Goal: Task Accomplishment & Management: Use online tool/utility

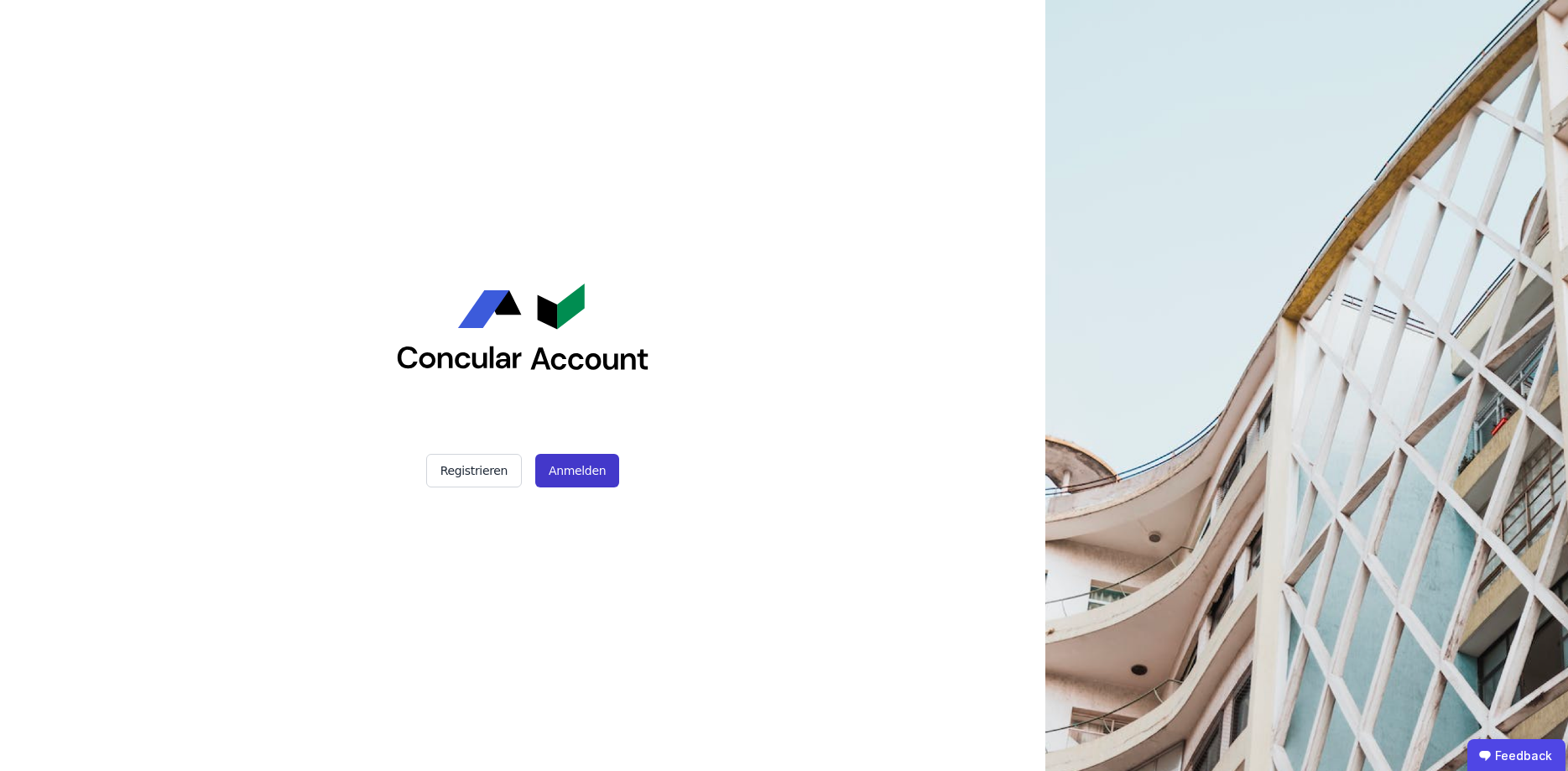
click at [594, 469] on button "Anmelden" at bounding box center [577, 470] width 84 height 34
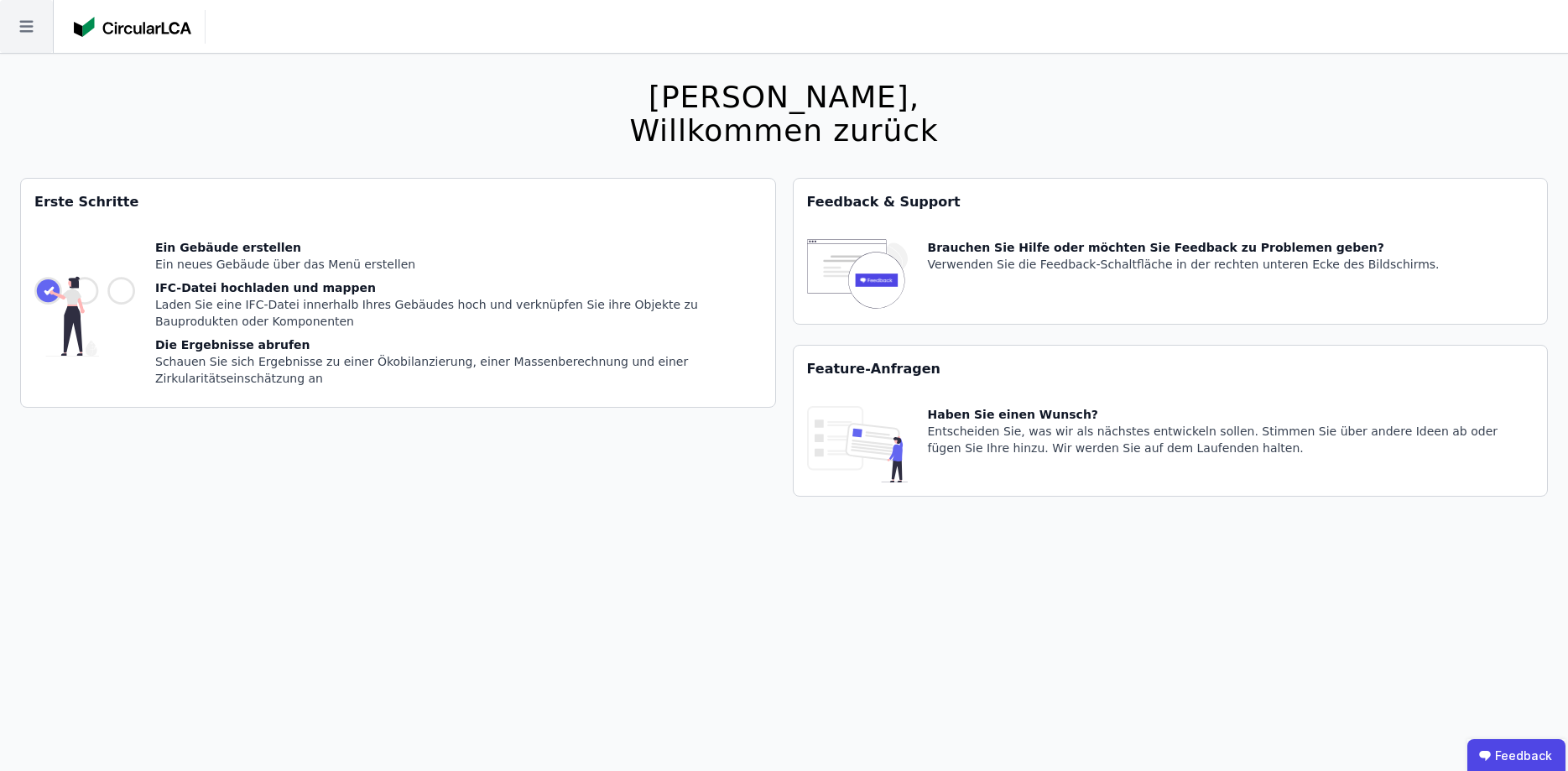
click at [26, 36] on icon at bounding box center [26, 26] width 53 height 53
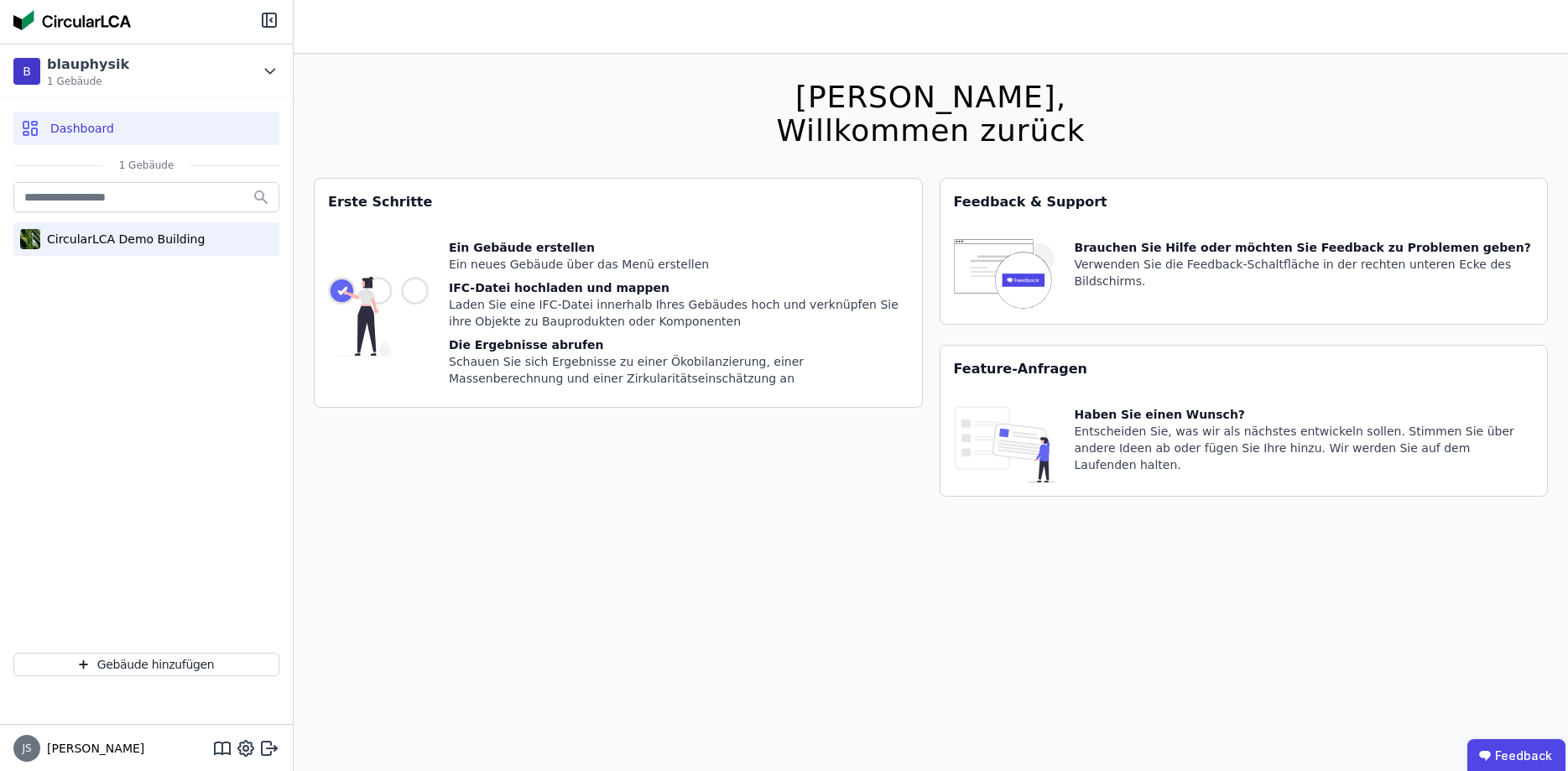
click at [89, 237] on div "CircularLCA Demo Building" at bounding box center [122, 239] width 164 height 17
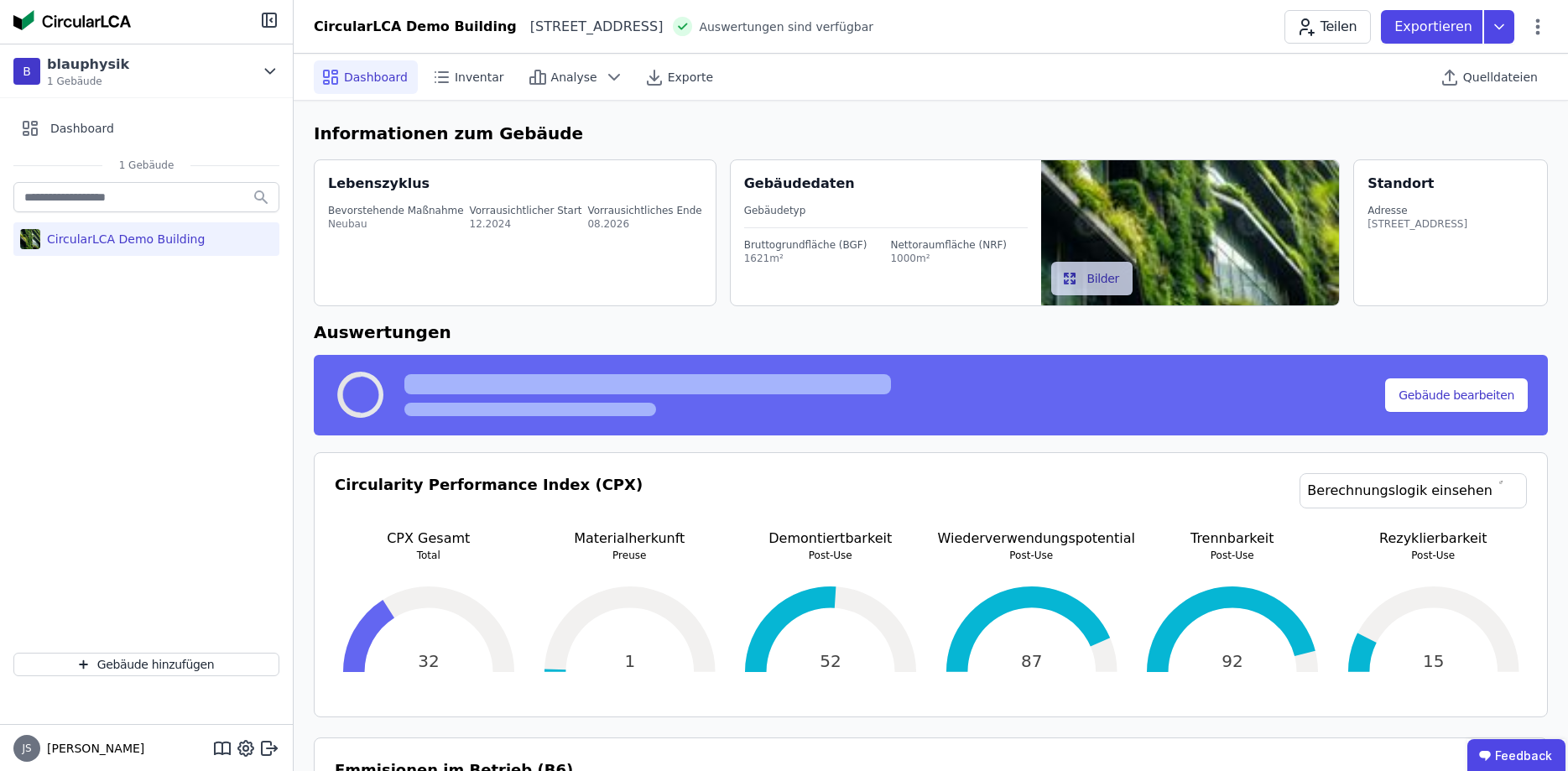
select select "*"
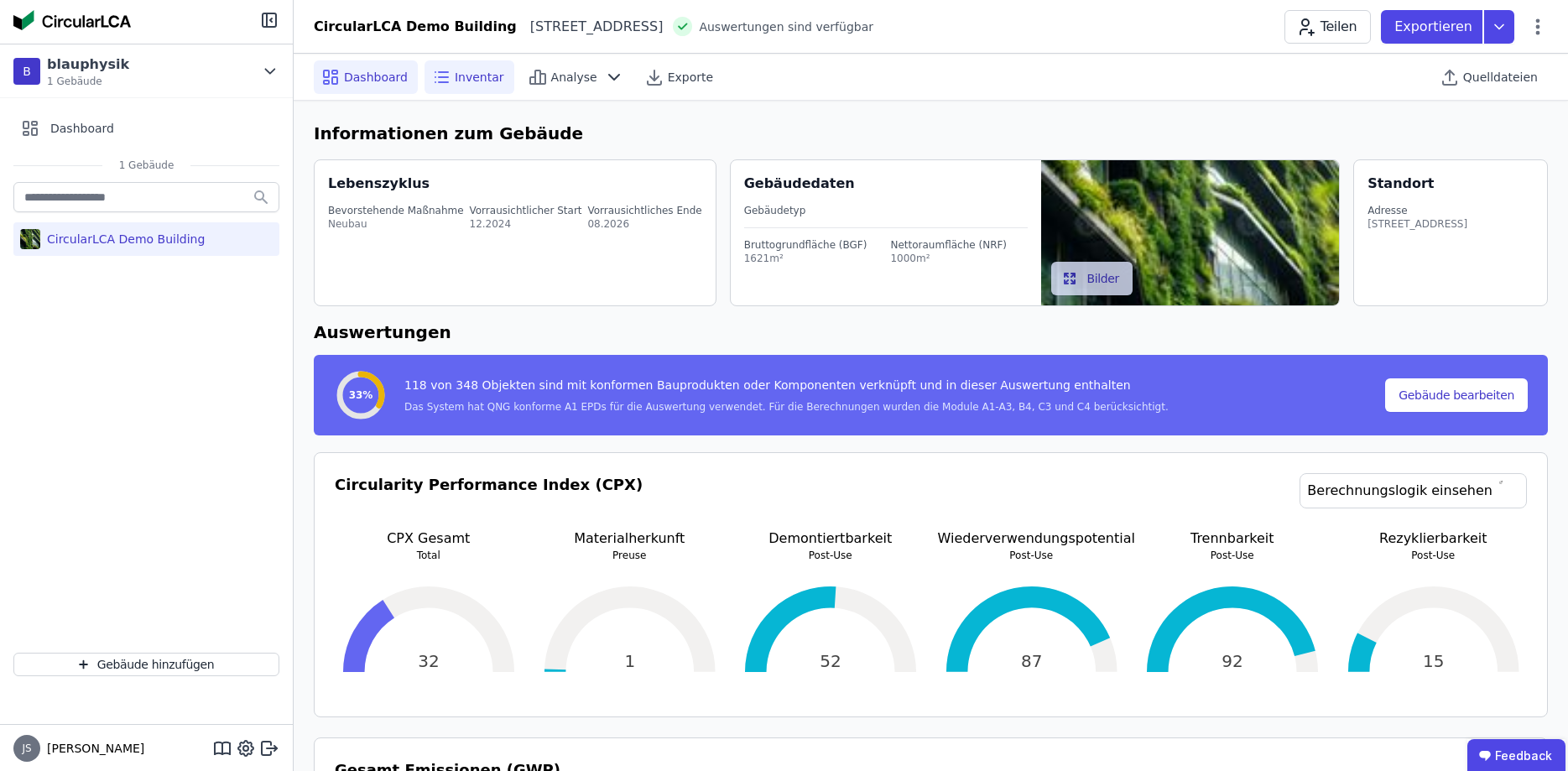
click at [458, 90] on div "Inventar" at bounding box center [469, 77] width 90 height 34
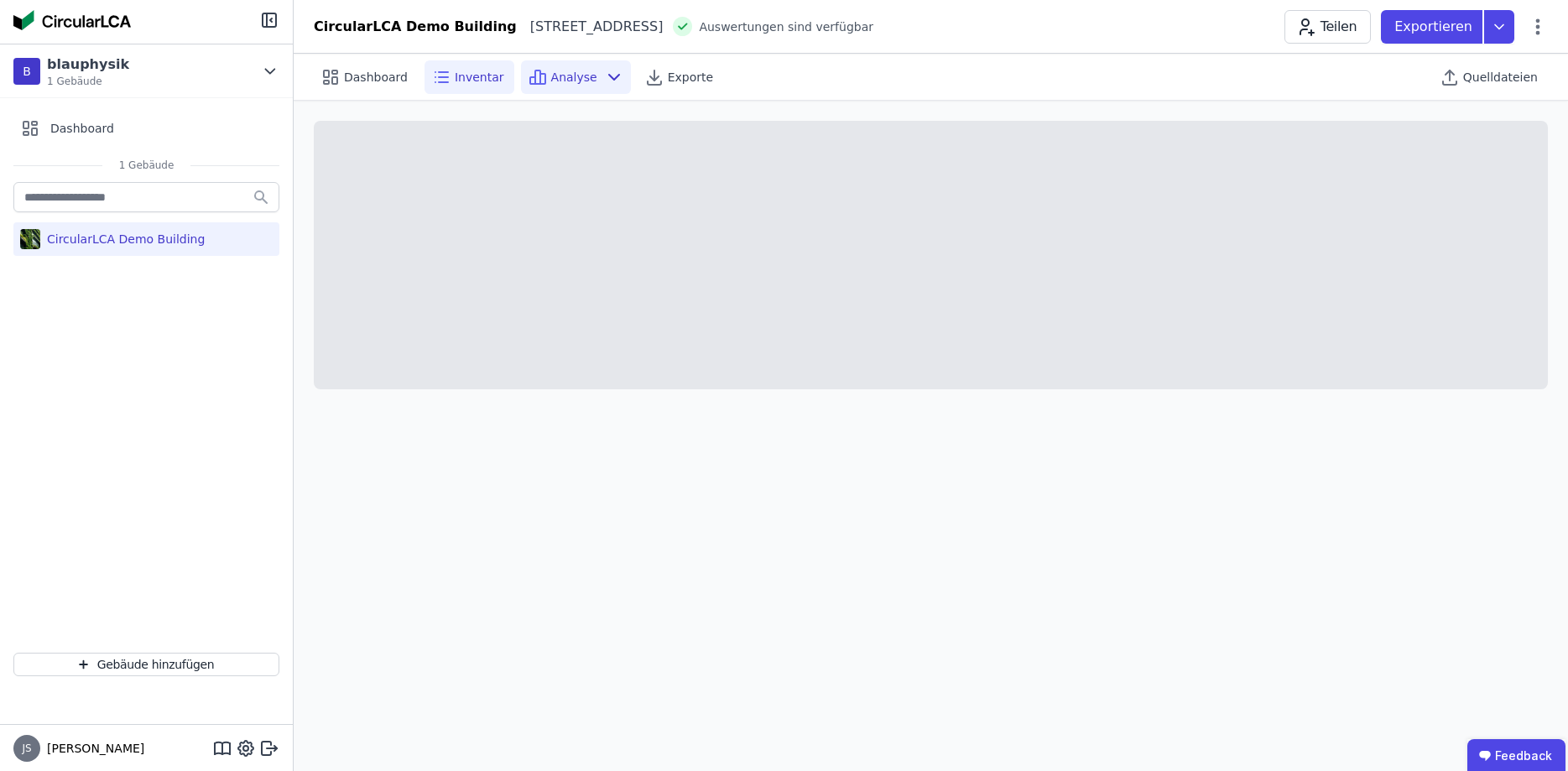
click at [571, 82] on span "Analyse" at bounding box center [574, 76] width 46 height 17
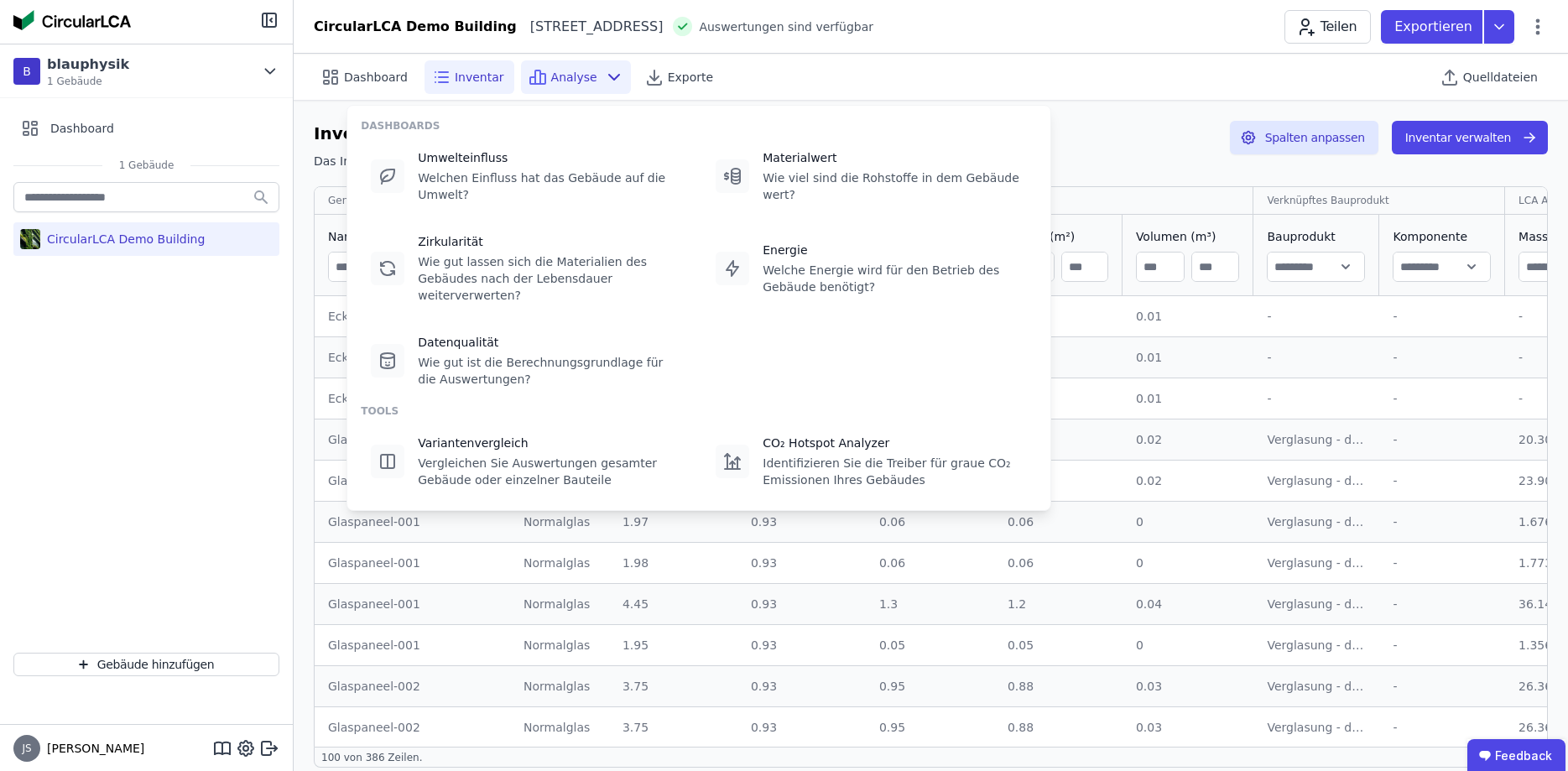
click at [940, 75] on div "Dashboard Inventar Analyse Exporte Quelldateien" at bounding box center [931, 76] width 1234 height 46
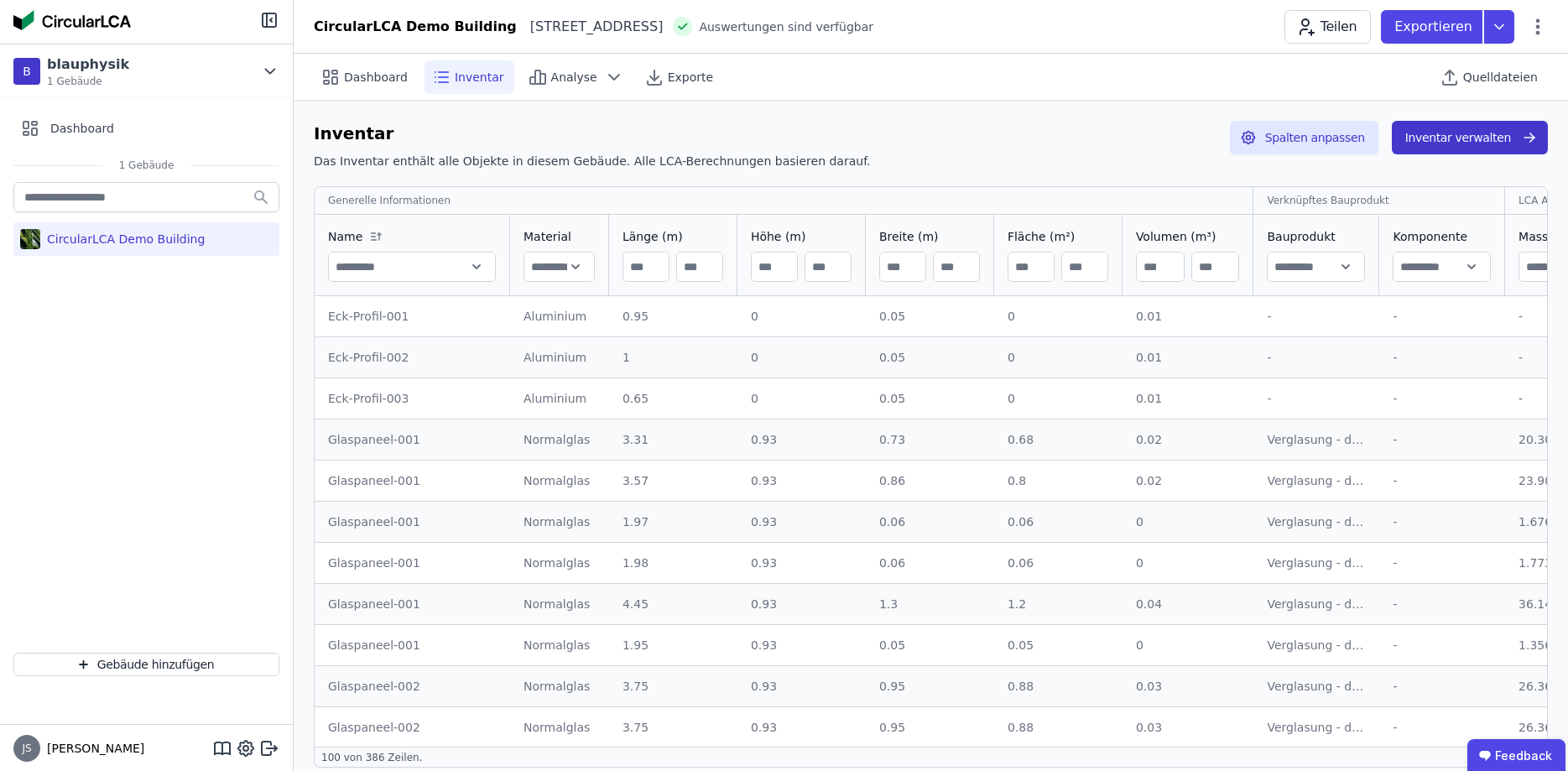
click at [1491, 136] on button "Inventar verwalten" at bounding box center [1471, 137] width 156 height 34
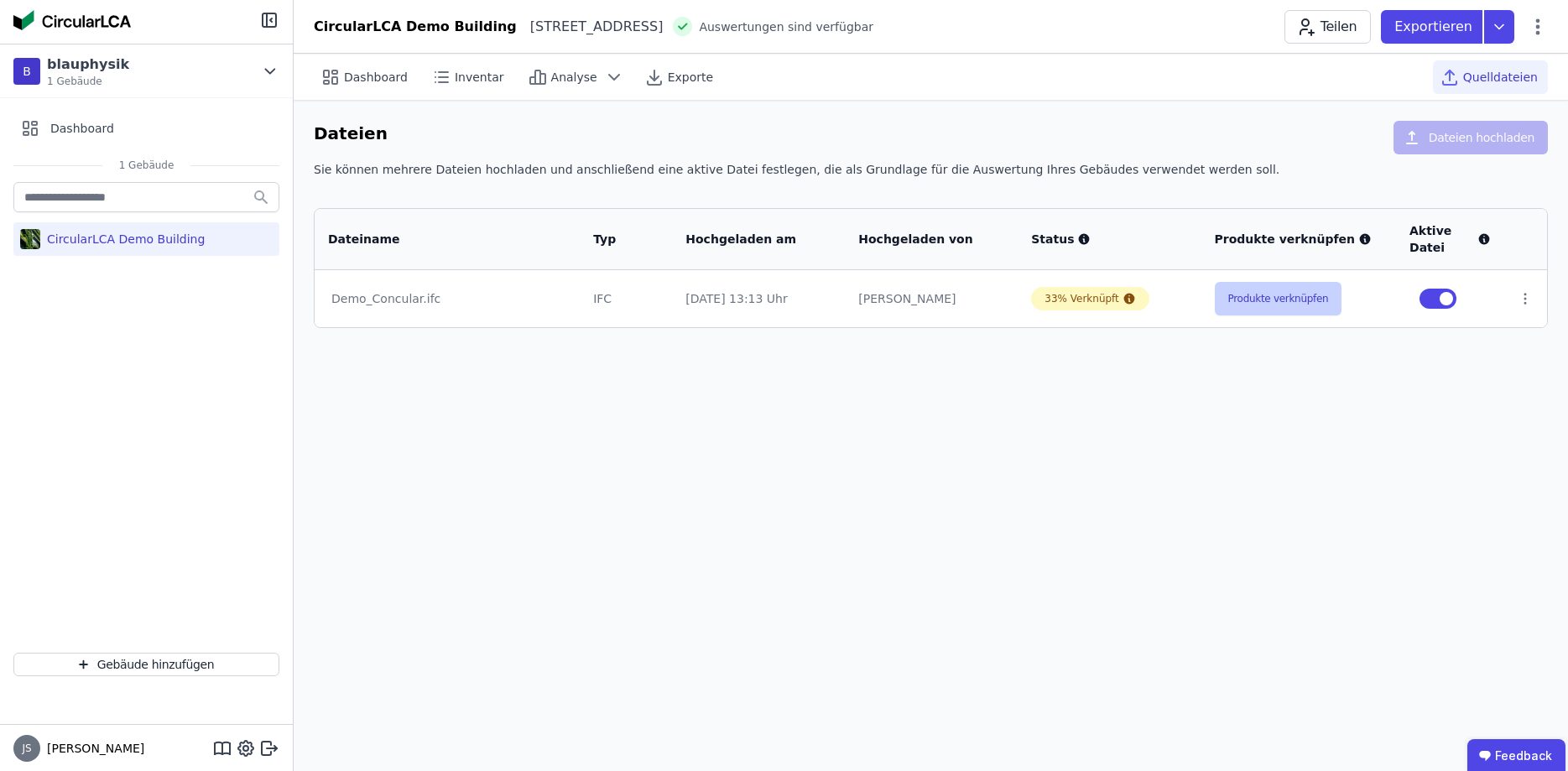
click at [1249, 304] on button "Produkte verknüpfen" at bounding box center [1279, 298] width 128 height 34
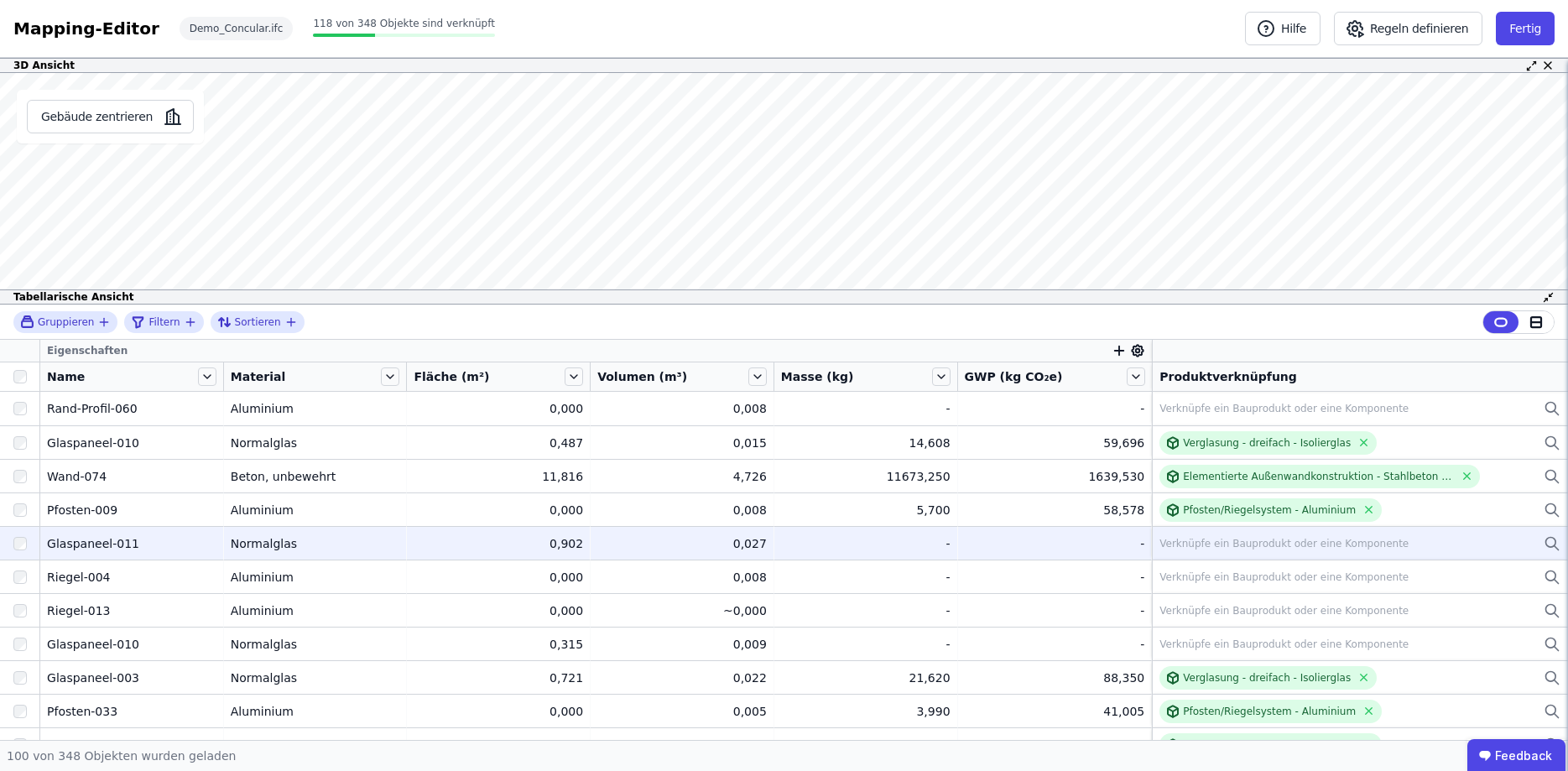
click at [1298, 545] on div "Verknüpfe ein Bauprodukt oder eine Komponente" at bounding box center [1284, 543] width 249 height 13
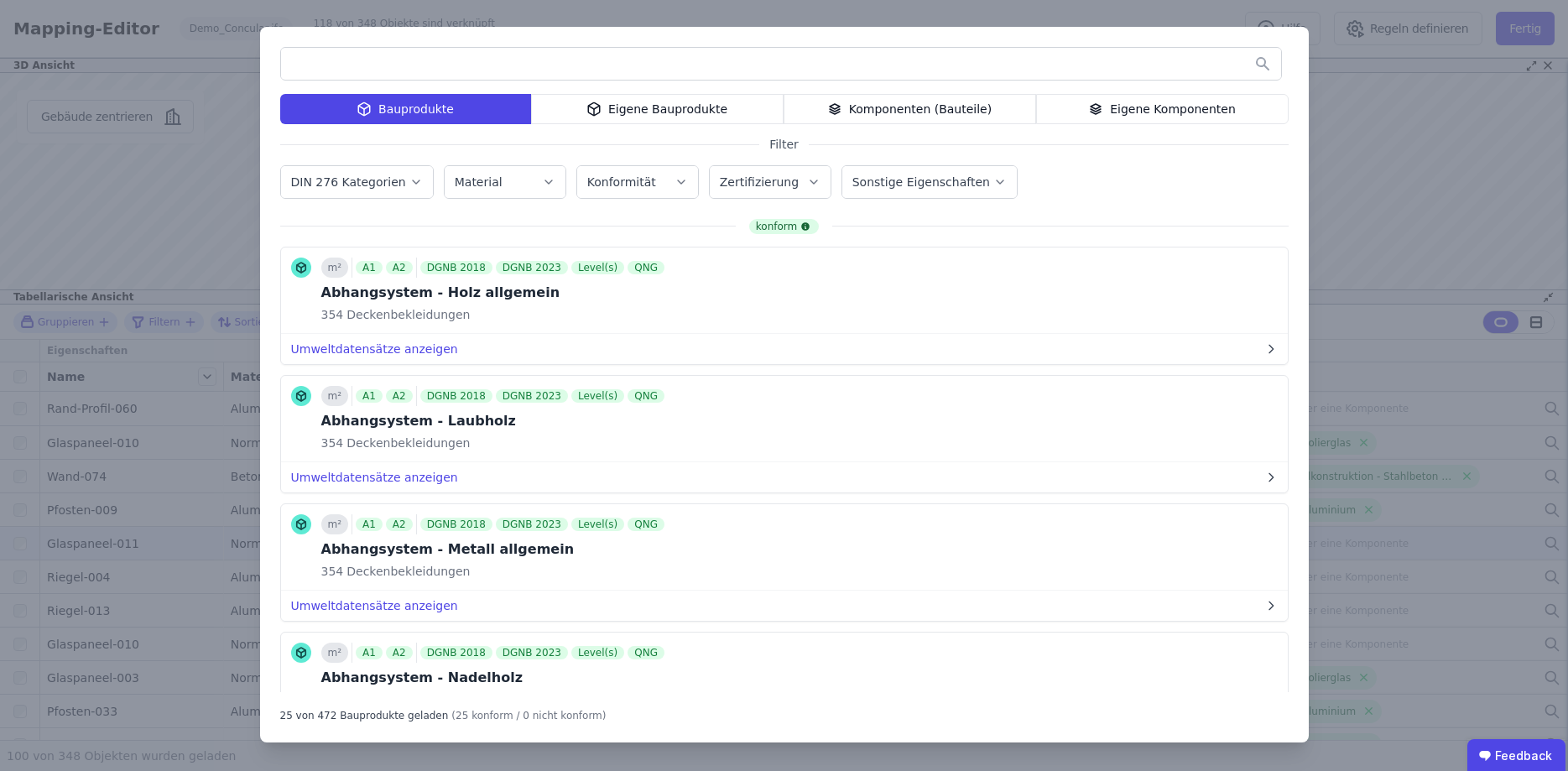
click at [1180, 105] on div "Eigene Komponenten" at bounding box center [1162, 109] width 253 height 30
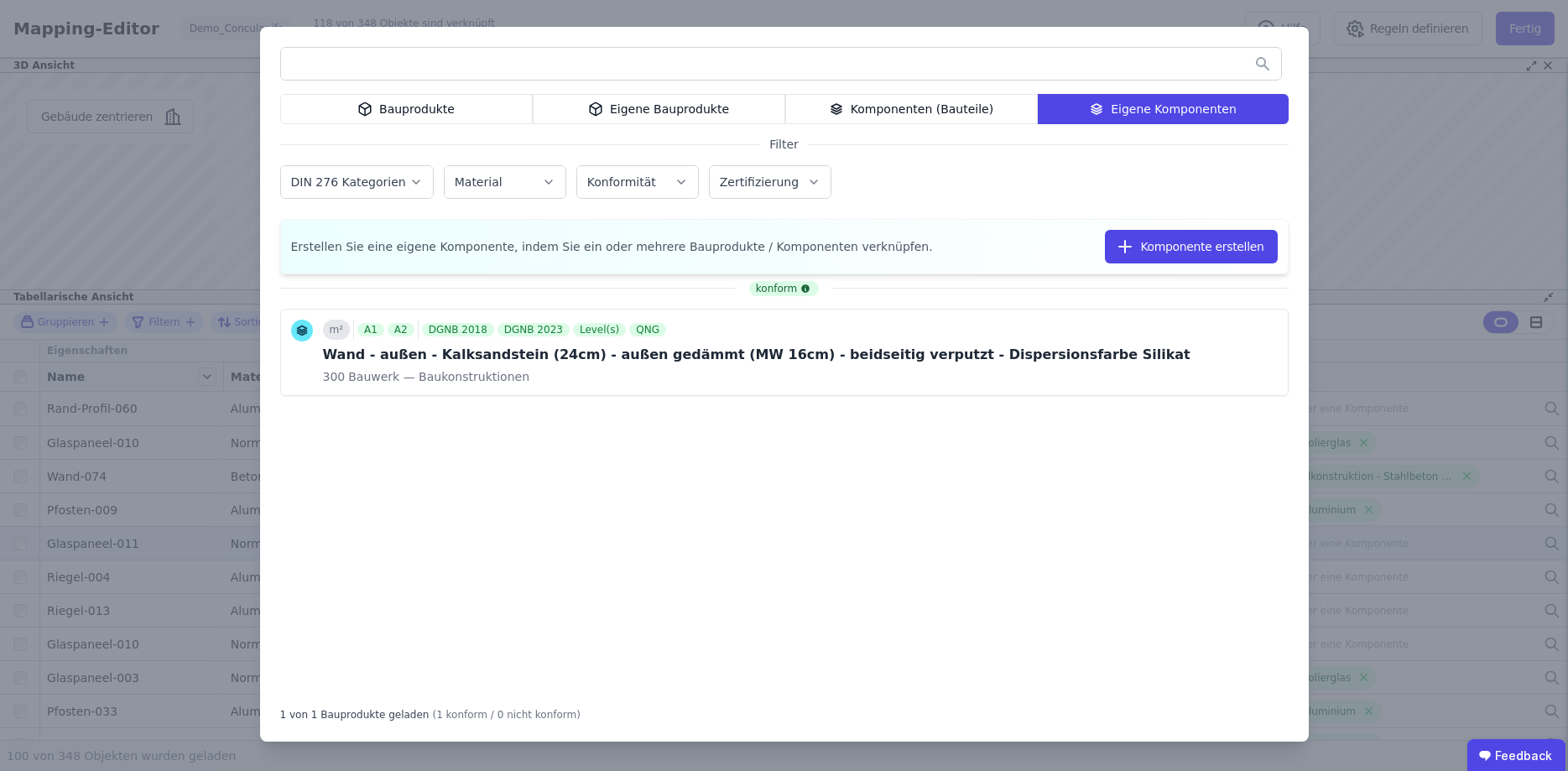
click at [898, 110] on div "Komponenten (Bauteile)" at bounding box center [912, 109] width 253 height 30
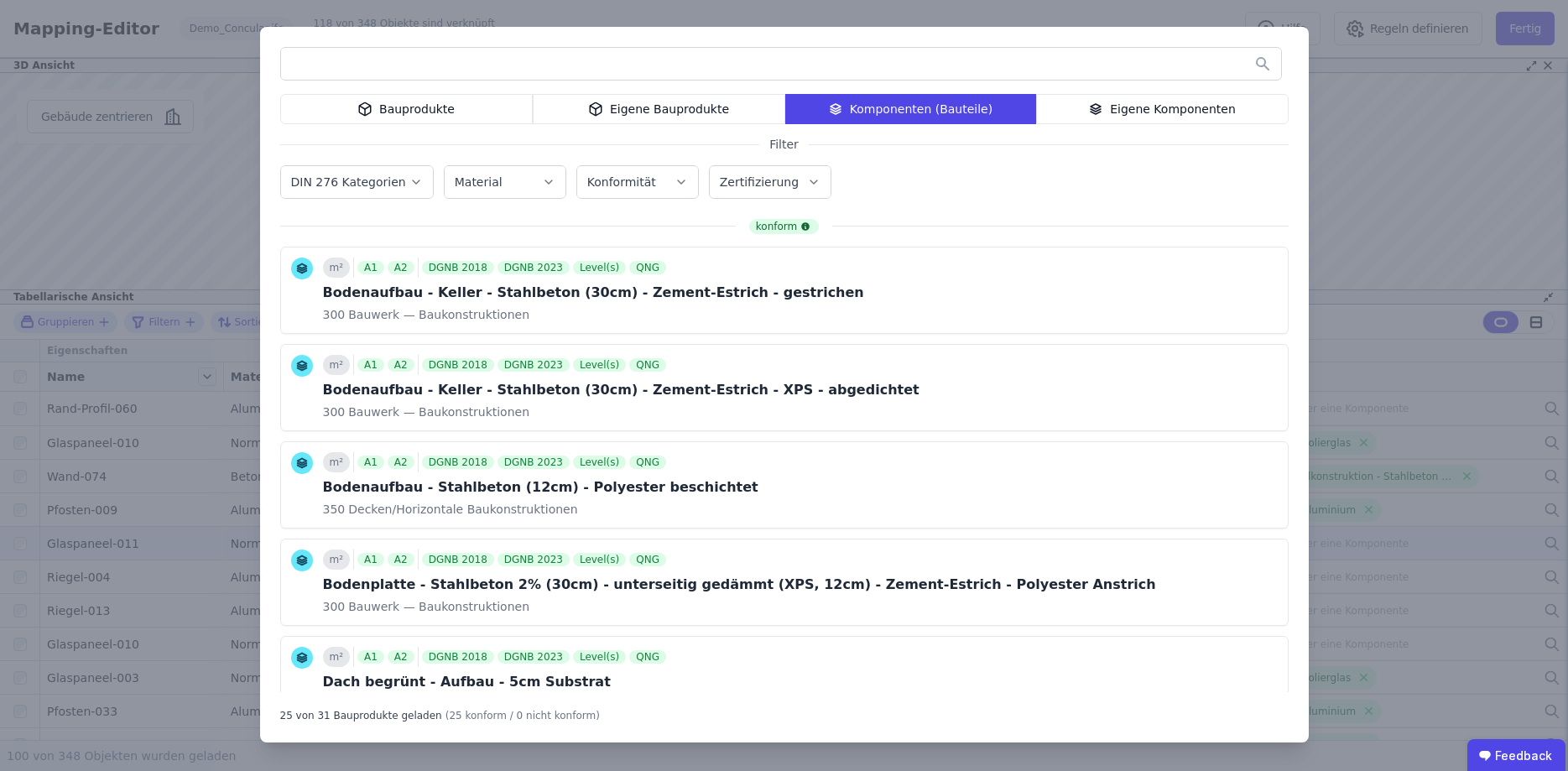
click at [468, 111] on div "Bauprodukte" at bounding box center [406, 109] width 253 height 30
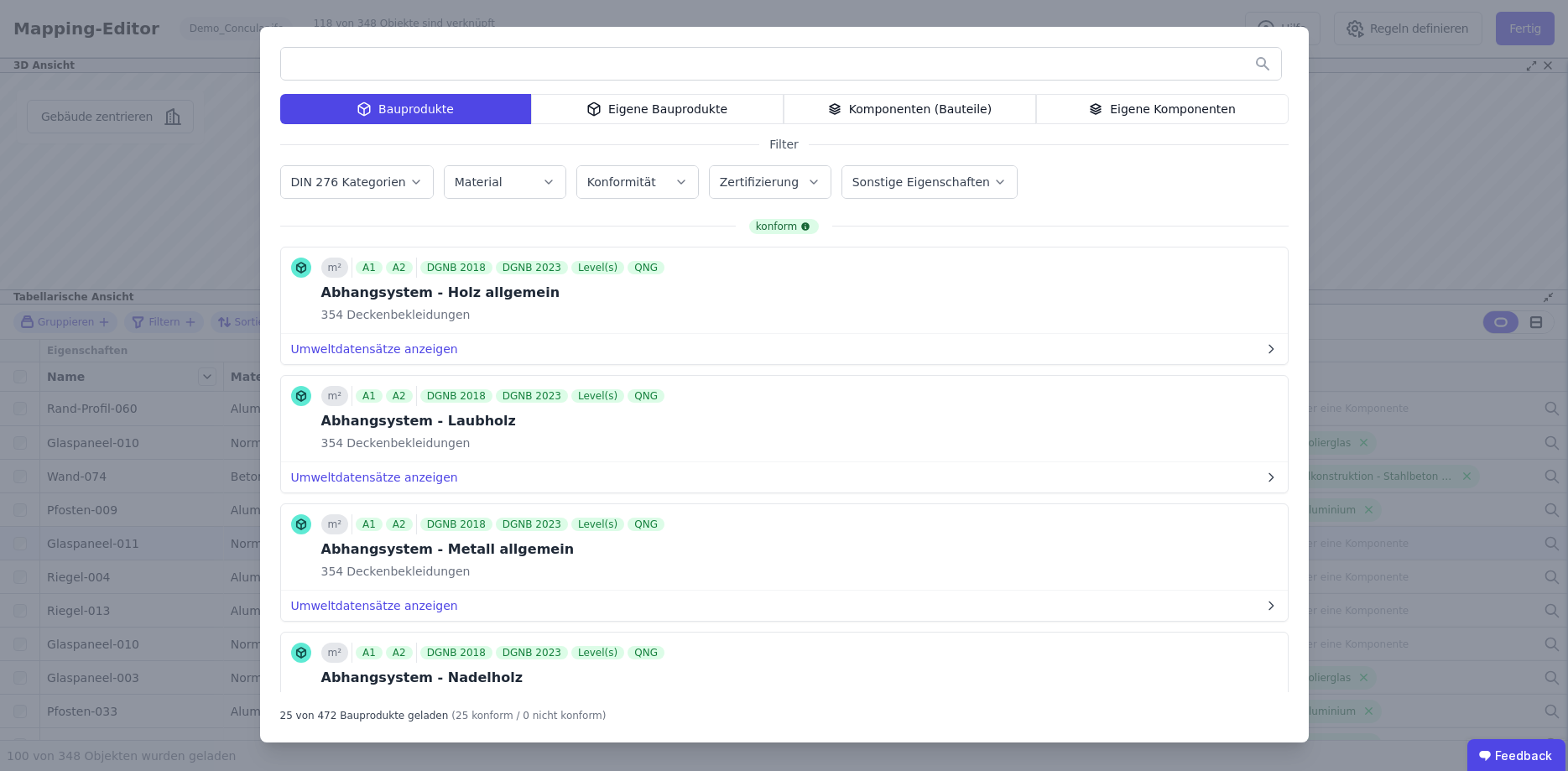
click at [1350, 167] on div "Bauprodukte Eigene Bauprodukte Komponenten (Bauteile) Eigene Komponenten Filter…" at bounding box center [784, 385] width 1568 height 771
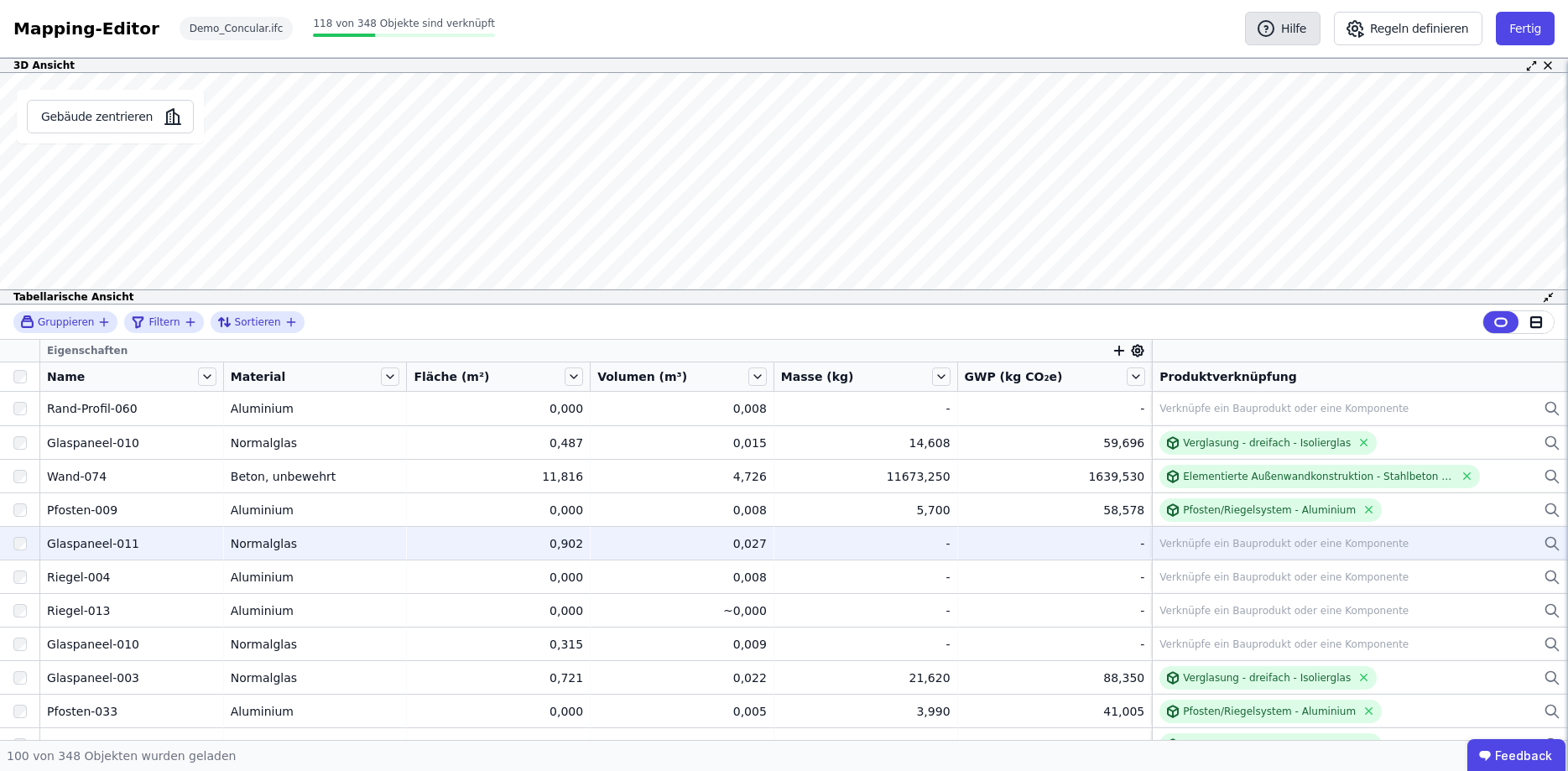
click at [1277, 37] on icon "button" at bounding box center [1266, 28] width 20 height 20
click at [1112, 347] on icon "button" at bounding box center [1119, 350] width 15 height 15
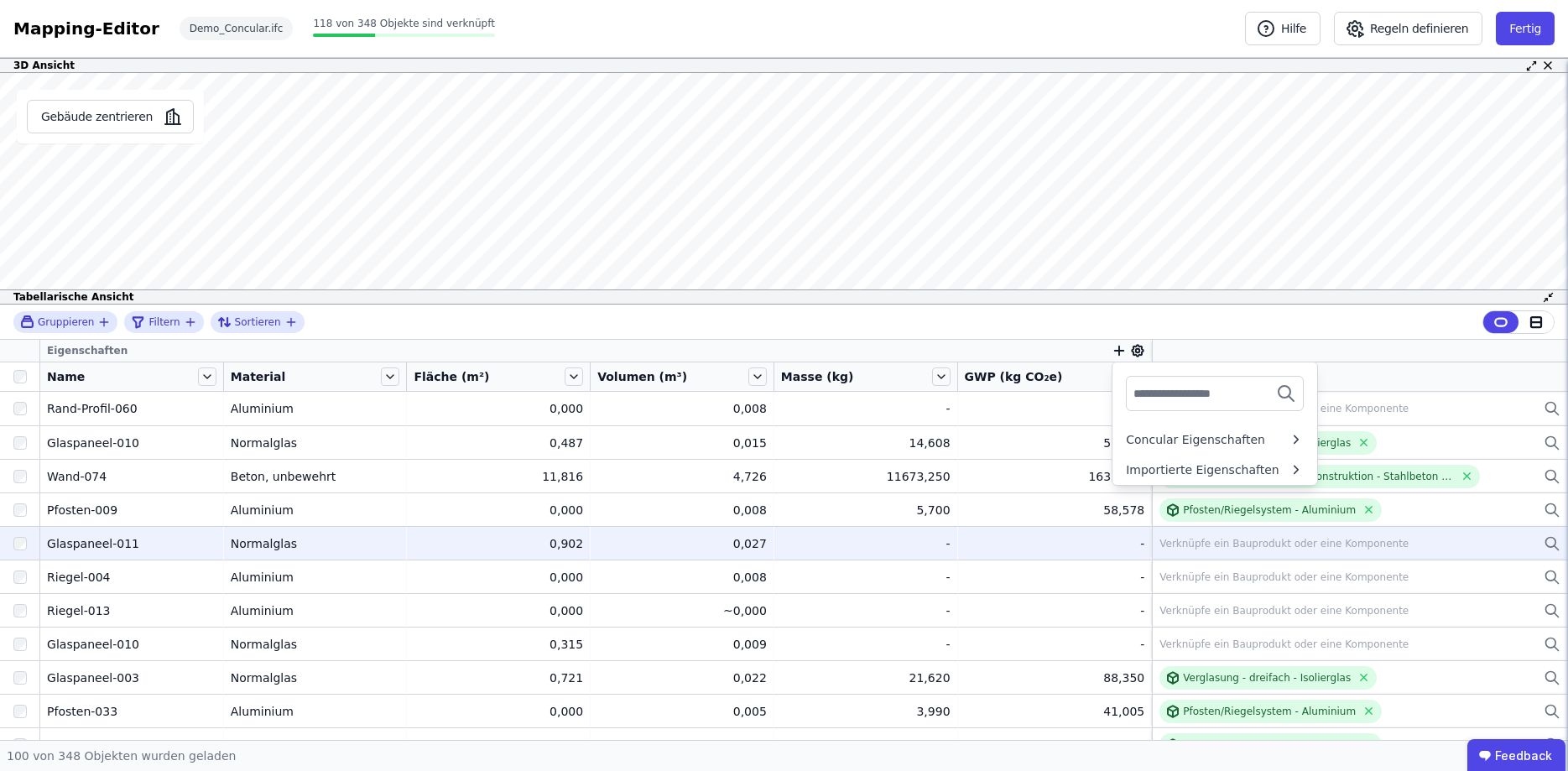
click at [1282, 325] on div "Gruppieren Filtern Sortieren" at bounding box center [784, 322] width 1568 height 36
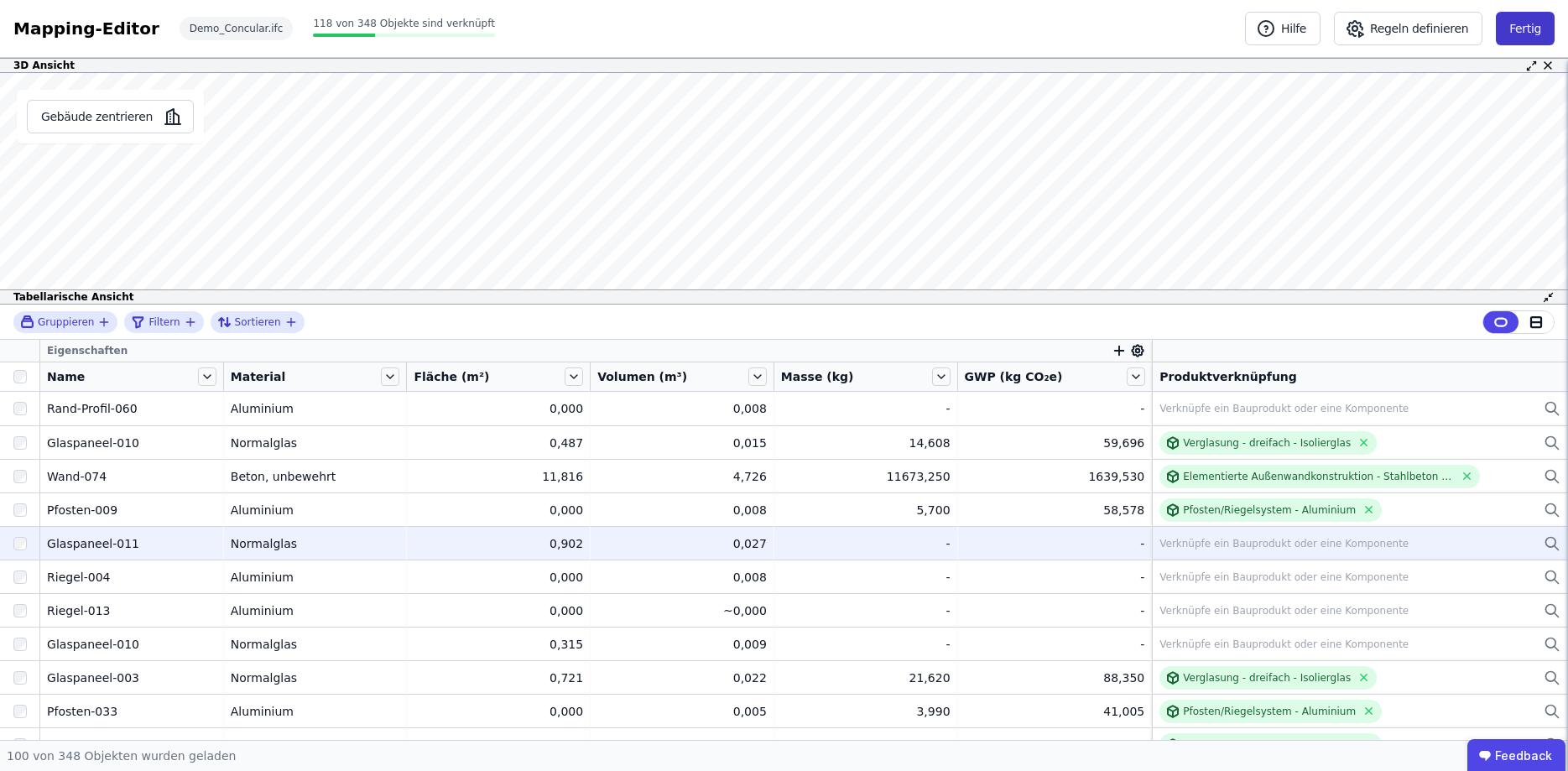
click at [1524, 37] on button "Fertig" at bounding box center [1525, 29] width 59 height 34
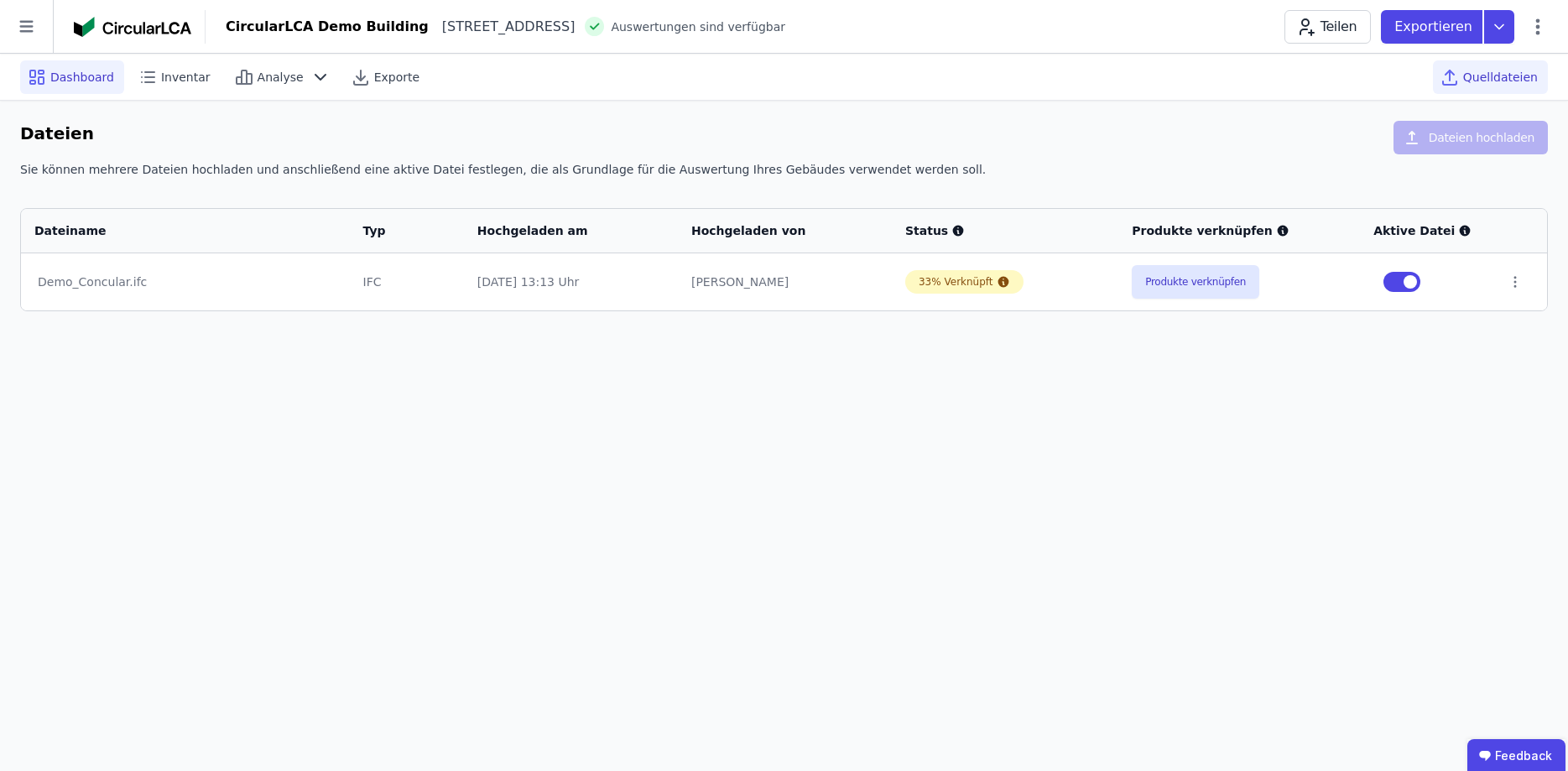
click at [71, 74] on span "Dashboard" at bounding box center [82, 76] width 63 height 17
select select "*"
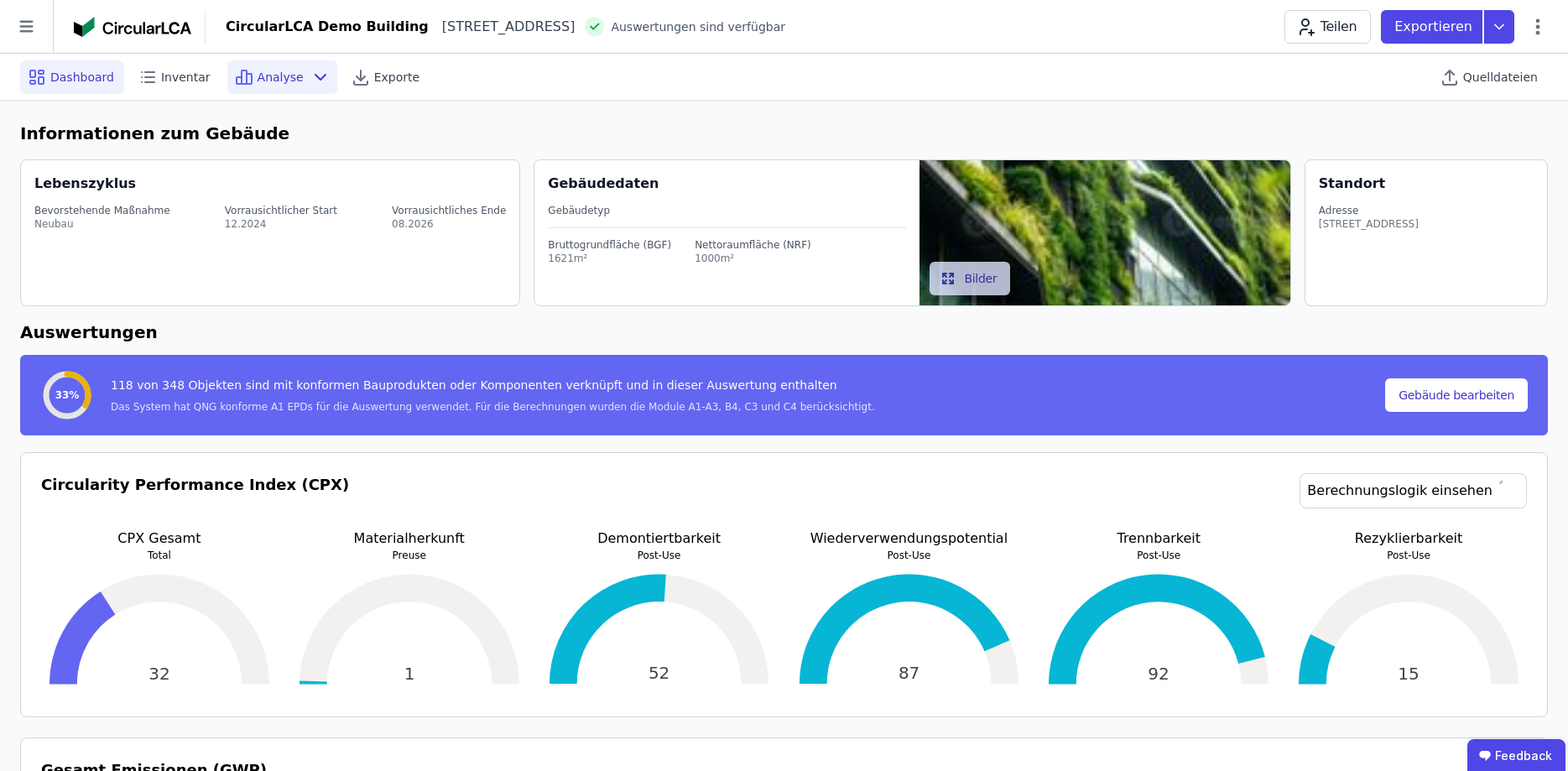
click at [274, 75] on span "Analyse" at bounding box center [280, 76] width 46 height 17
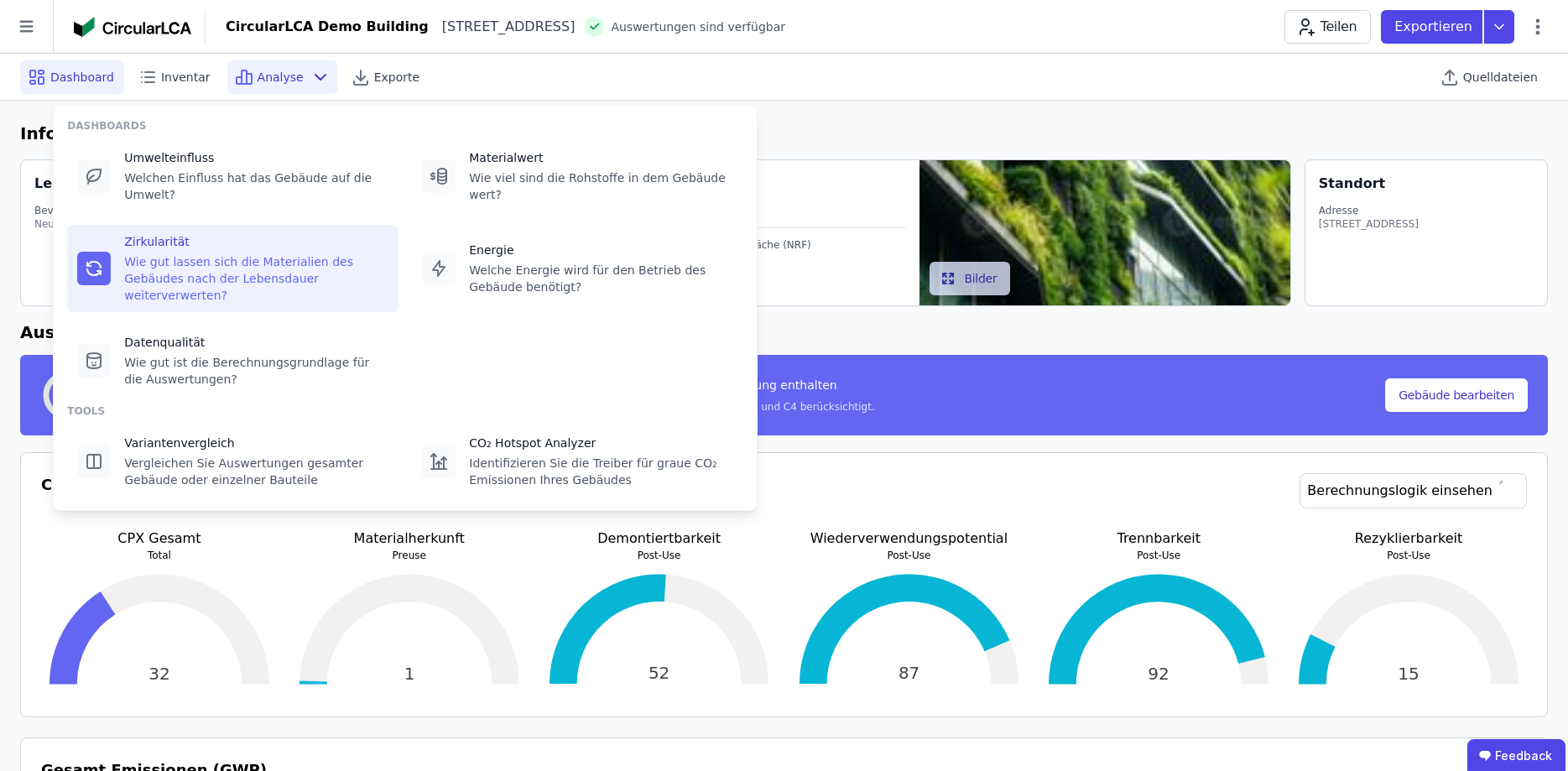
click at [159, 254] on div "Wie gut lassen sich die Materialien des Gebäudes nach der Lebensdauer weiterver…" at bounding box center [256, 279] width 264 height 50
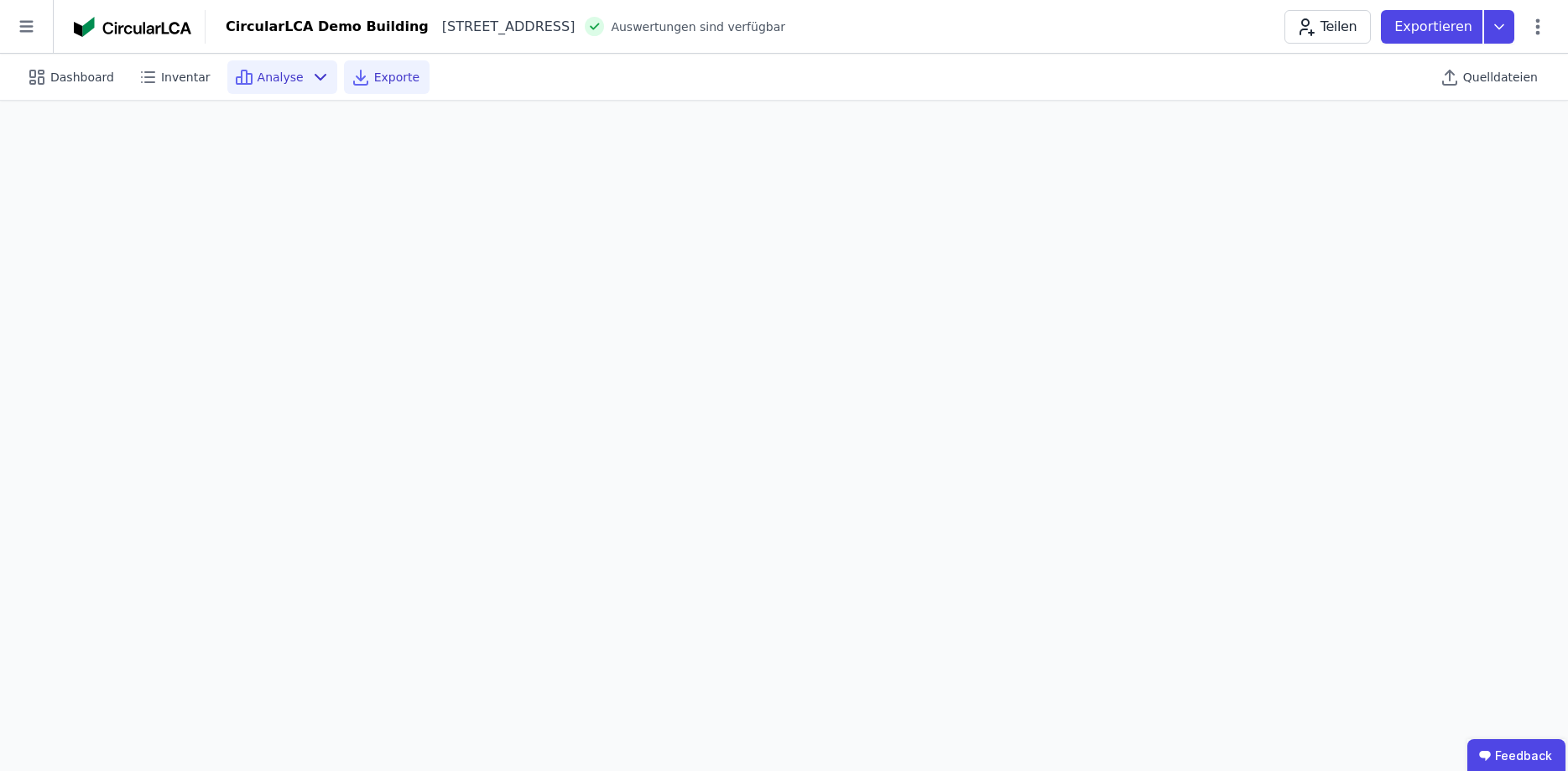
click at [353, 77] on div "Exporte" at bounding box center [387, 77] width 85 height 34
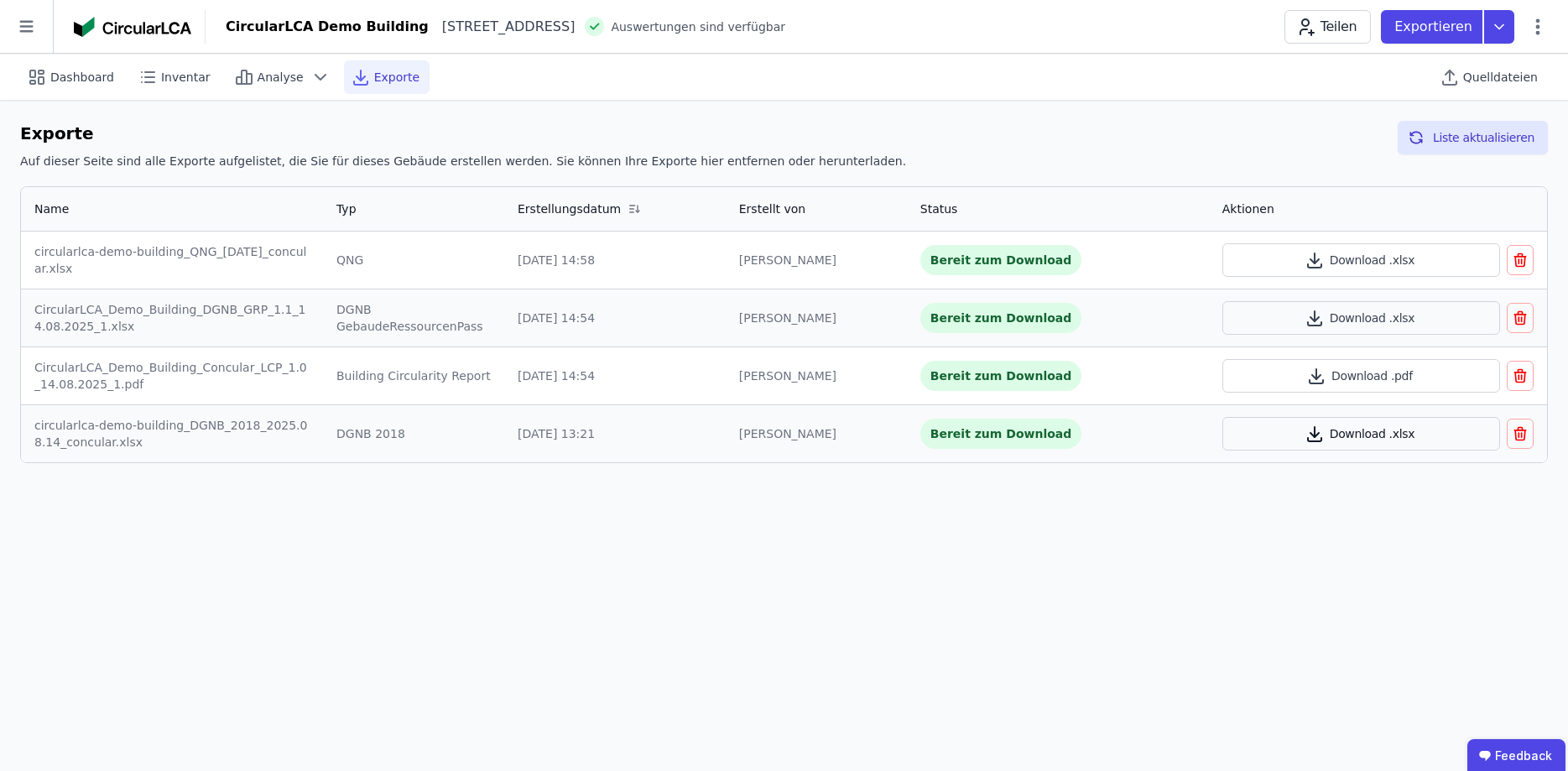
click at [1315, 447] on button "Download .xlsx" at bounding box center [1362, 434] width 278 height 34
click at [1475, 22] on p "Exportieren" at bounding box center [1436, 26] width 82 height 20
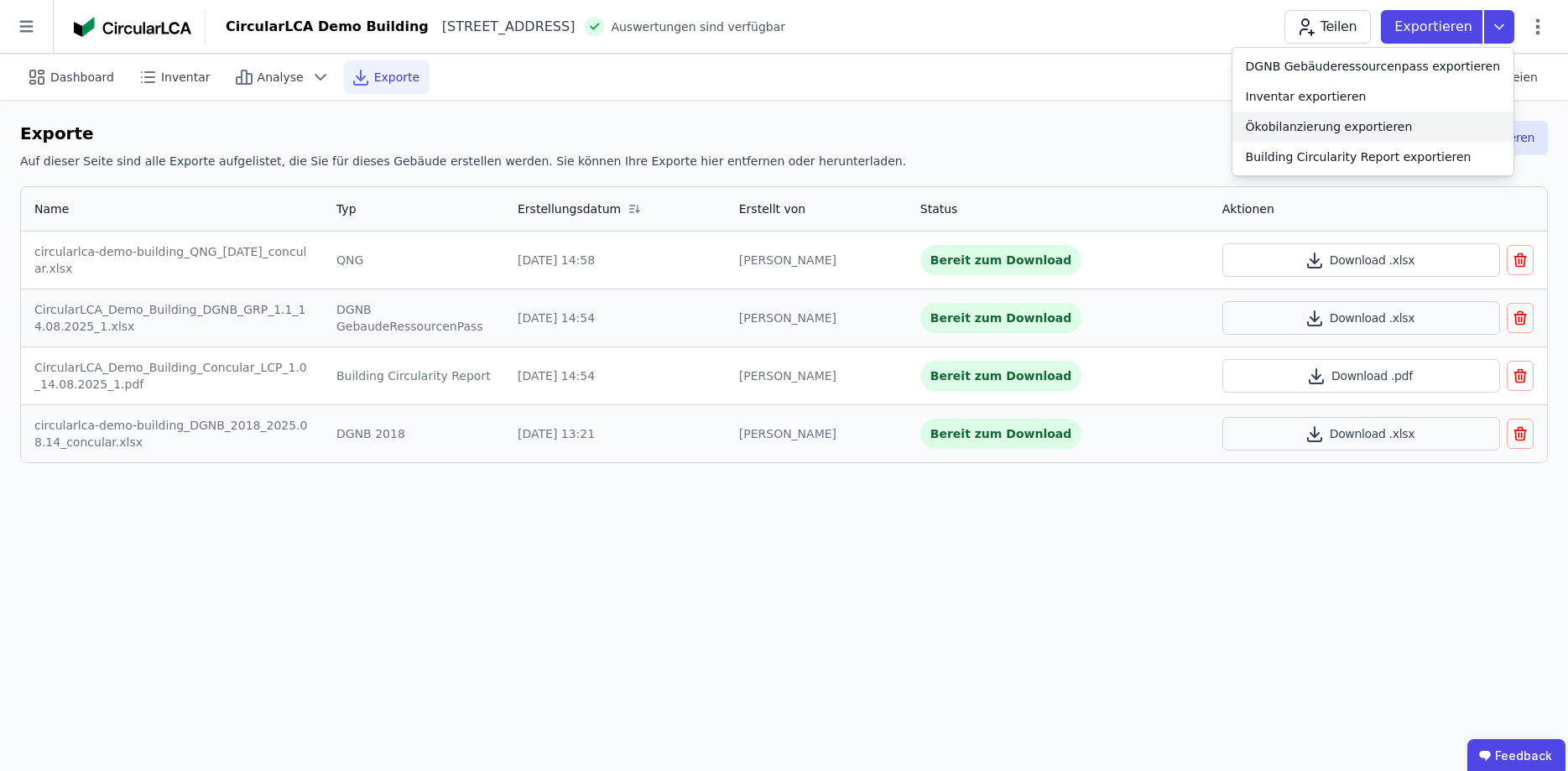
click at [1350, 121] on div "Ökobilanzierung exportieren" at bounding box center [1330, 126] width 167 height 17
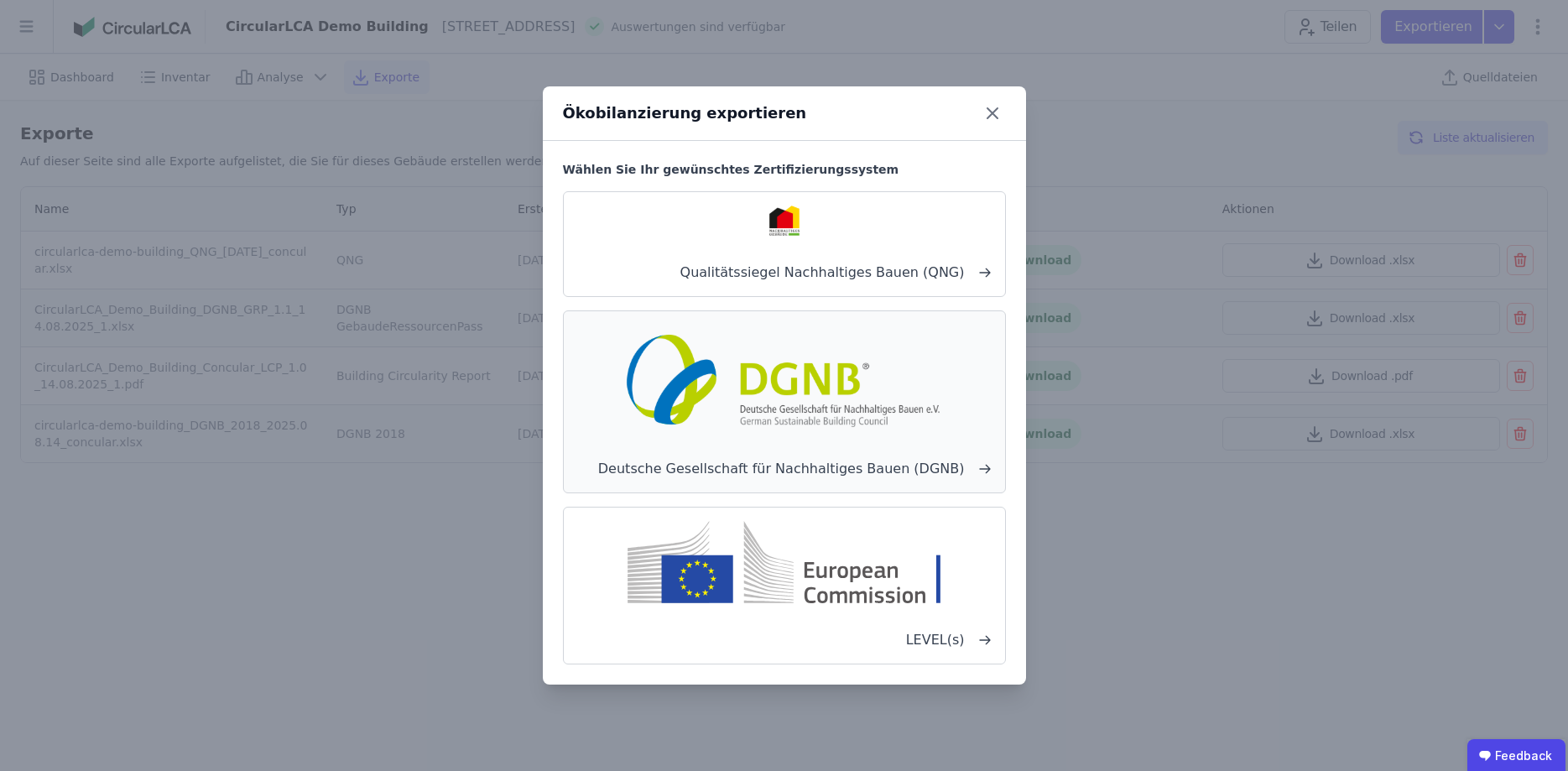
click at [854, 417] on img at bounding box center [785, 379] width 330 height 108
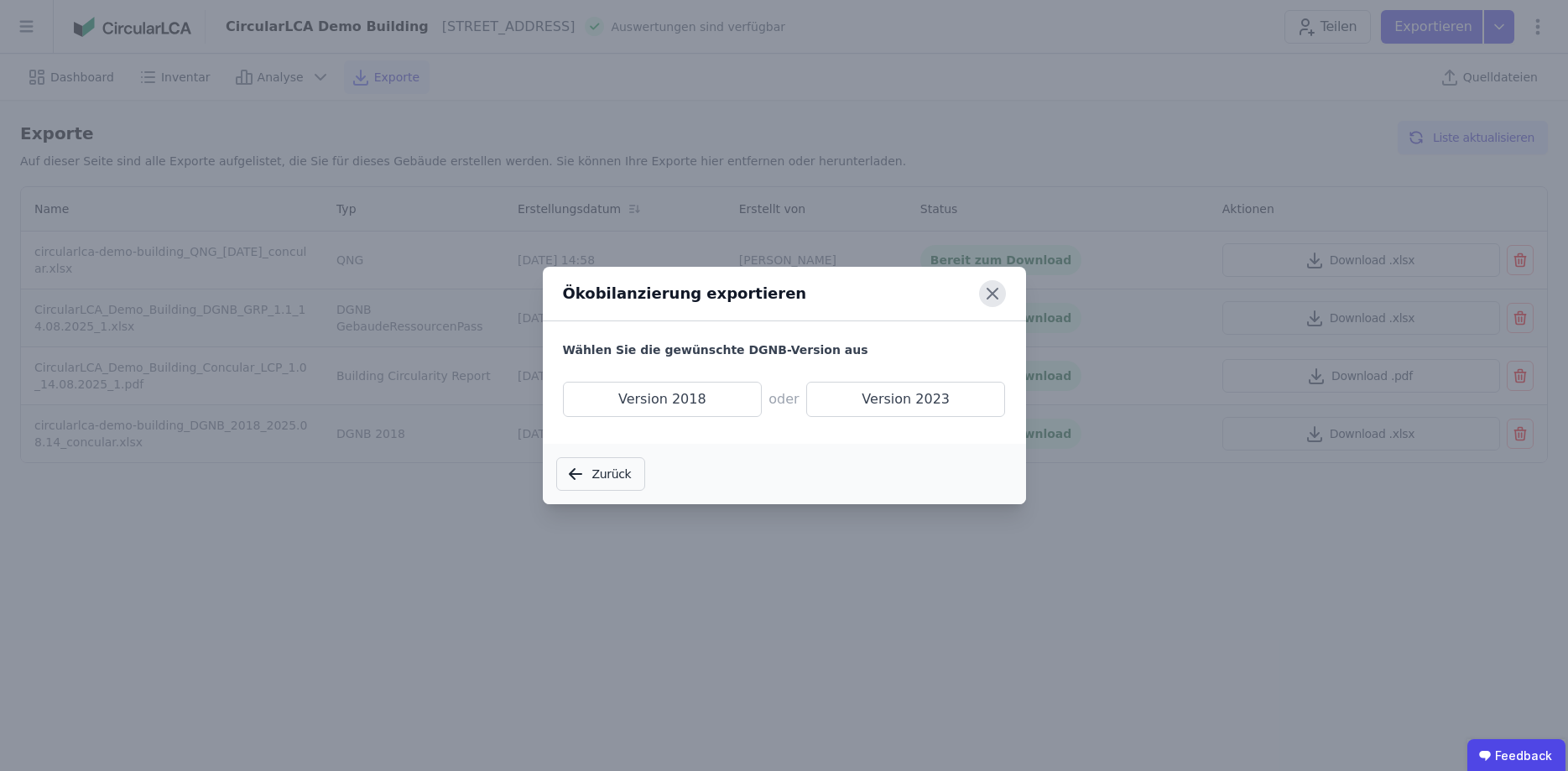
click at [1000, 294] on icon at bounding box center [993, 293] width 27 height 27
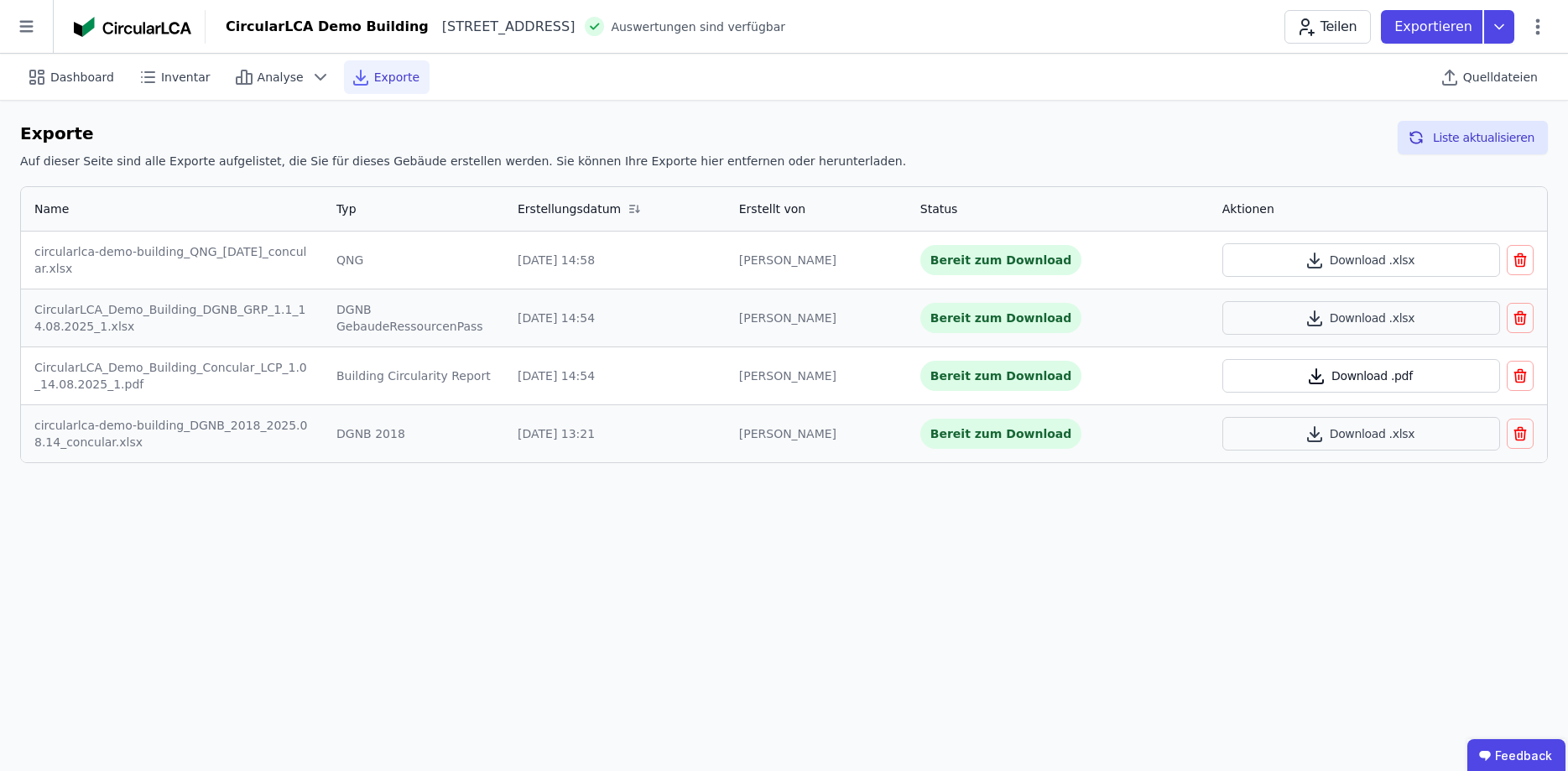
click at [1359, 378] on button "Download .pdf" at bounding box center [1362, 376] width 278 height 34
click at [1372, 322] on button "Download .xlsx" at bounding box center [1362, 318] width 278 height 34
click at [1322, 323] on icon "button" at bounding box center [1314, 324] width 13 height 3
click at [1524, 316] on icon "button" at bounding box center [1520, 317] width 17 height 20
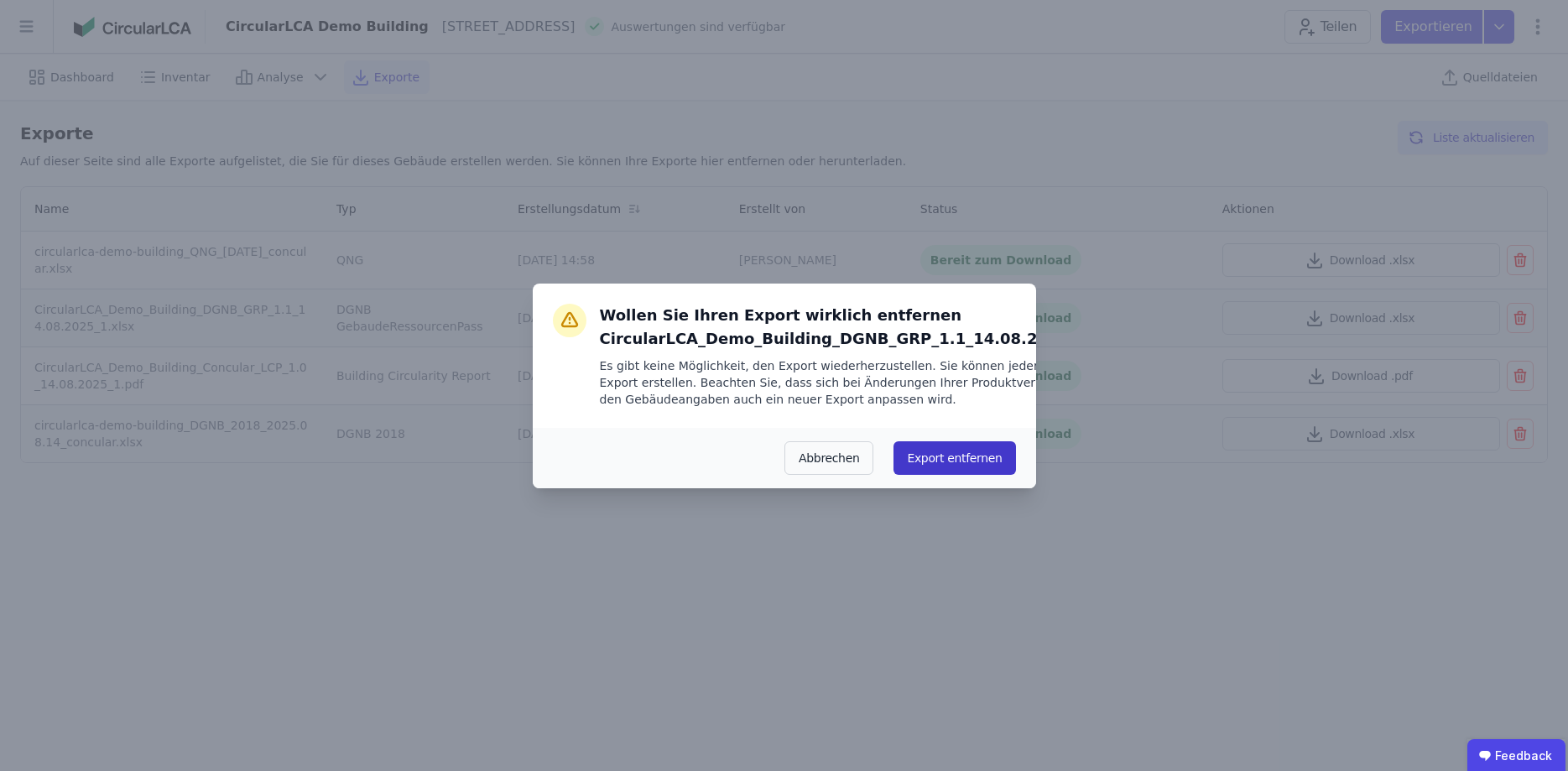
click at [918, 467] on button "Export entfernen" at bounding box center [954, 458] width 122 height 34
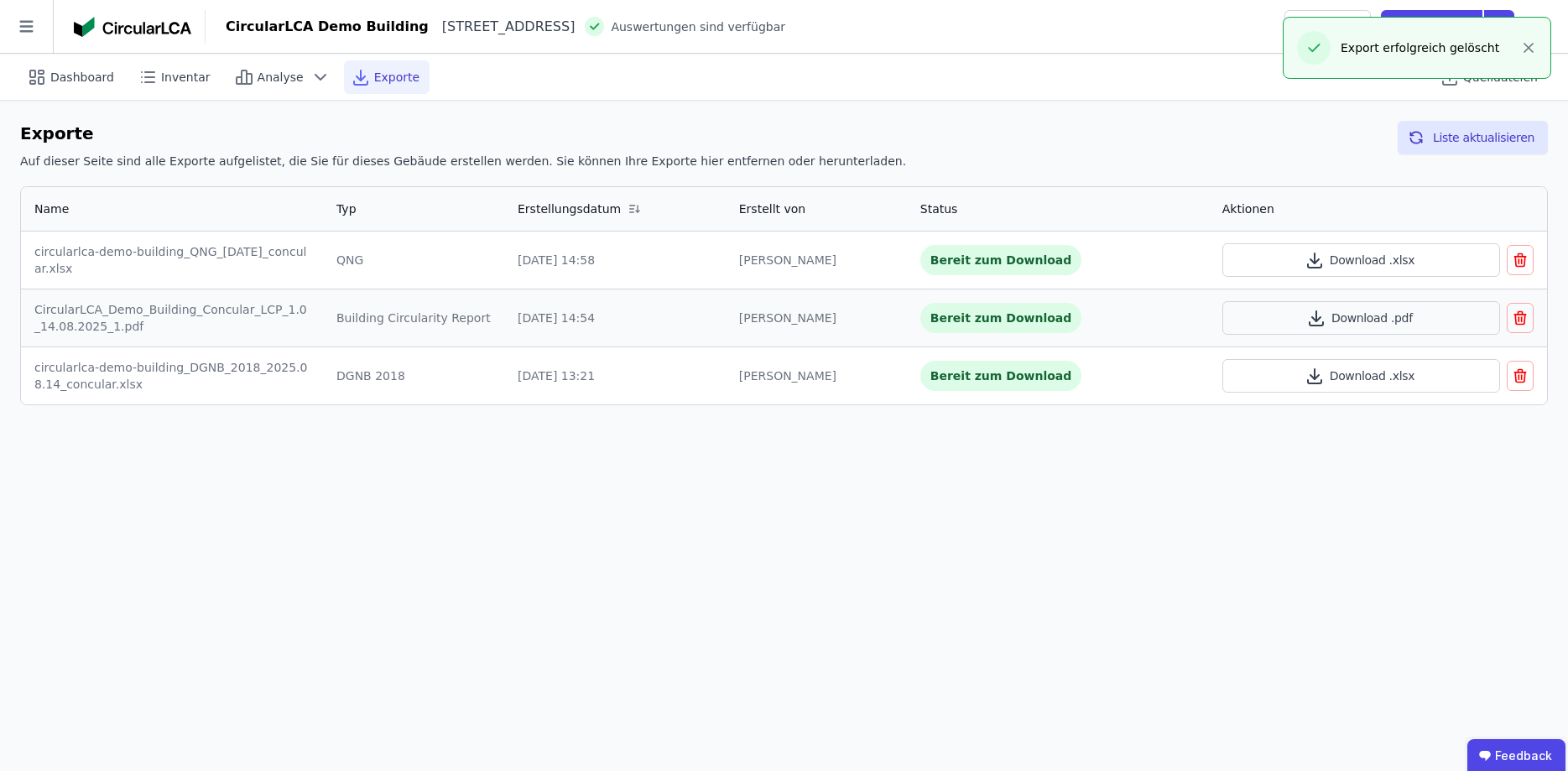
click at [1376, 92] on div "Dashboard Inventar Analyse Exporte Quelldateien" at bounding box center [784, 76] width 1528 height 46
click at [1519, 50] on button "button" at bounding box center [1529, 48] width 27 height 27
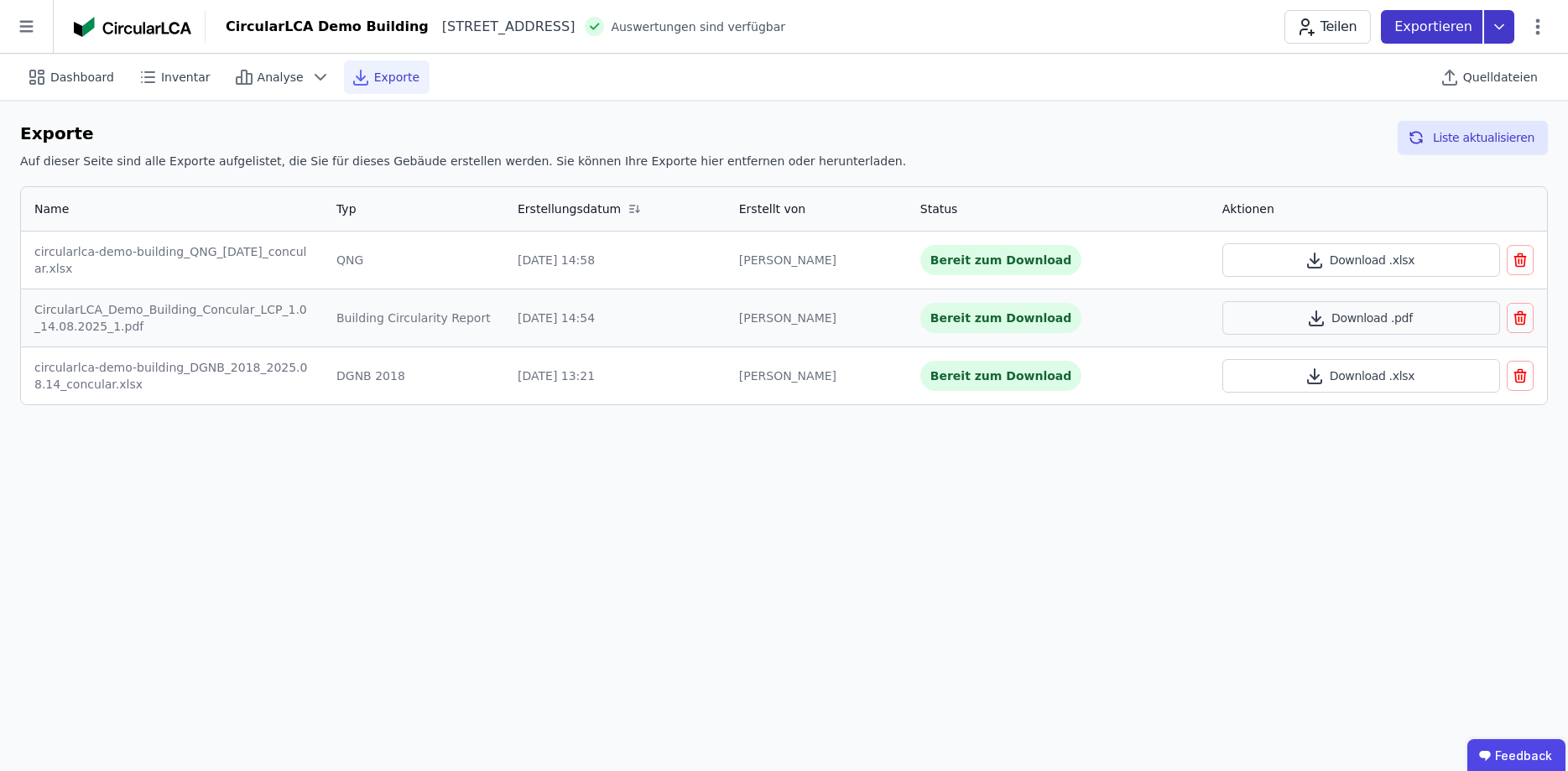
click at [1457, 19] on p "Exportieren" at bounding box center [1436, 26] width 82 height 20
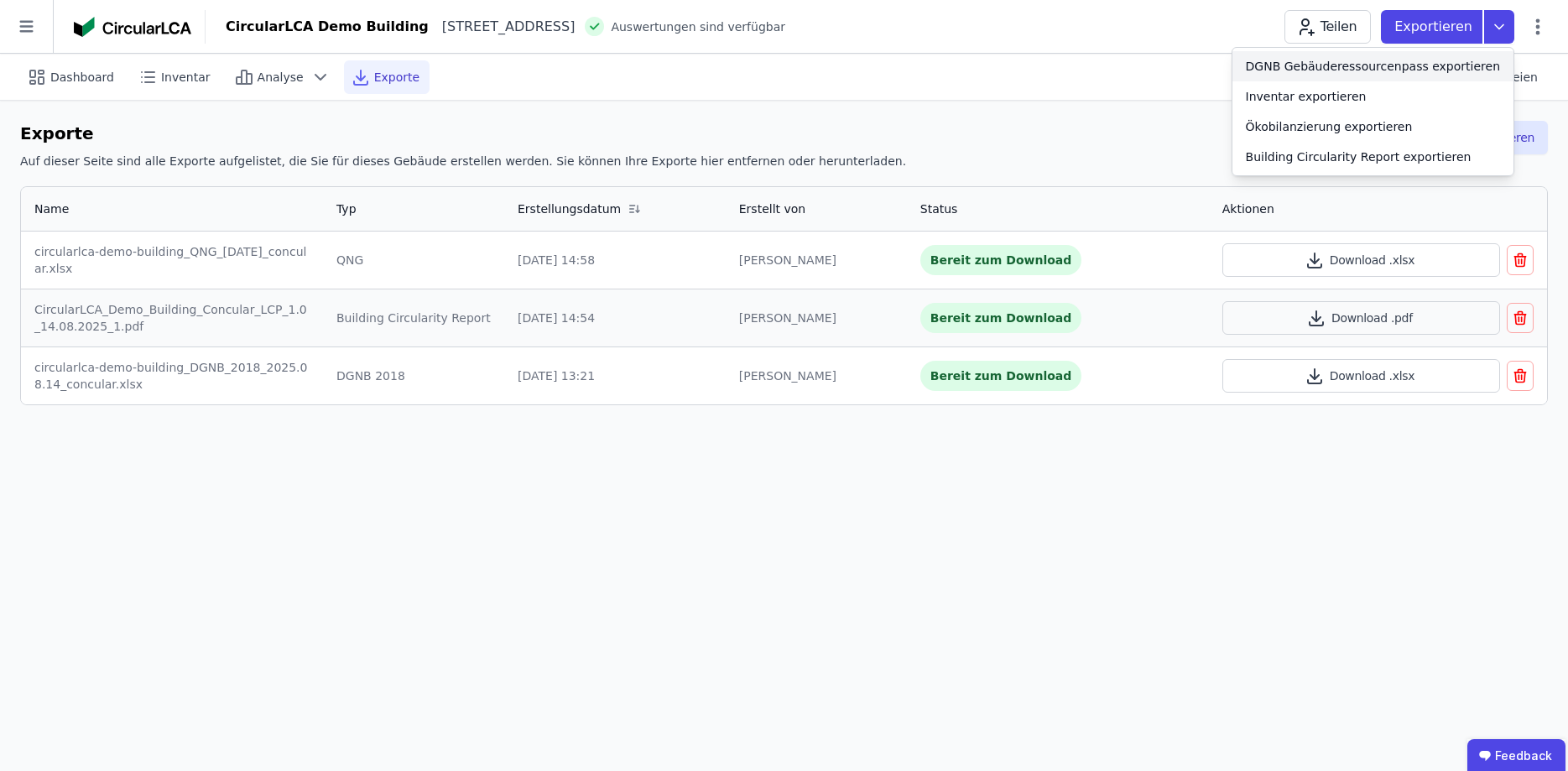
click at [1362, 64] on div "DGNB Gebäuderessourcenpass exportieren" at bounding box center [1373, 66] width 255 height 17
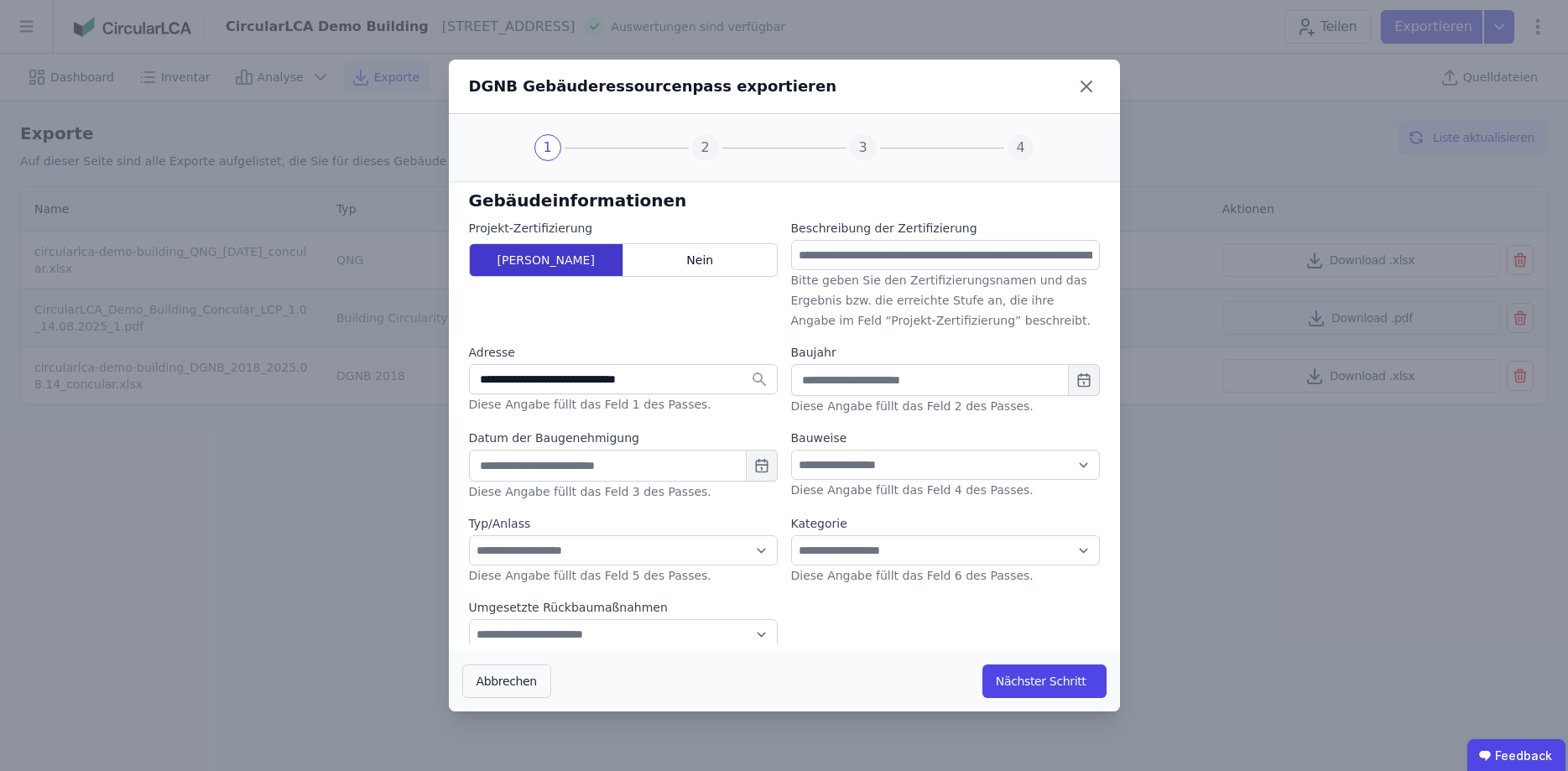
click at [559, 256] on div "[PERSON_NAME]" at bounding box center [547, 260] width 156 height 34
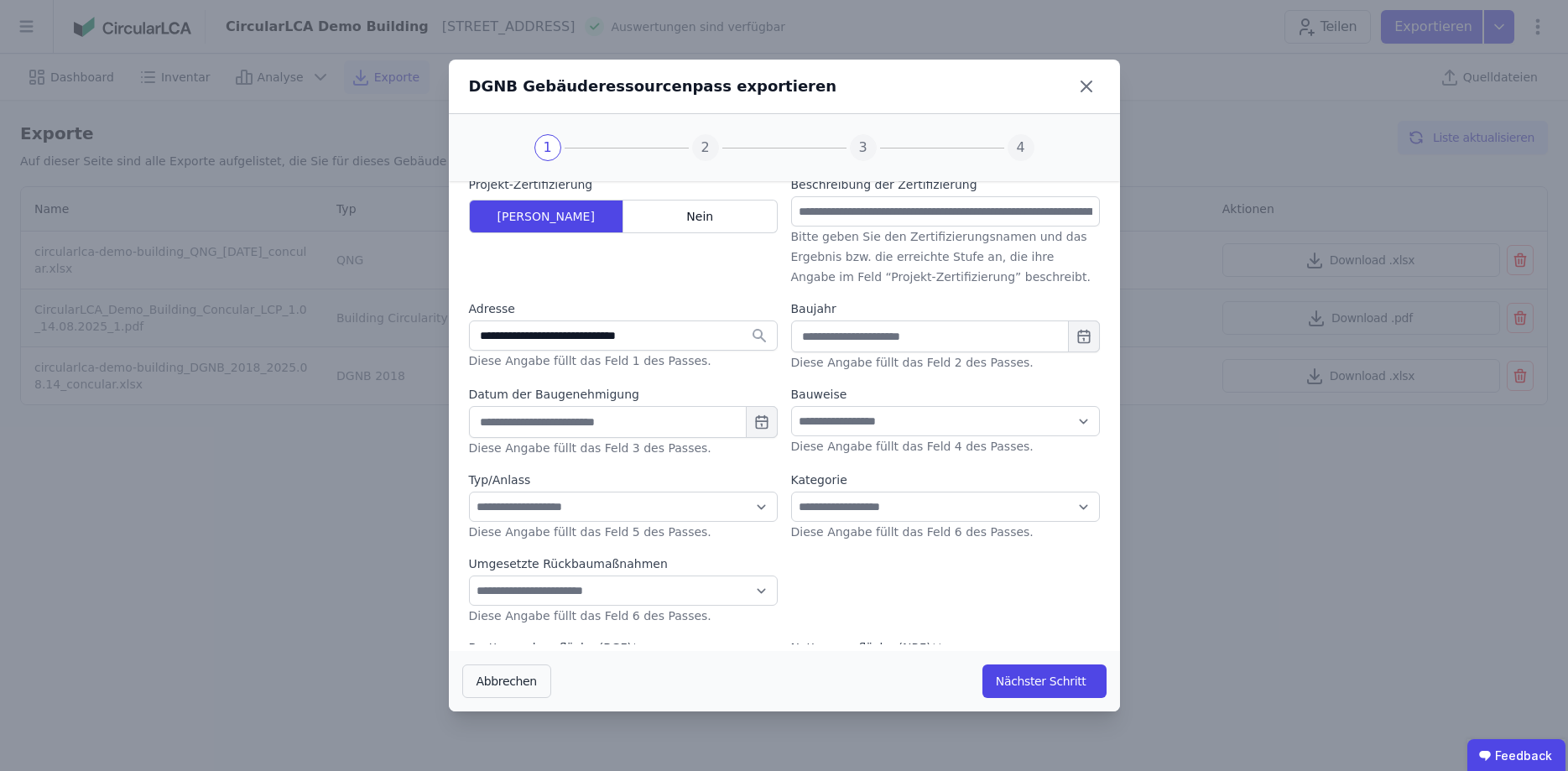
scroll to position [48, 0]
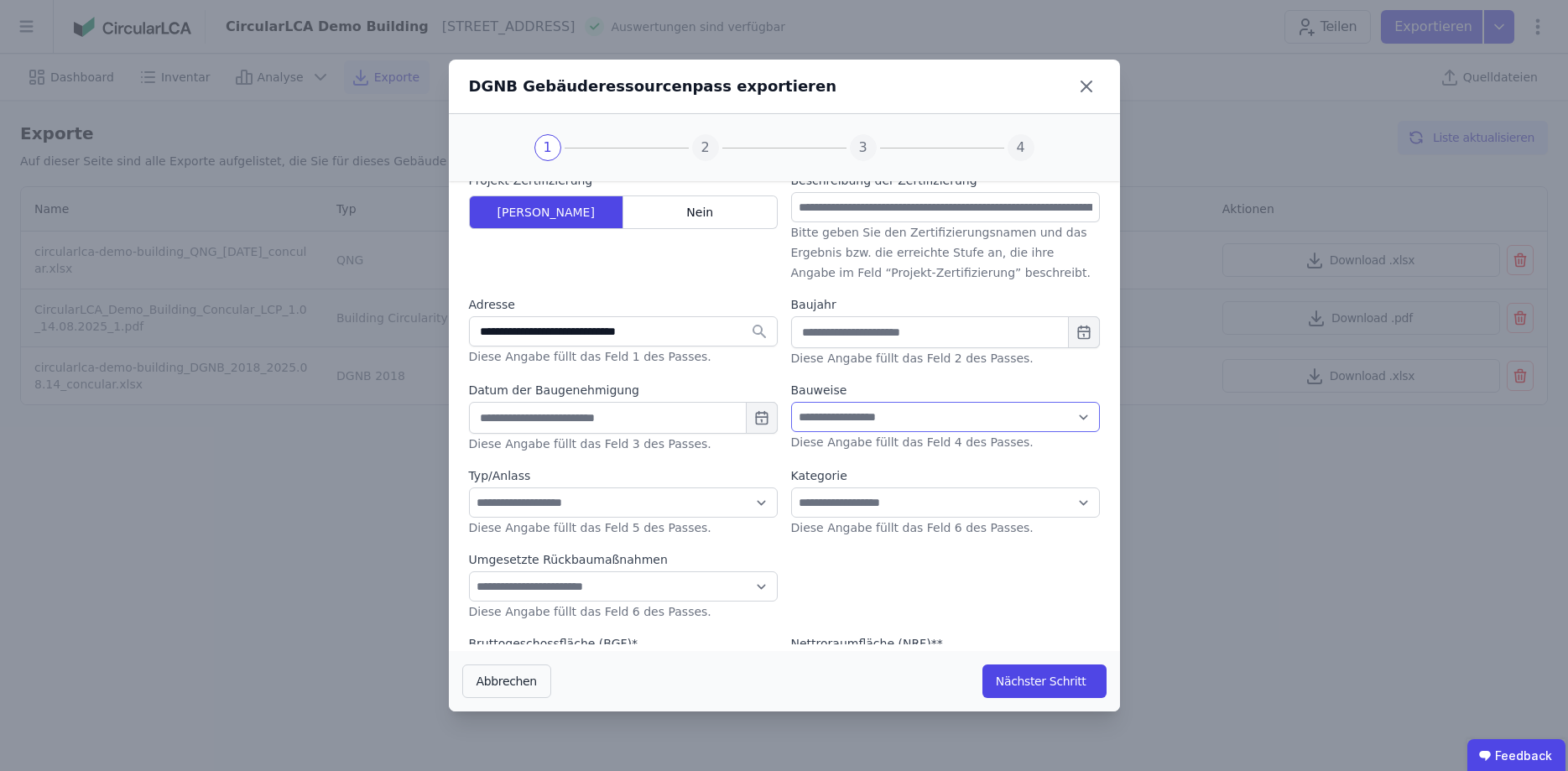
click at [791, 402] on select "**********" at bounding box center [945, 416] width 309 height 30
select select "*"
click option "**********" at bounding box center [0, 0] width 0 height 0
click at [856, 329] on input "text" at bounding box center [945, 332] width 309 height 32
click at [959, 456] on div "2017 2018 2019 2020 2021 2022 2023 2024 2025 2026 2027 2028" at bounding box center [946, 440] width 151 height 96
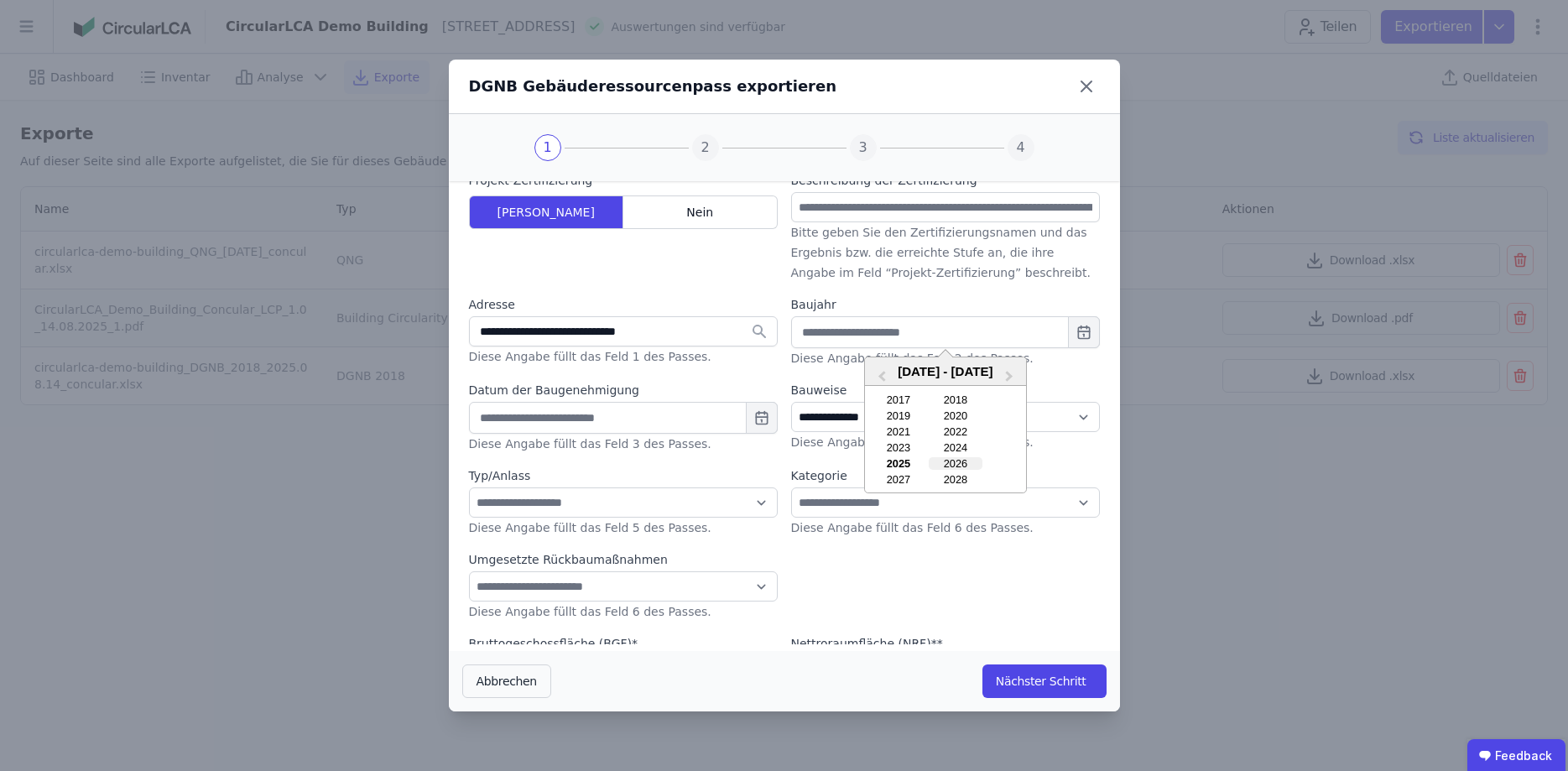
click at [953, 469] on div "2026" at bounding box center [956, 463] width 54 height 12
type input "****"
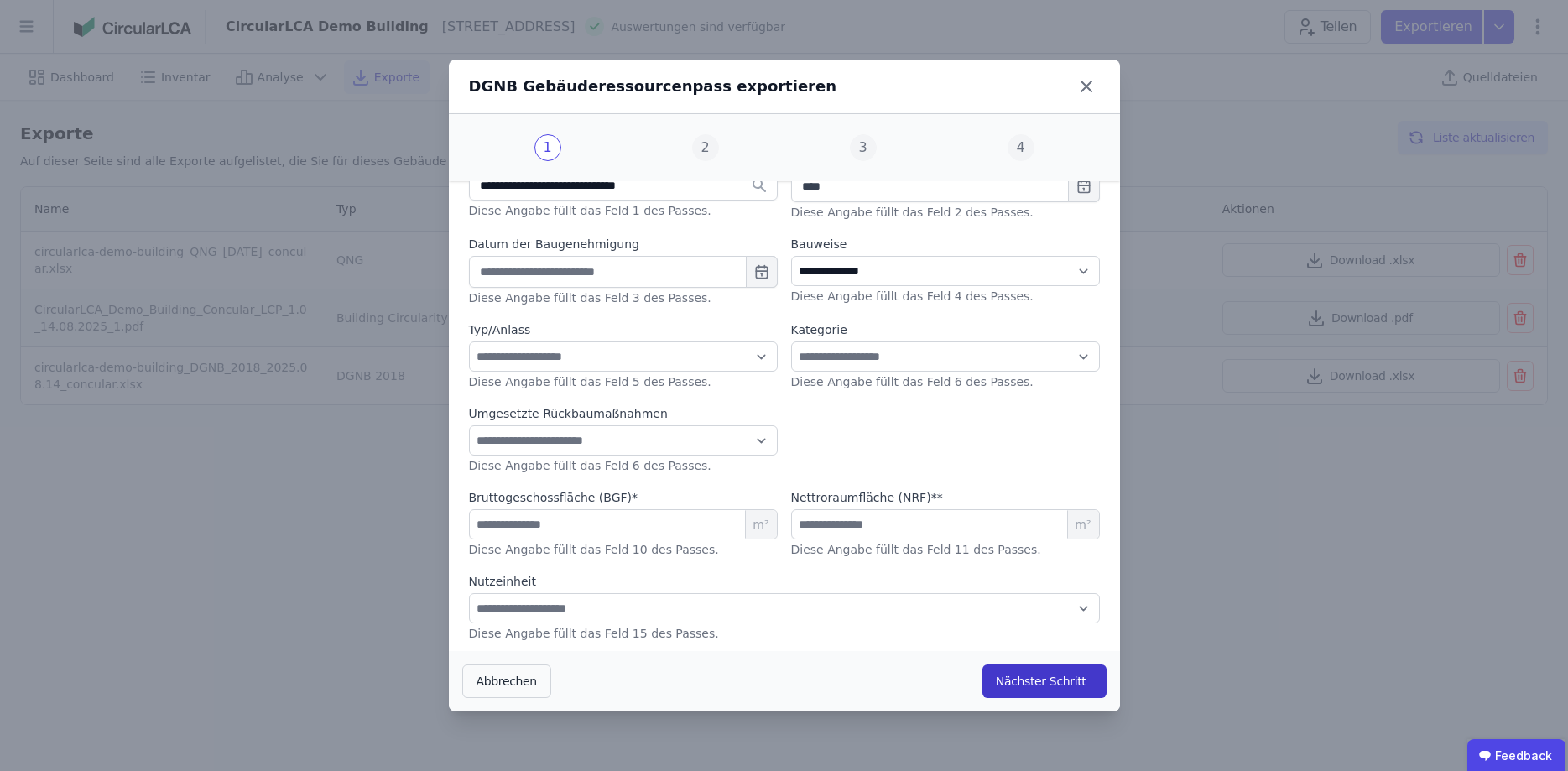
click at [1025, 686] on button "Nächster Schritt" at bounding box center [1045, 681] width 124 height 34
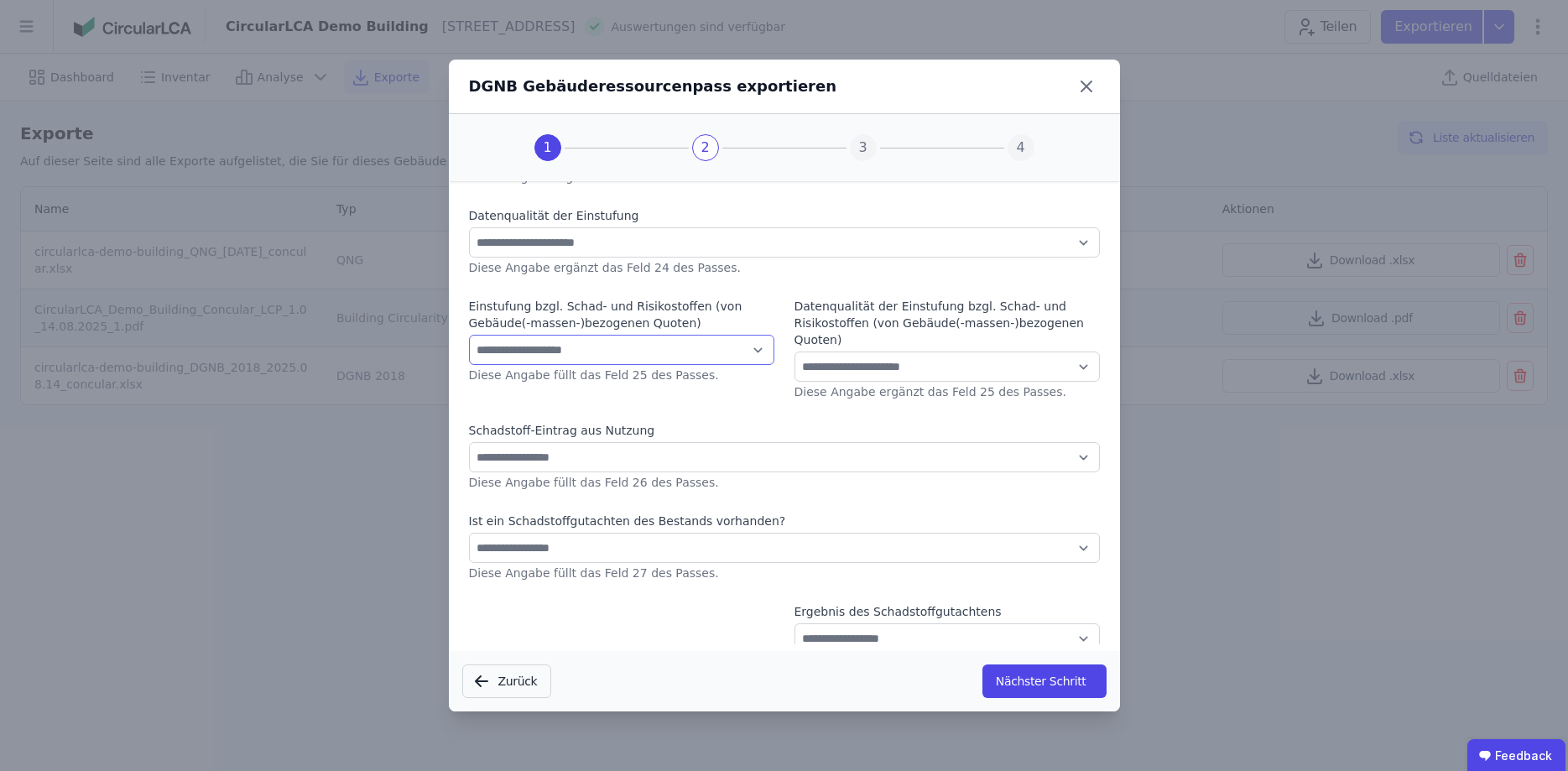
click at [469, 335] on select "**********" at bounding box center [621, 349] width 305 height 30
select select "*"
click option "**********" at bounding box center [0, 0] width 0 height 0
click at [794, 352] on select "**********" at bounding box center [947, 367] width 305 height 30
select select "*"
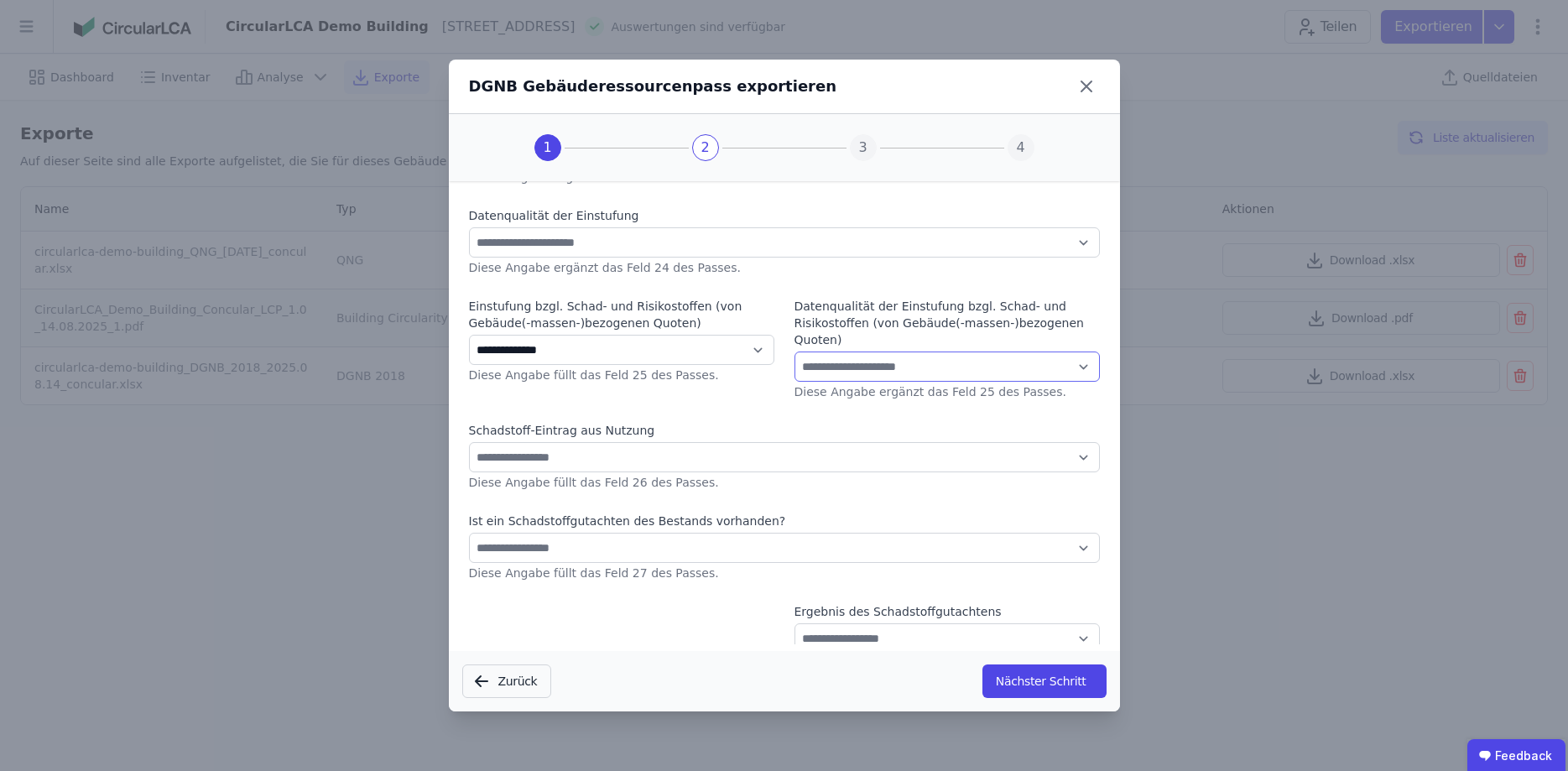
click option "**********" at bounding box center [0, 0] width 0 height 0
click at [469, 442] on select "**********" at bounding box center [785, 457] width 631 height 30
select select "*"
click option "**********" at bounding box center [0, 0] width 0 height 0
click at [1034, 685] on button "Nächster Schritt" at bounding box center [1045, 681] width 124 height 34
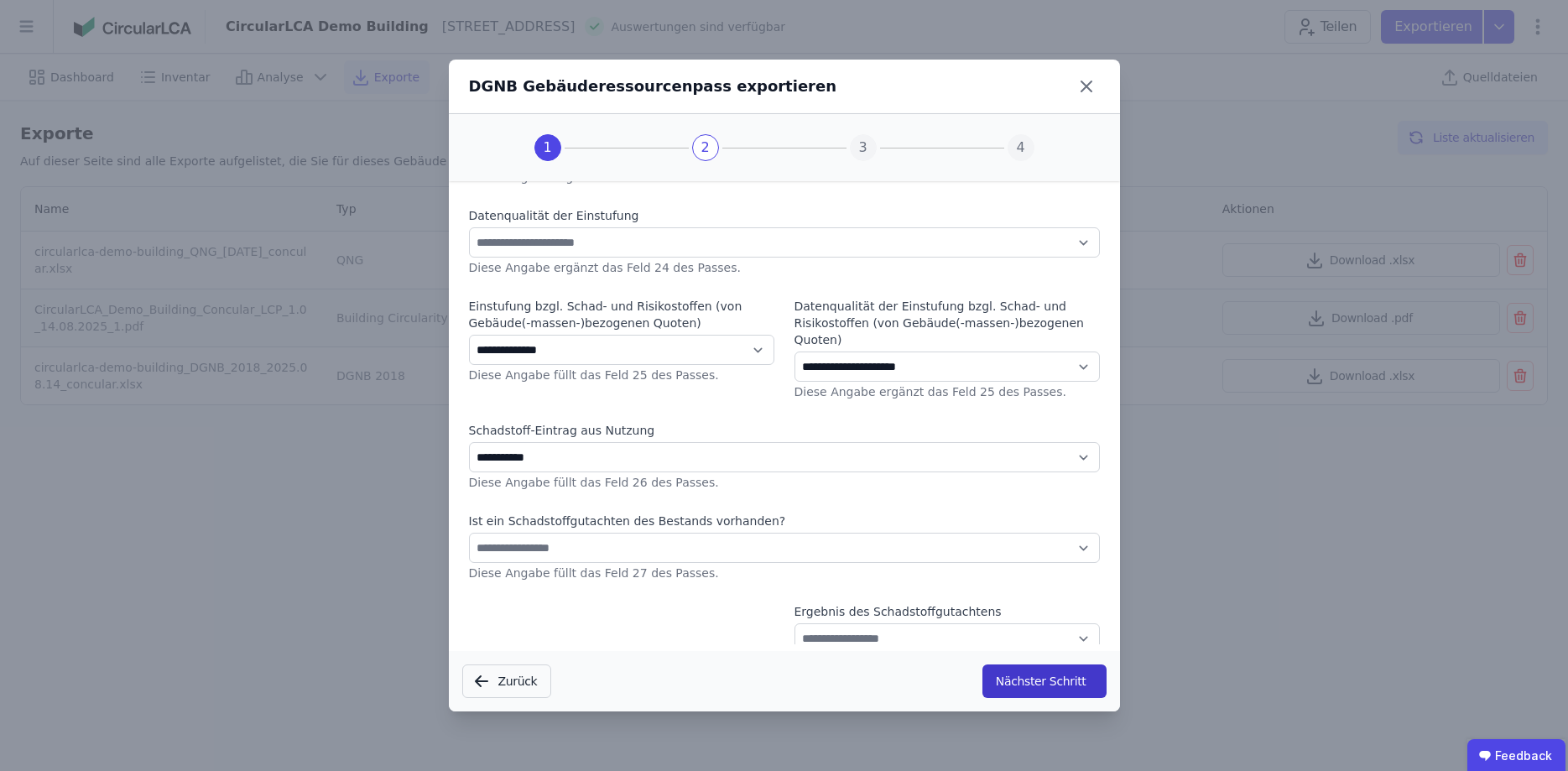
scroll to position [0, 0]
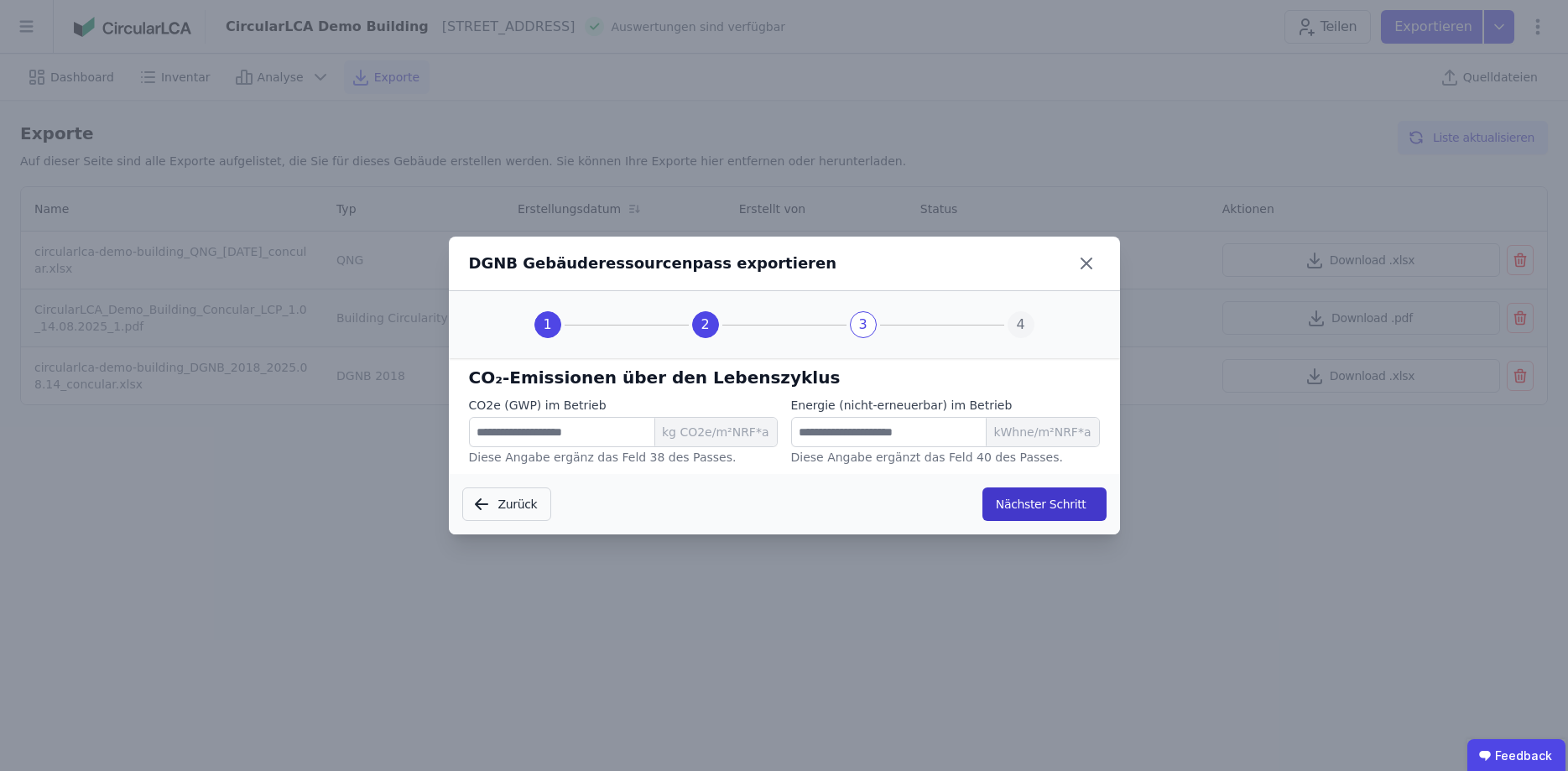
click at [1037, 515] on button "Nächster Schritt" at bounding box center [1045, 504] width 124 height 34
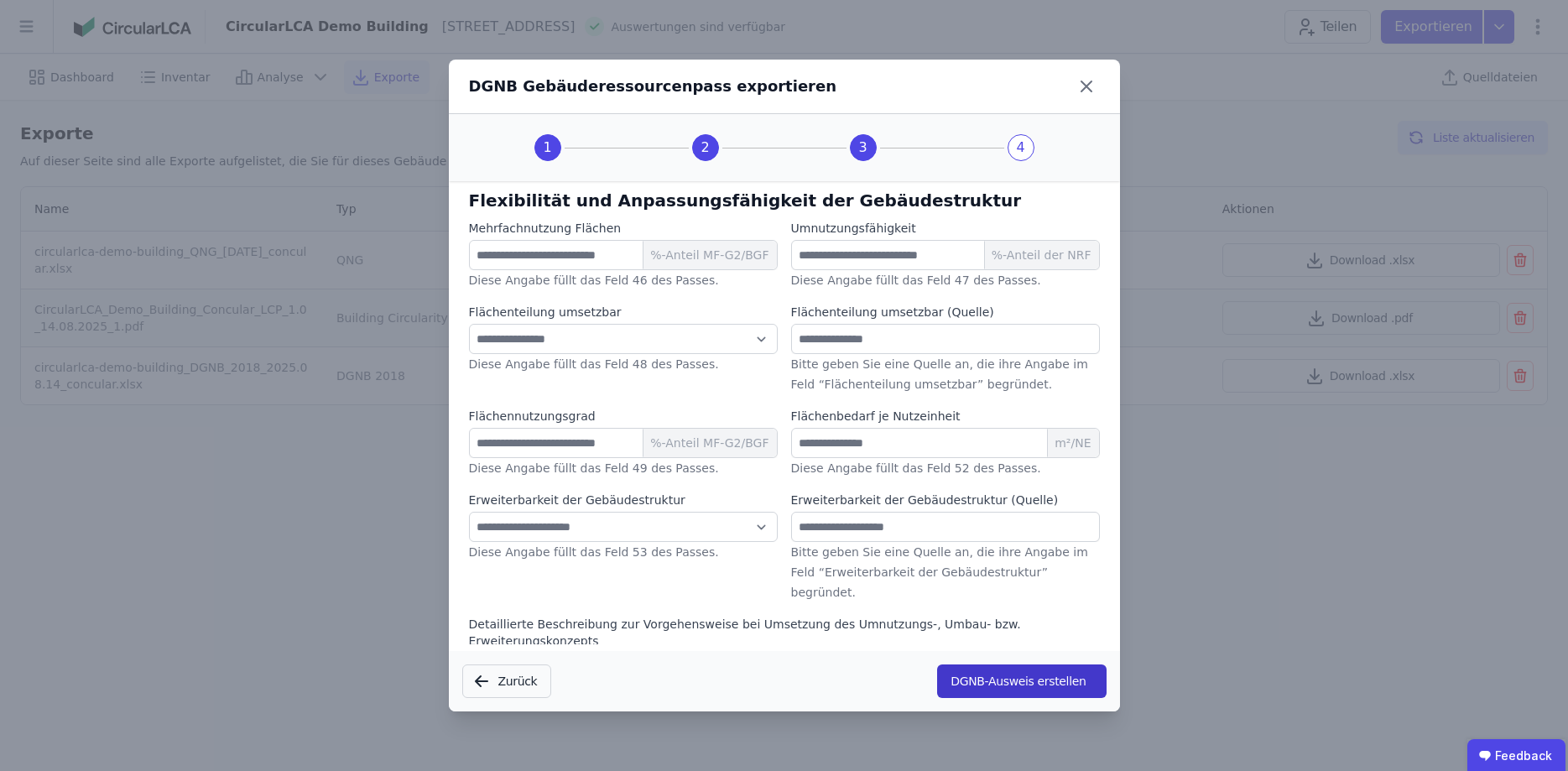
click at [993, 683] on button "DGNB-Ausweis erstellen" at bounding box center [1021, 681] width 169 height 34
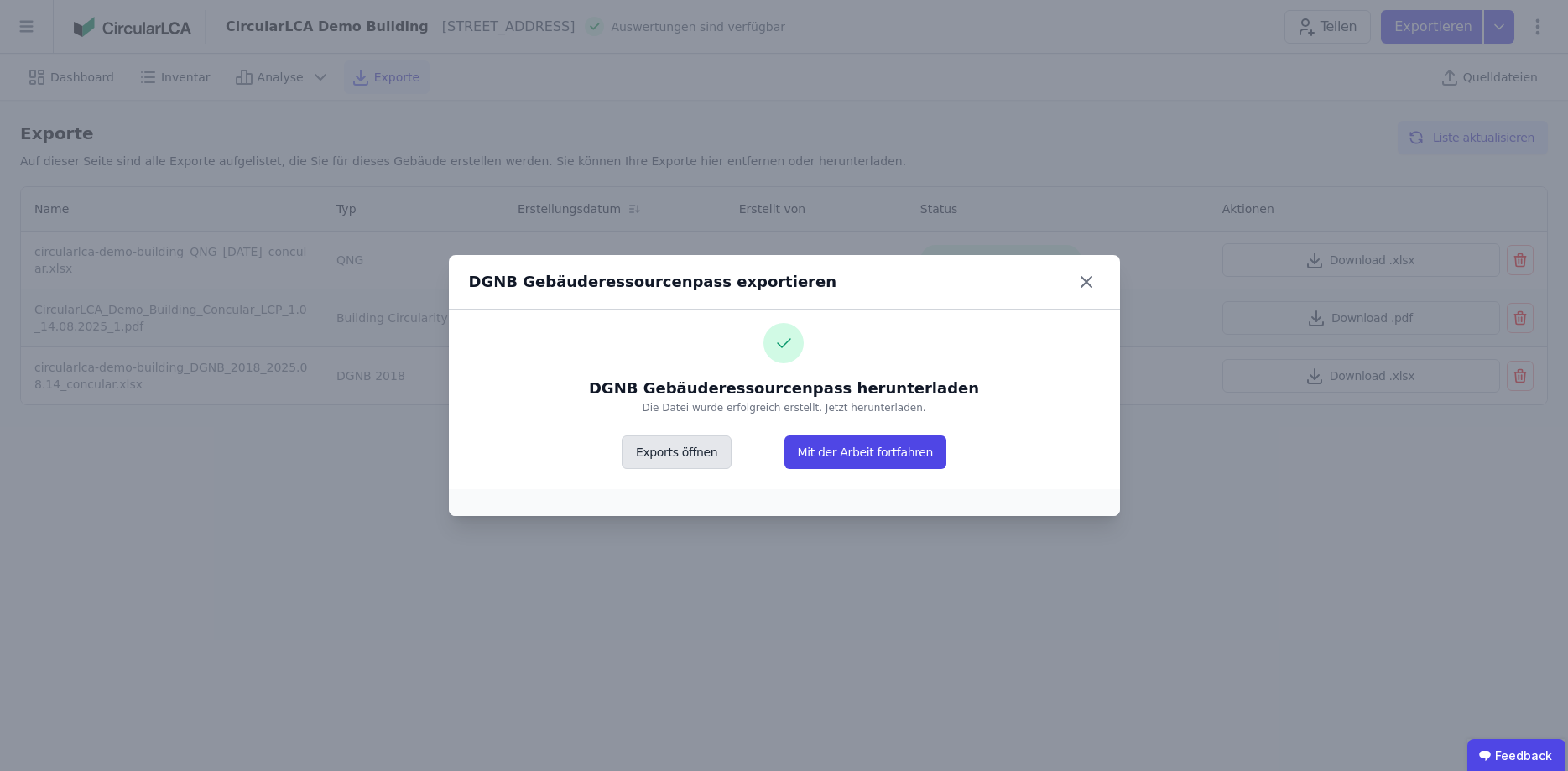
click at [723, 452] on button "Exports öffnen" at bounding box center [676, 452] width 110 height 34
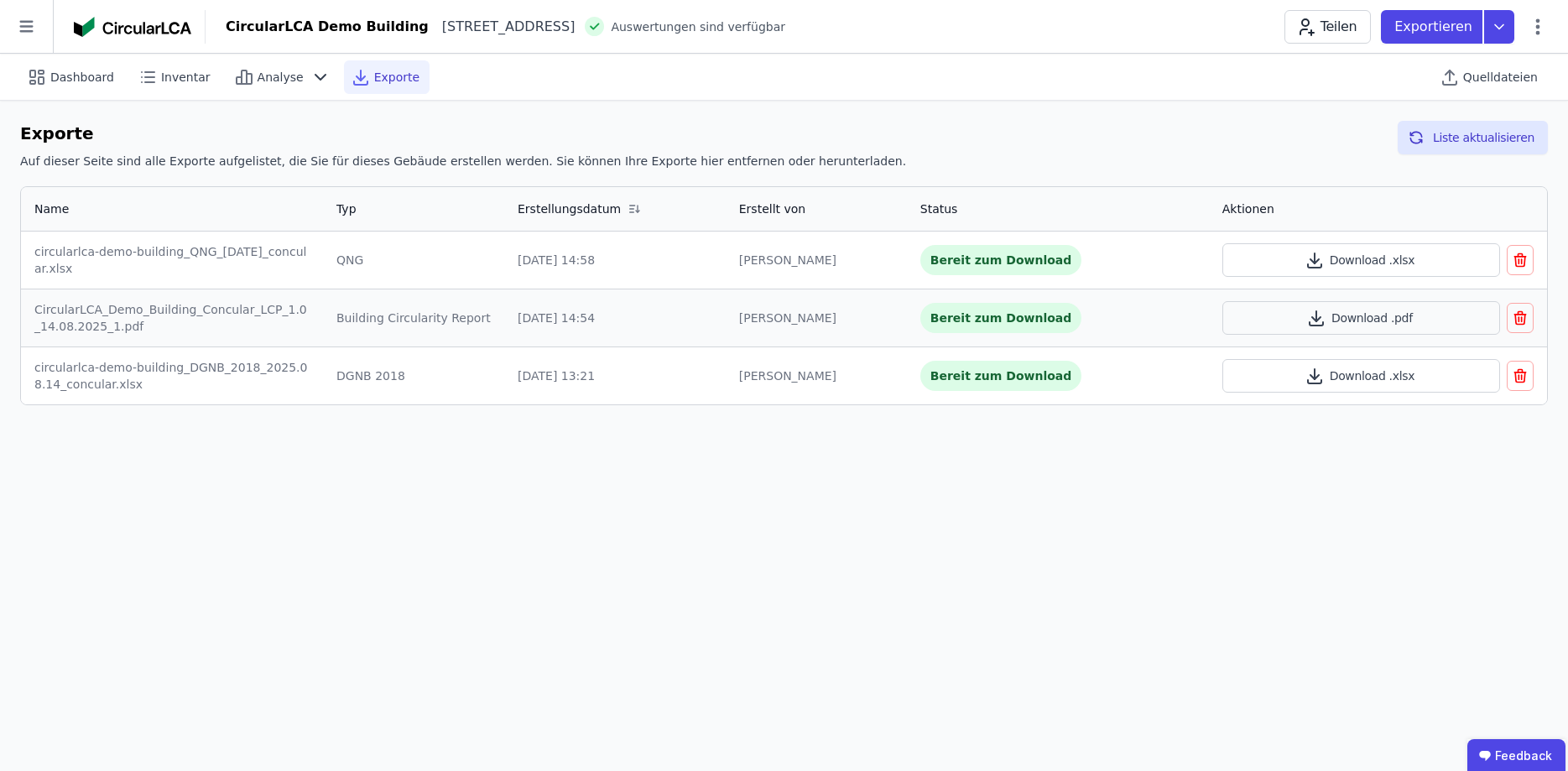
click at [375, 78] on span "Exporte" at bounding box center [397, 76] width 45 height 17
click at [187, 73] on span "Inventar" at bounding box center [185, 76] width 50 height 17
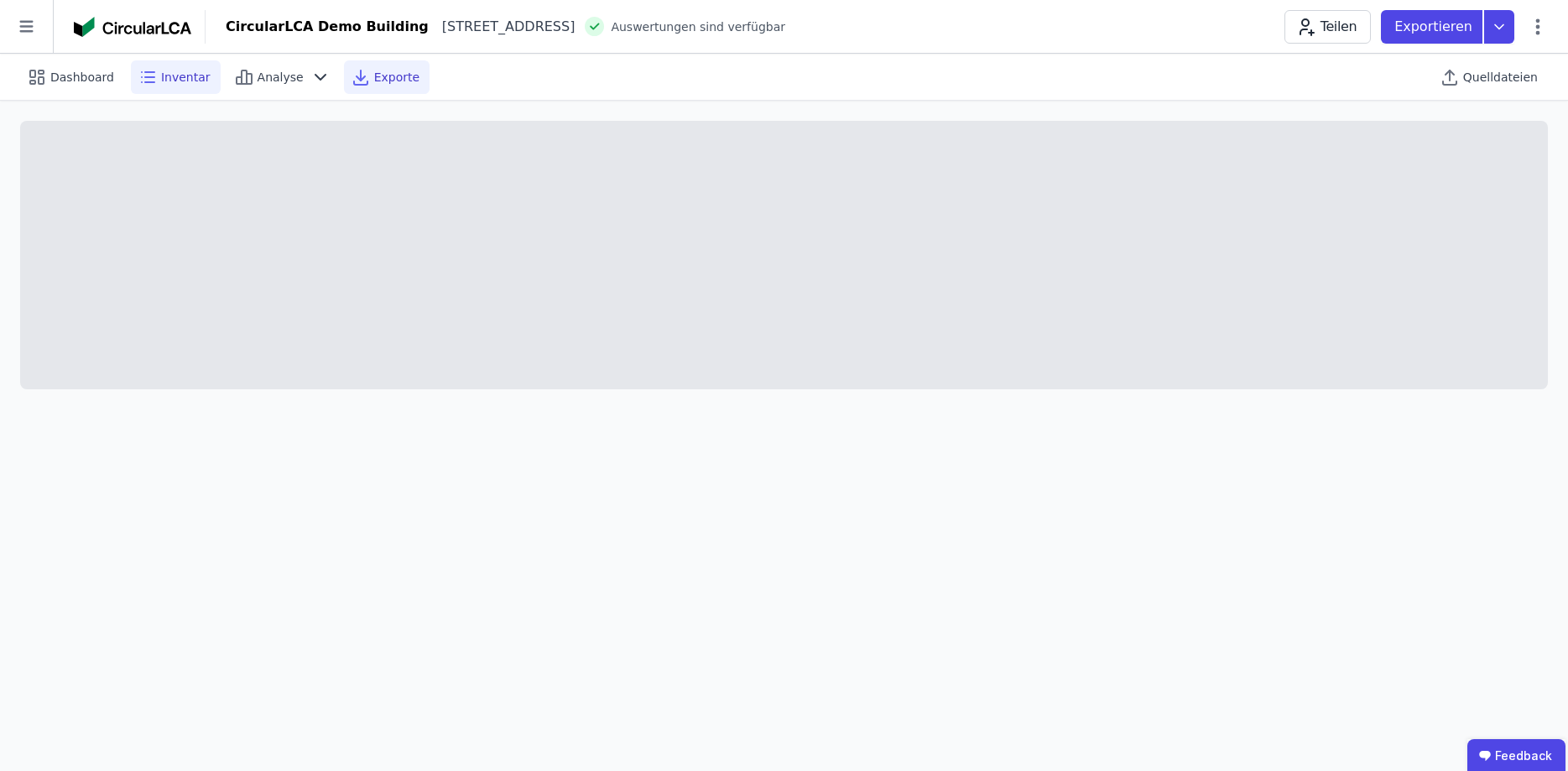
click at [375, 70] on span "Exporte" at bounding box center [397, 76] width 45 height 17
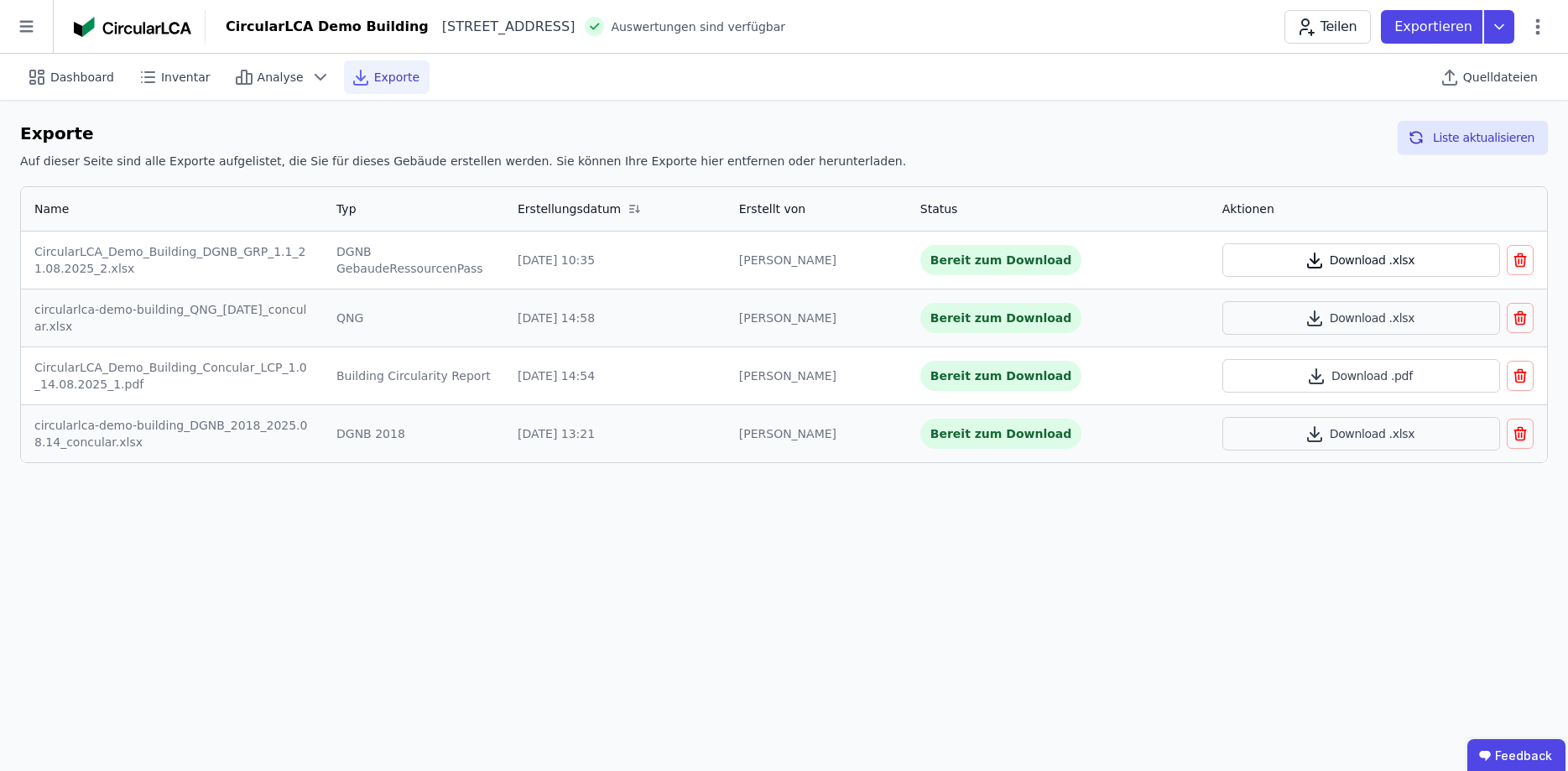
click at [1391, 262] on button "Download .xlsx" at bounding box center [1362, 260] width 278 height 34
click at [173, 70] on span "Inventar" at bounding box center [185, 76] width 50 height 17
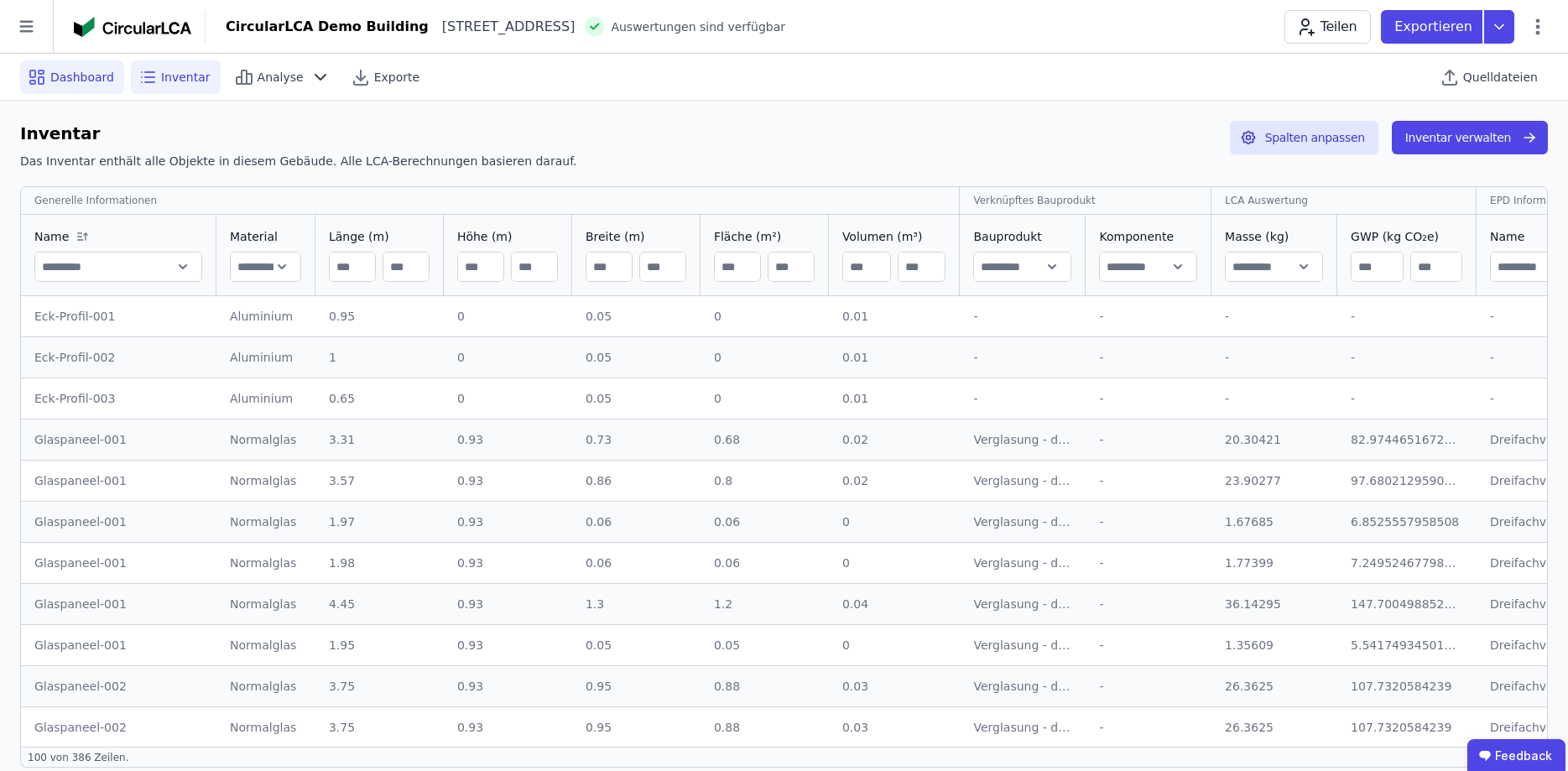
click at [83, 77] on span "Dashboard" at bounding box center [82, 76] width 63 height 17
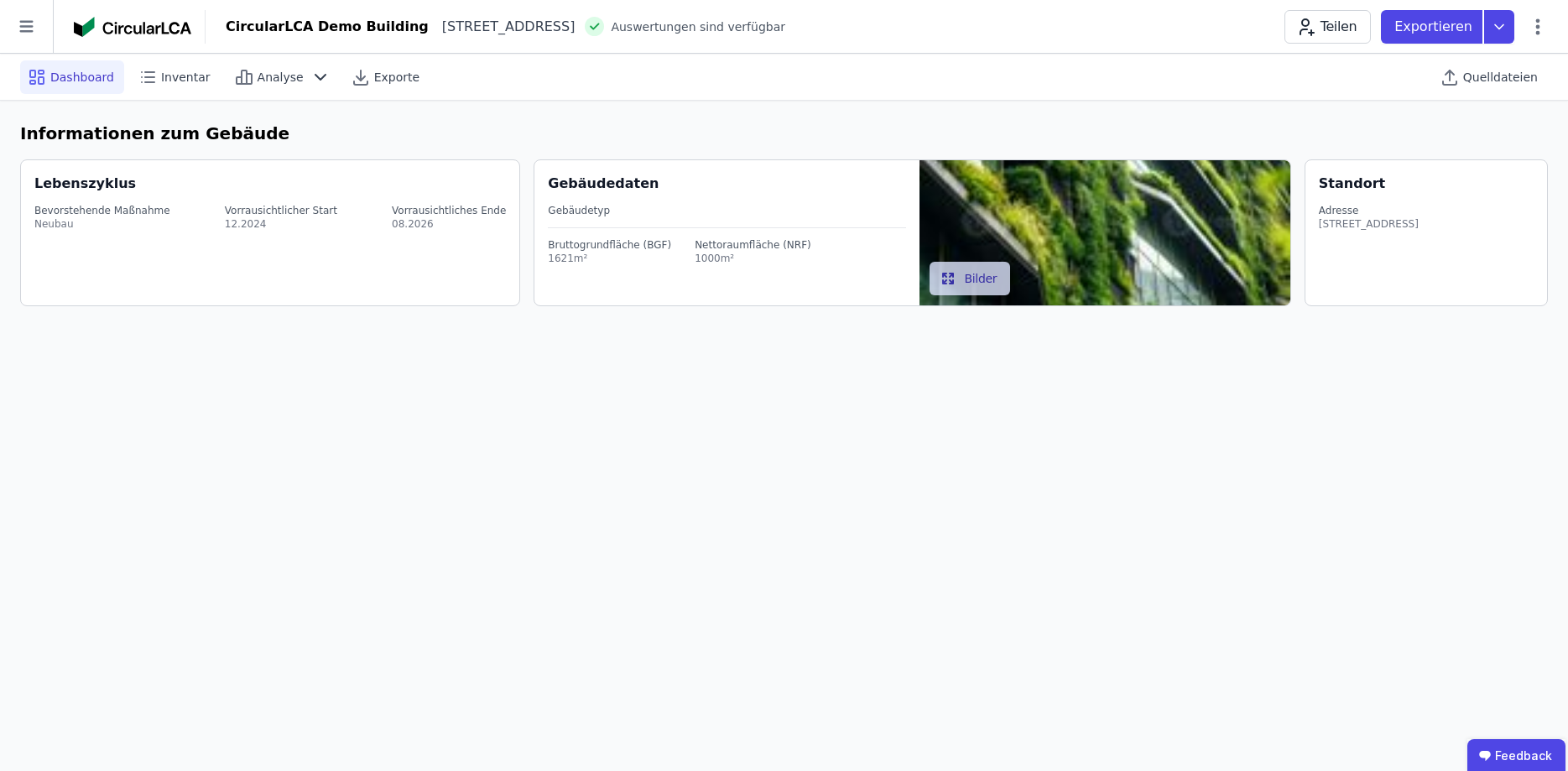
select select "*"
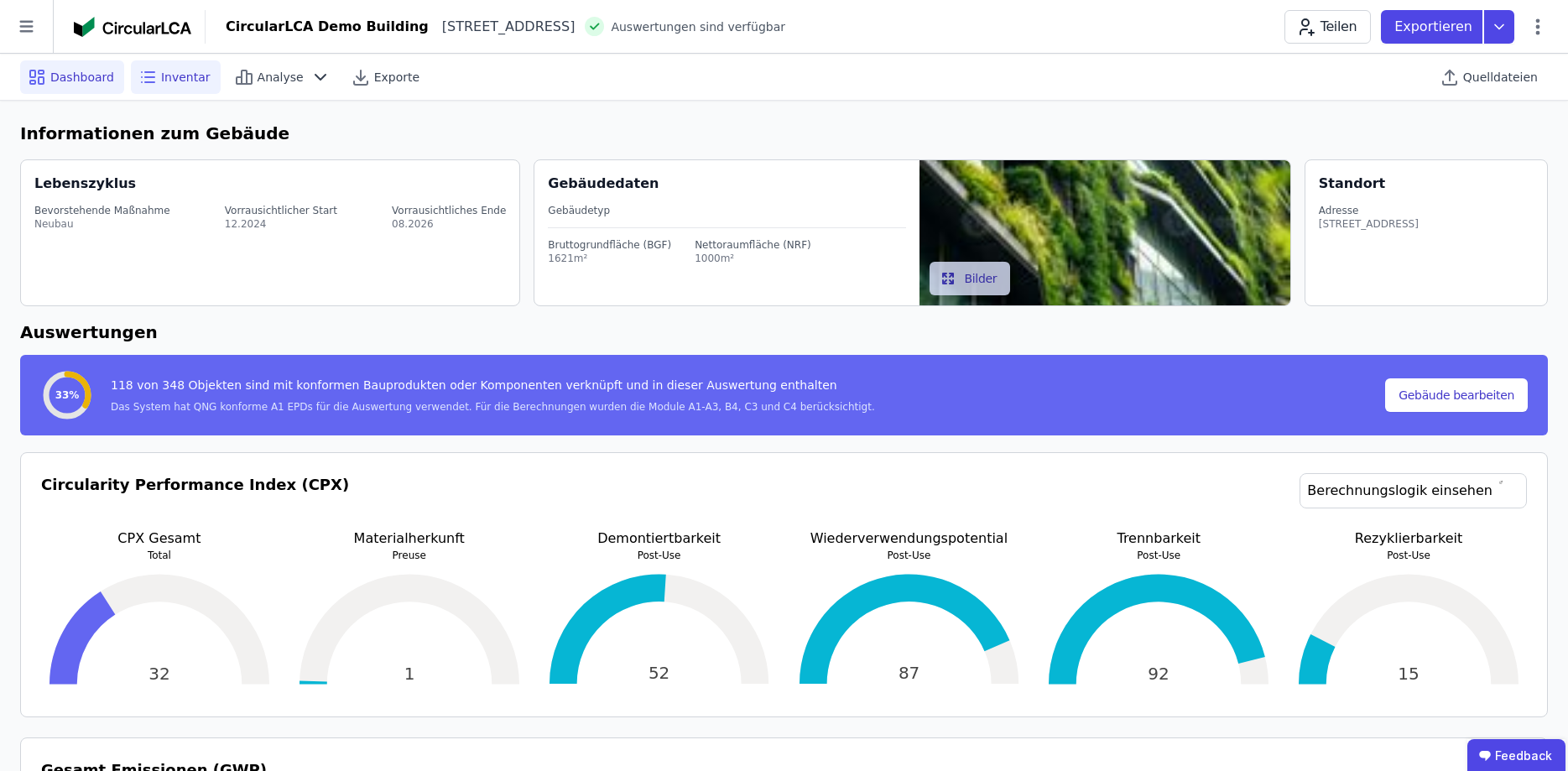
click at [188, 78] on span "Inventar" at bounding box center [185, 76] width 50 height 17
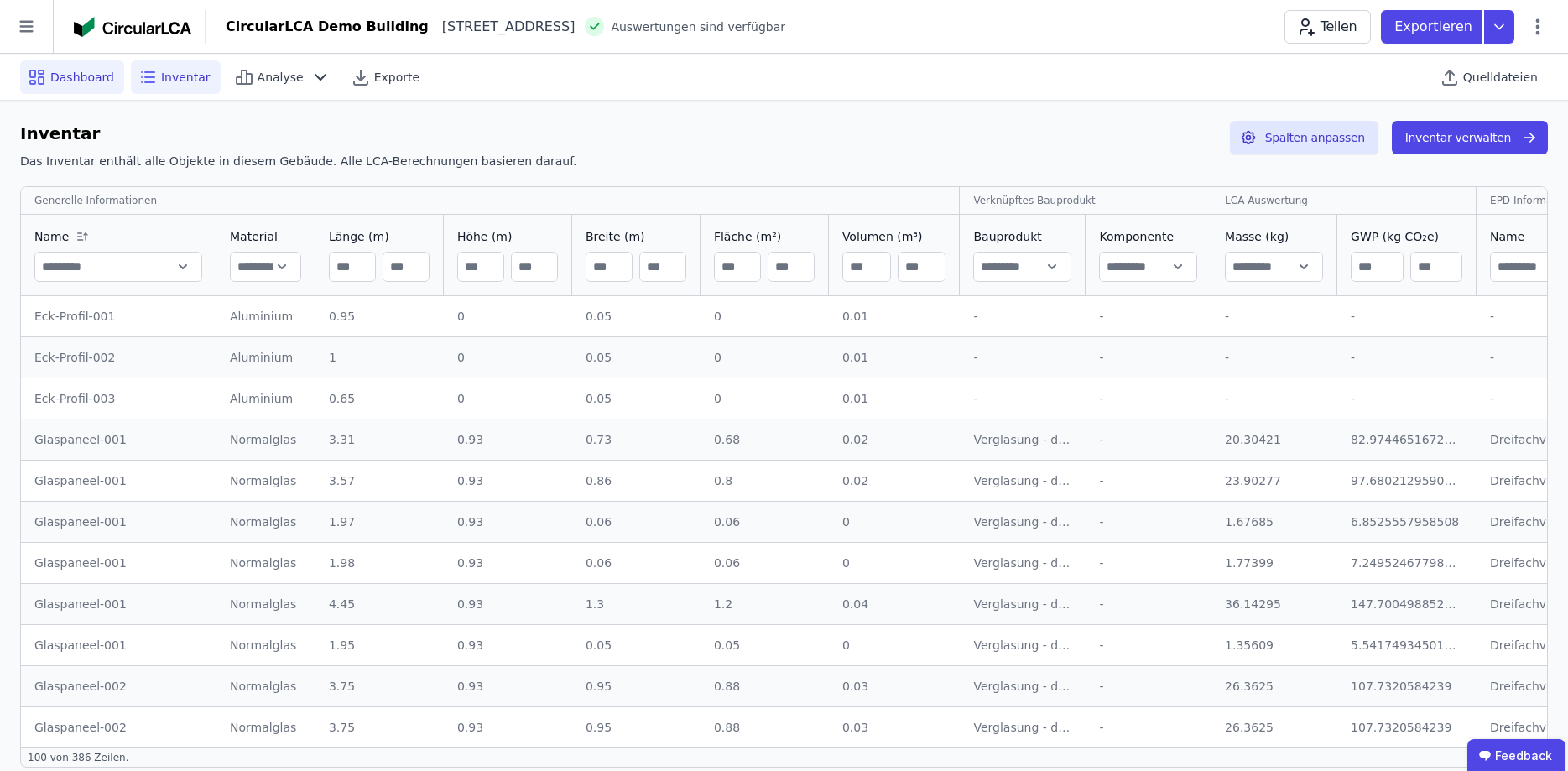
click at [55, 76] on span "Dashboard" at bounding box center [82, 76] width 63 height 17
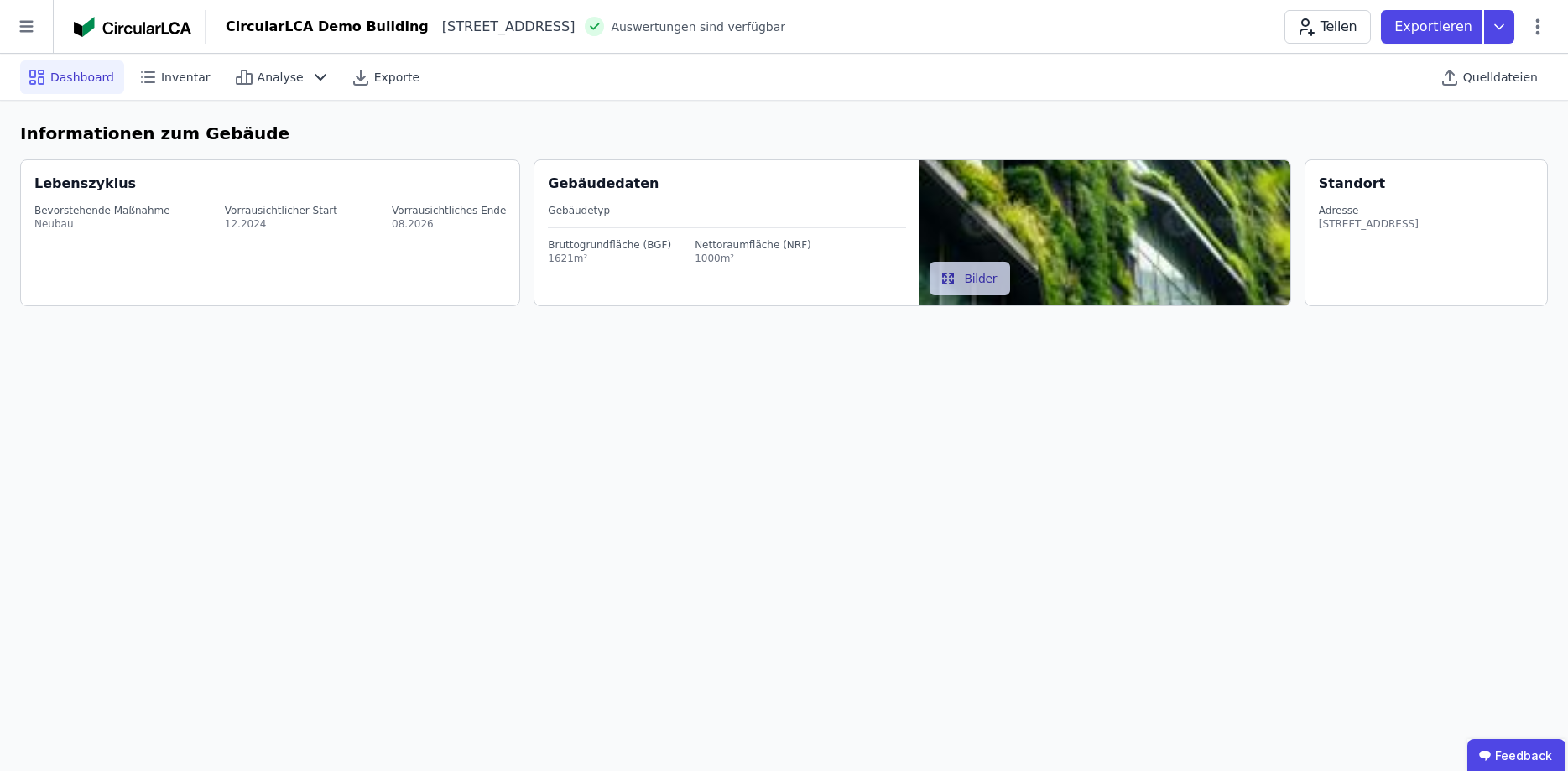
select select "*"
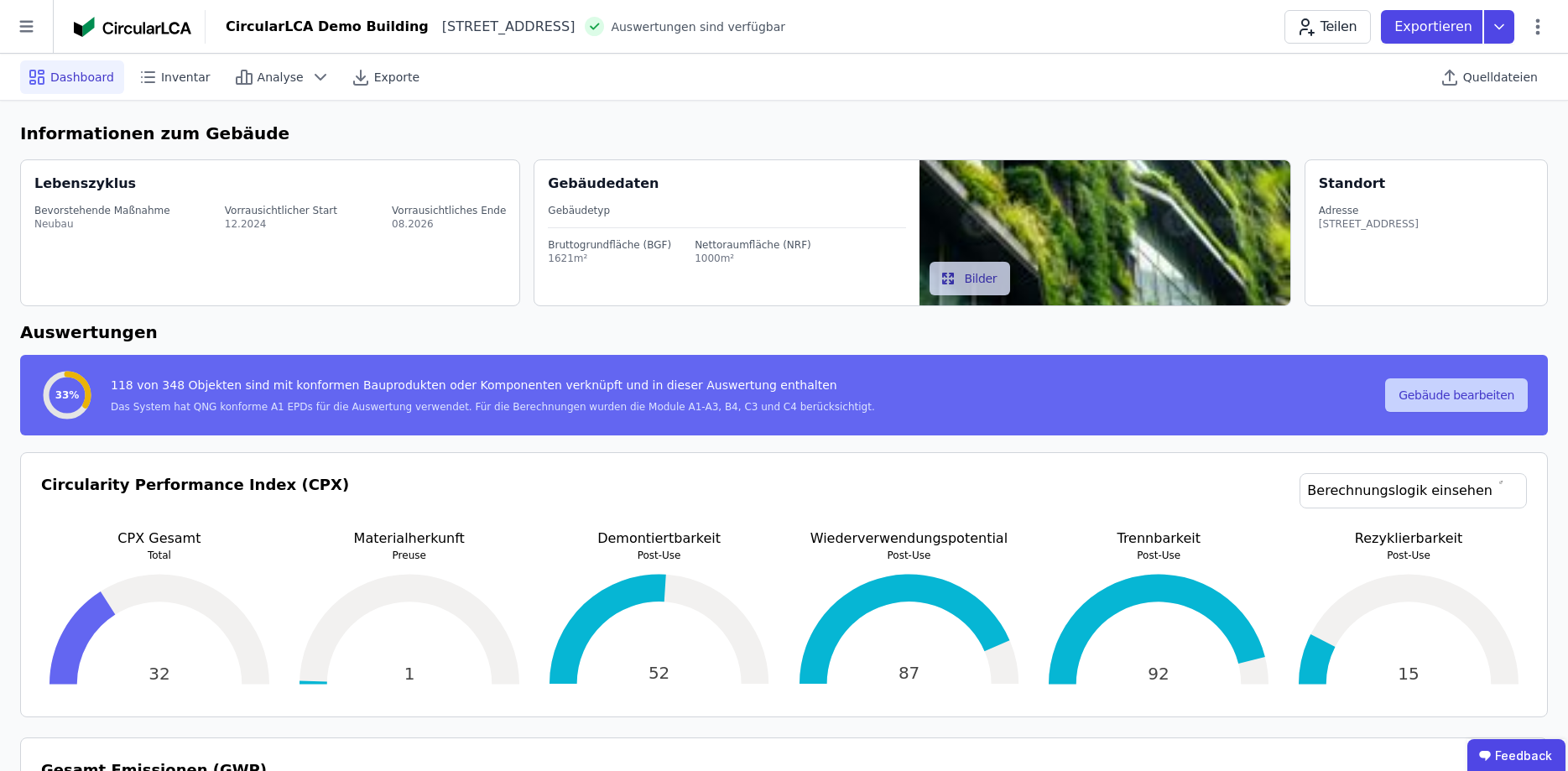
click at [1485, 388] on button "Gebäude bearbeiten" at bounding box center [1457, 395] width 143 height 34
select select "*"
select select "**********"
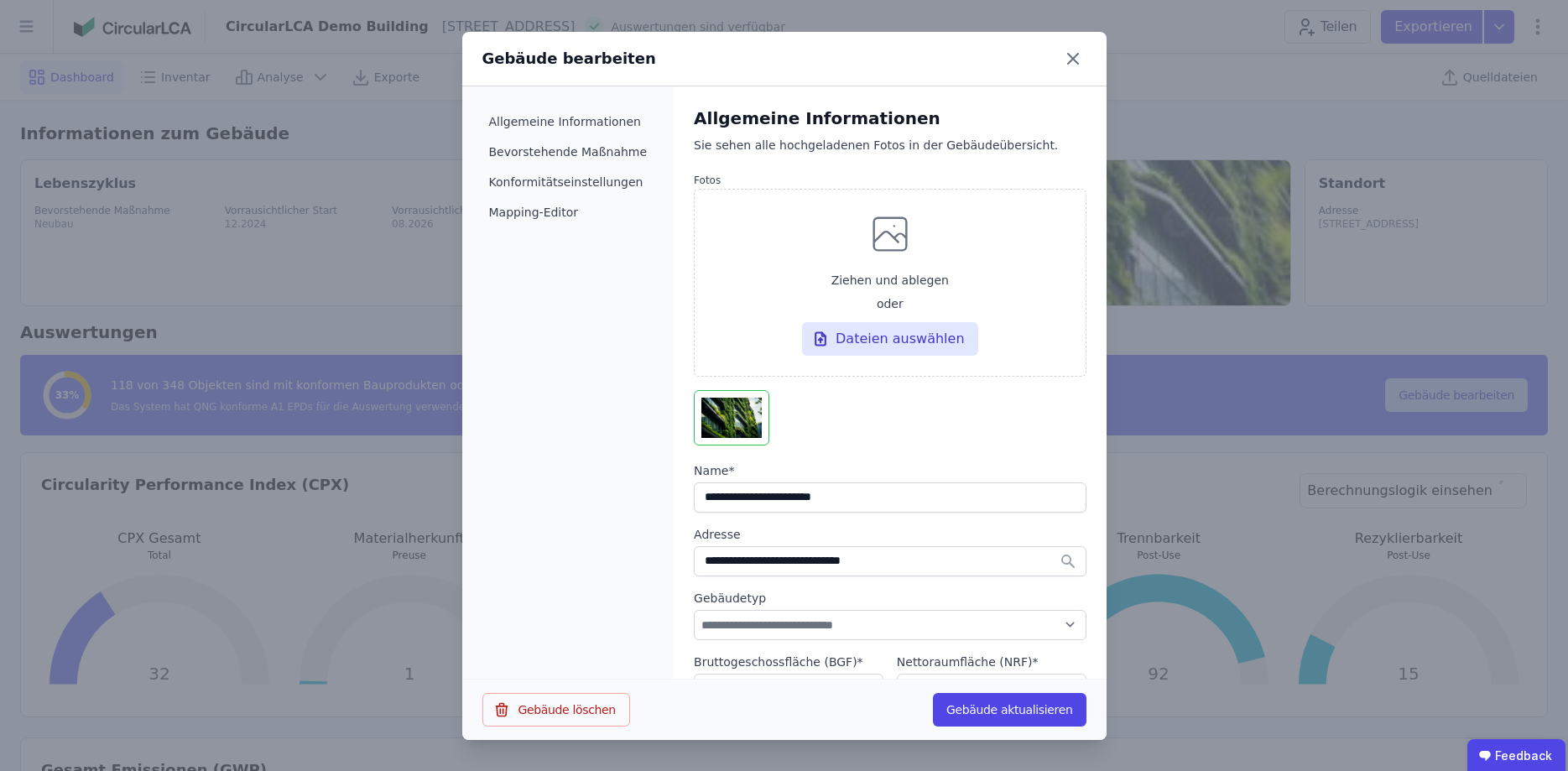
select select "**********"
click at [1076, 59] on icon at bounding box center [1073, 58] width 27 height 27
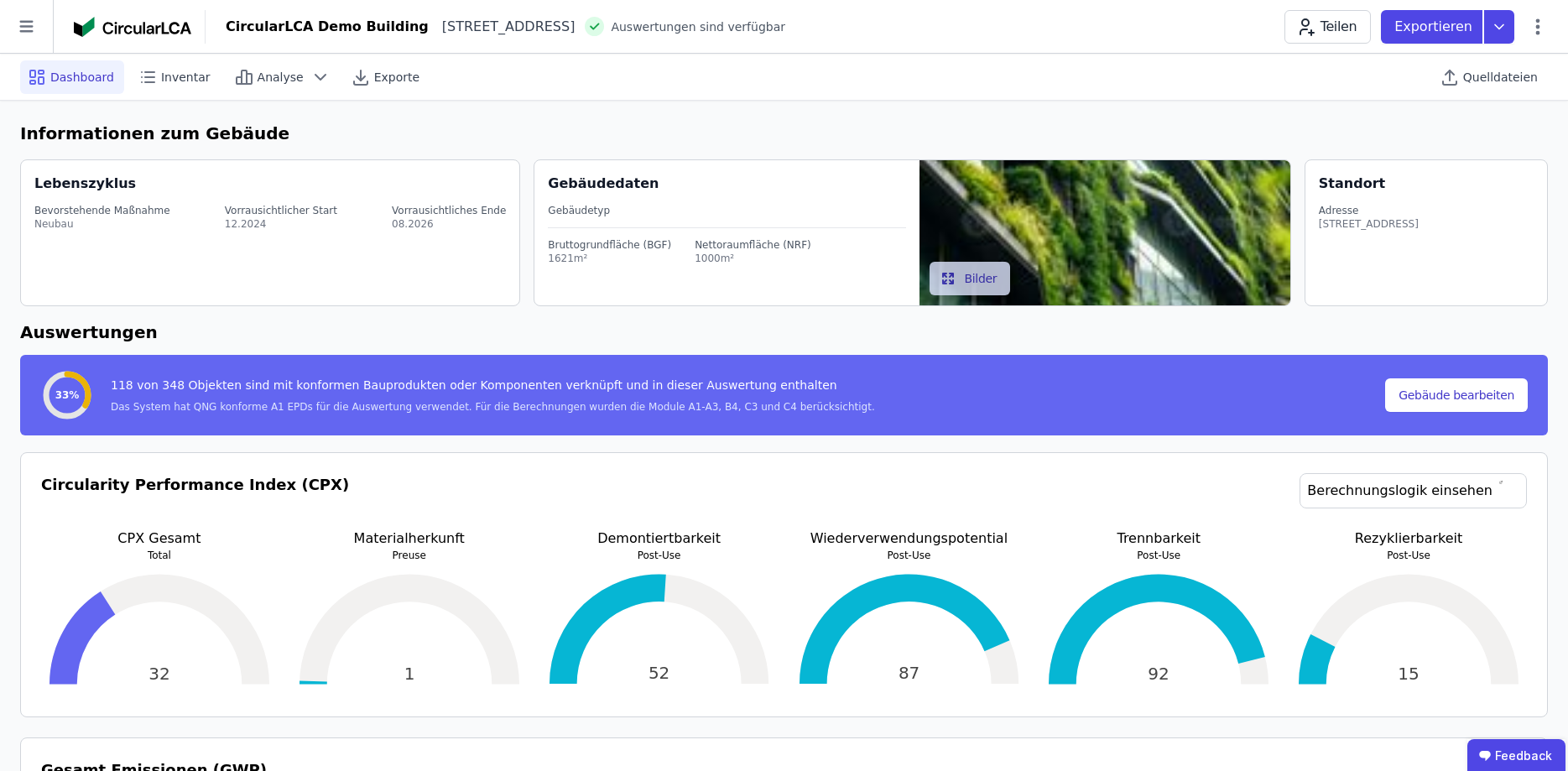
click at [205, 58] on div "Dashboard Inventar Analyse Exporte Quelldateien" at bounding box center [784, 76] width 1528 height 46
click at [179, 70] on span "Inventar" at bounding box center [185, 76] width 50 height 17
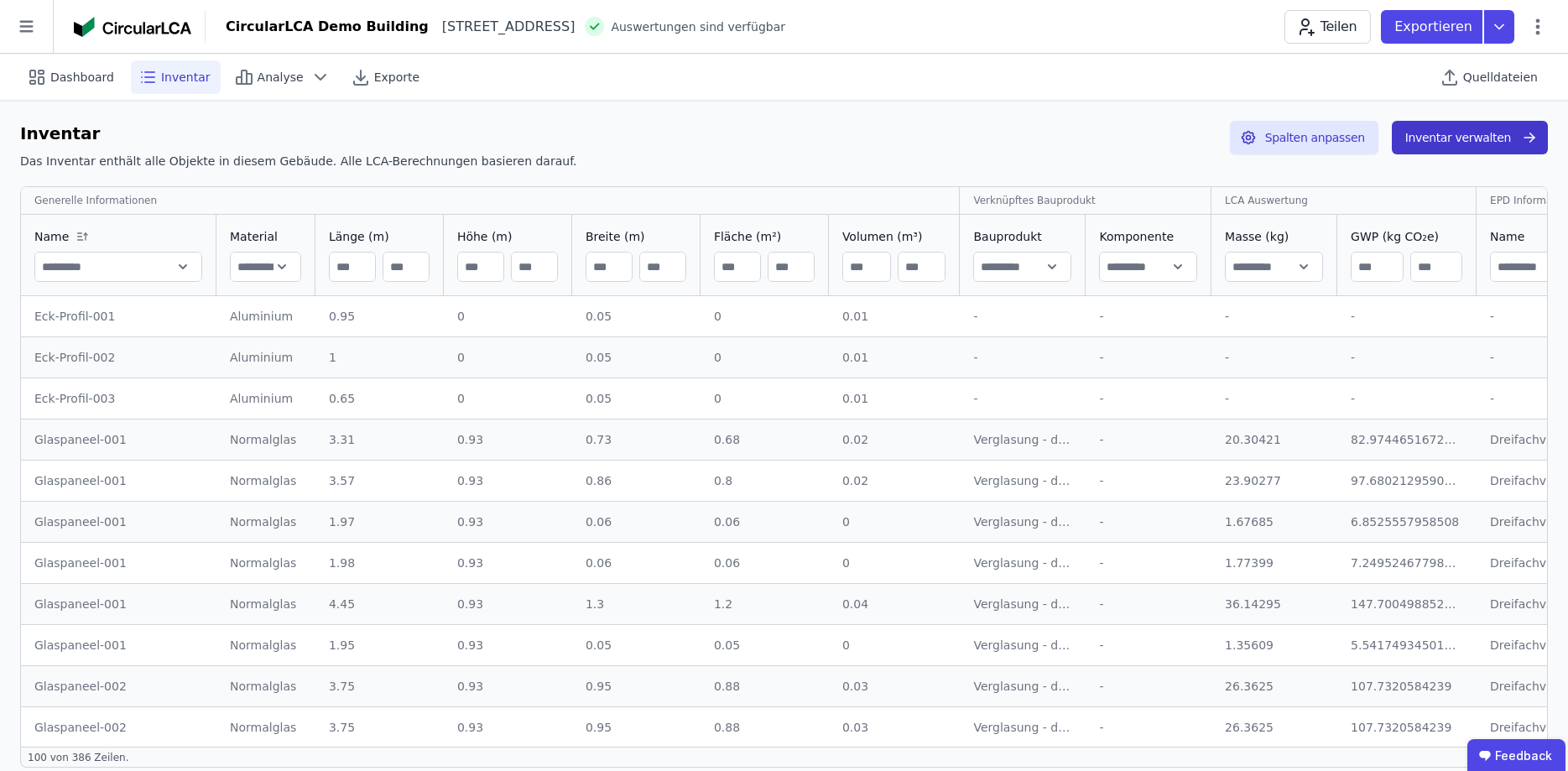
click at [1486, 136] on button "Inventar verwalten" at bounding box center [1471, 137] width 156 height 34
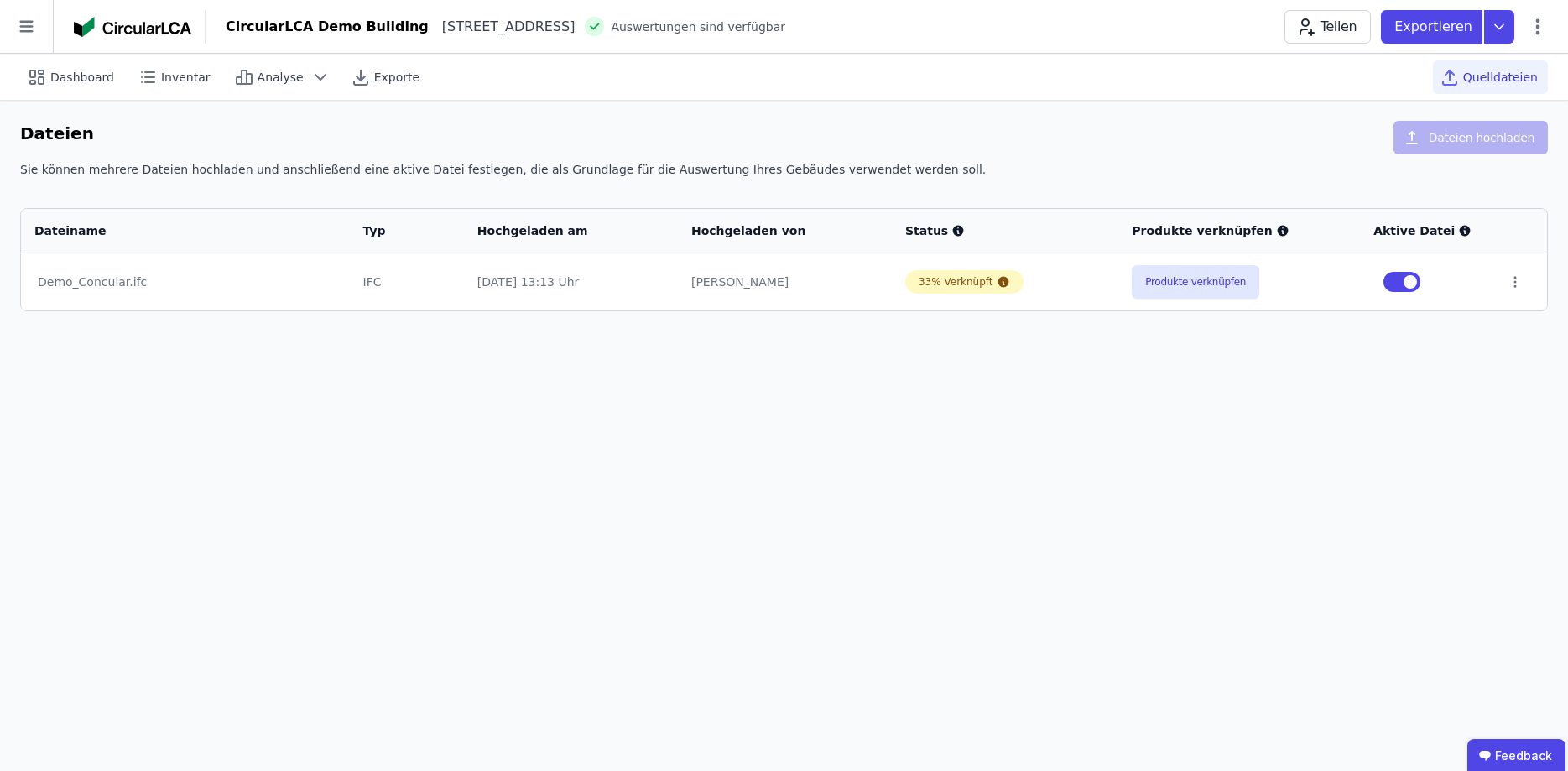
click at [104, 278] on div "Demo_Concular.ifc" at bounding box center [185, 282] width 296 height 17
click at [121, 280] on div "Demo_Concular.ifc" at bounding box center [185, 282] width 296 height 17
click at [1182, 280] on button "Produkte verknüpfen" at bounding box center [1195, 282] width 128 height 34
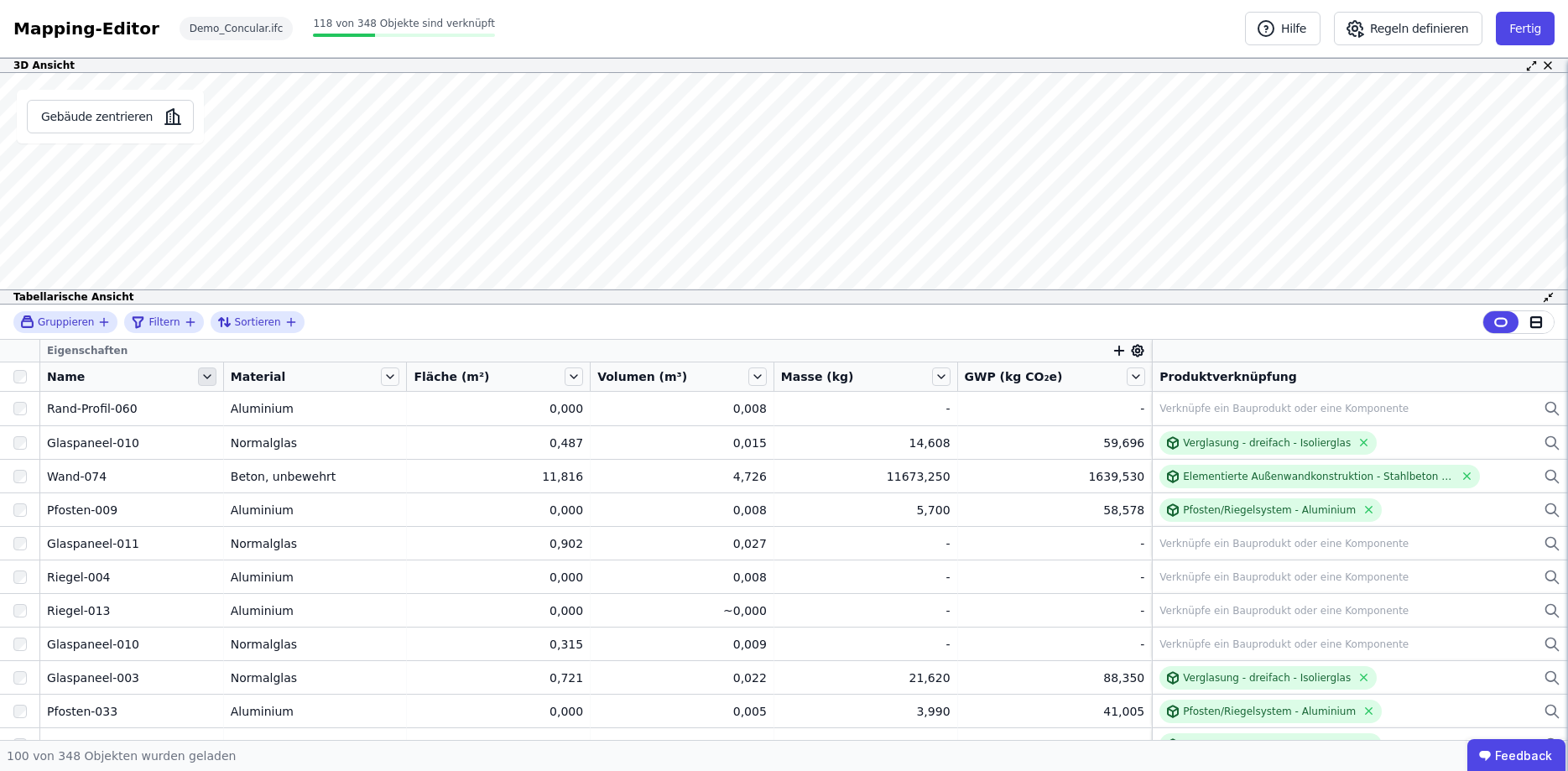
click at [206, 377] on icon at bounding box center [207, 376] width 18 height 18
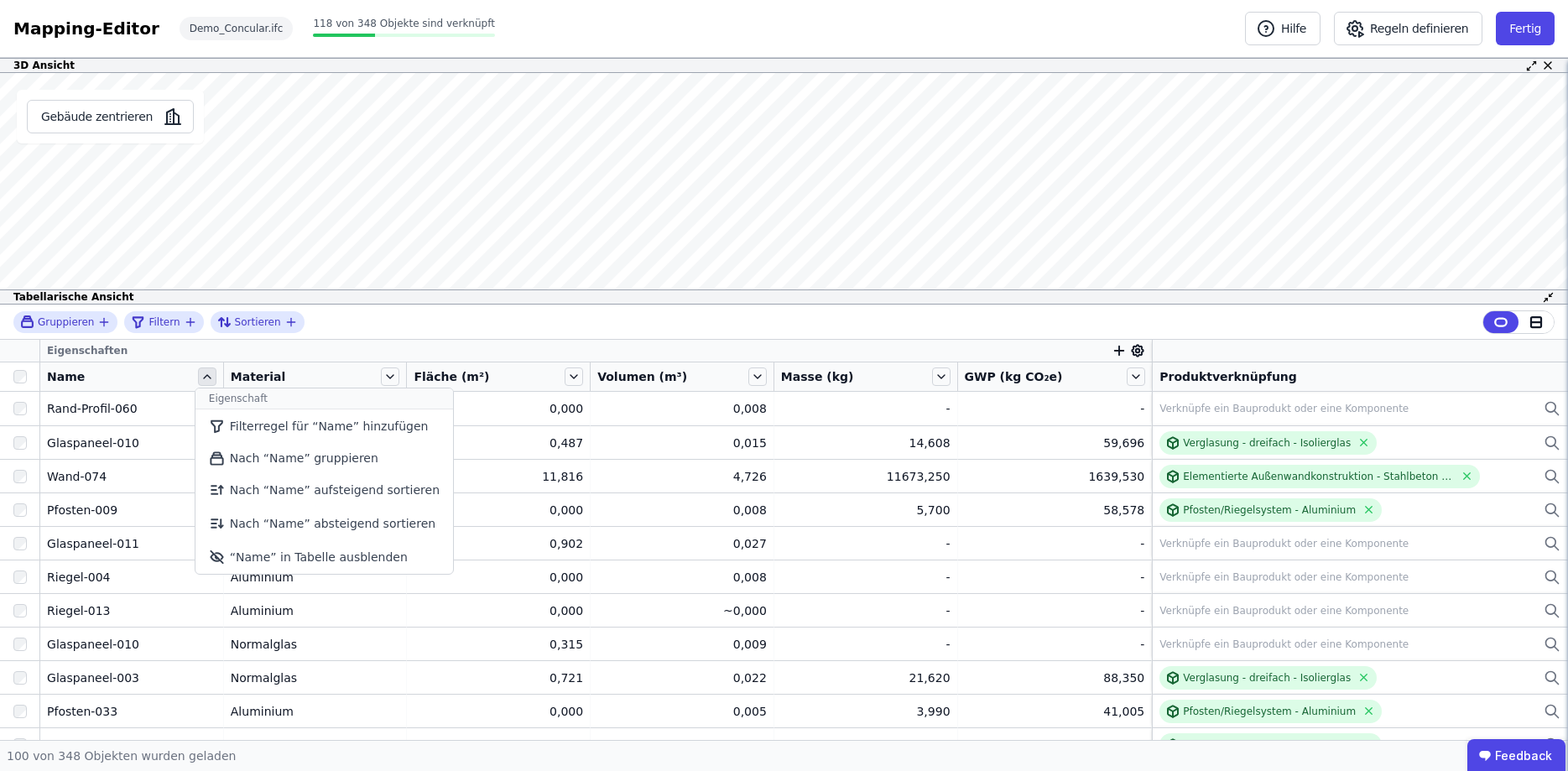
click at [206, 377] on icon at bounding box center [207, 376] width 18 height 18
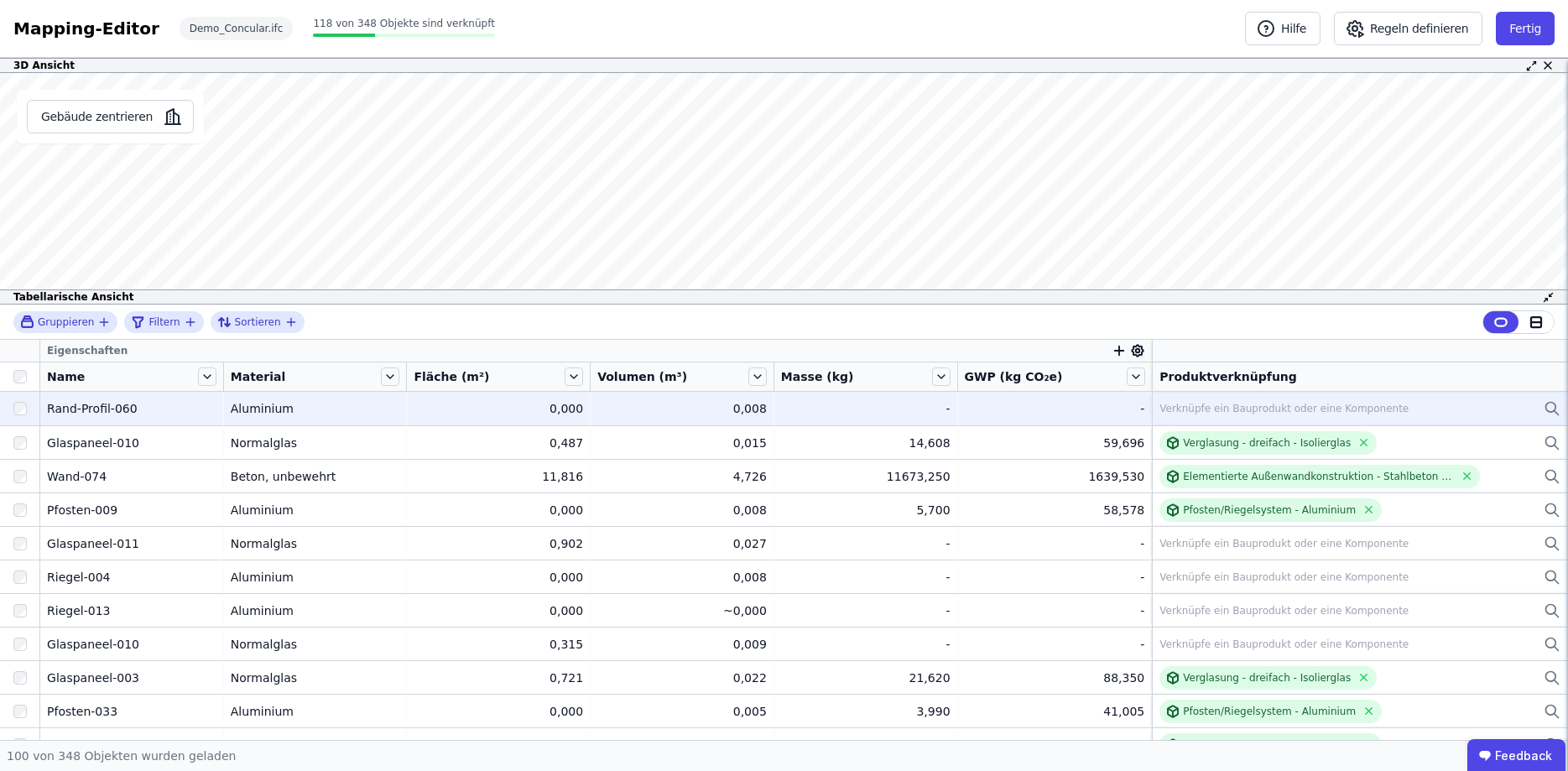
click at [101, 421] on td "Rand-Profil-060 Rand-Profil-060" at bounding box center [131, 409] width 183 height 34
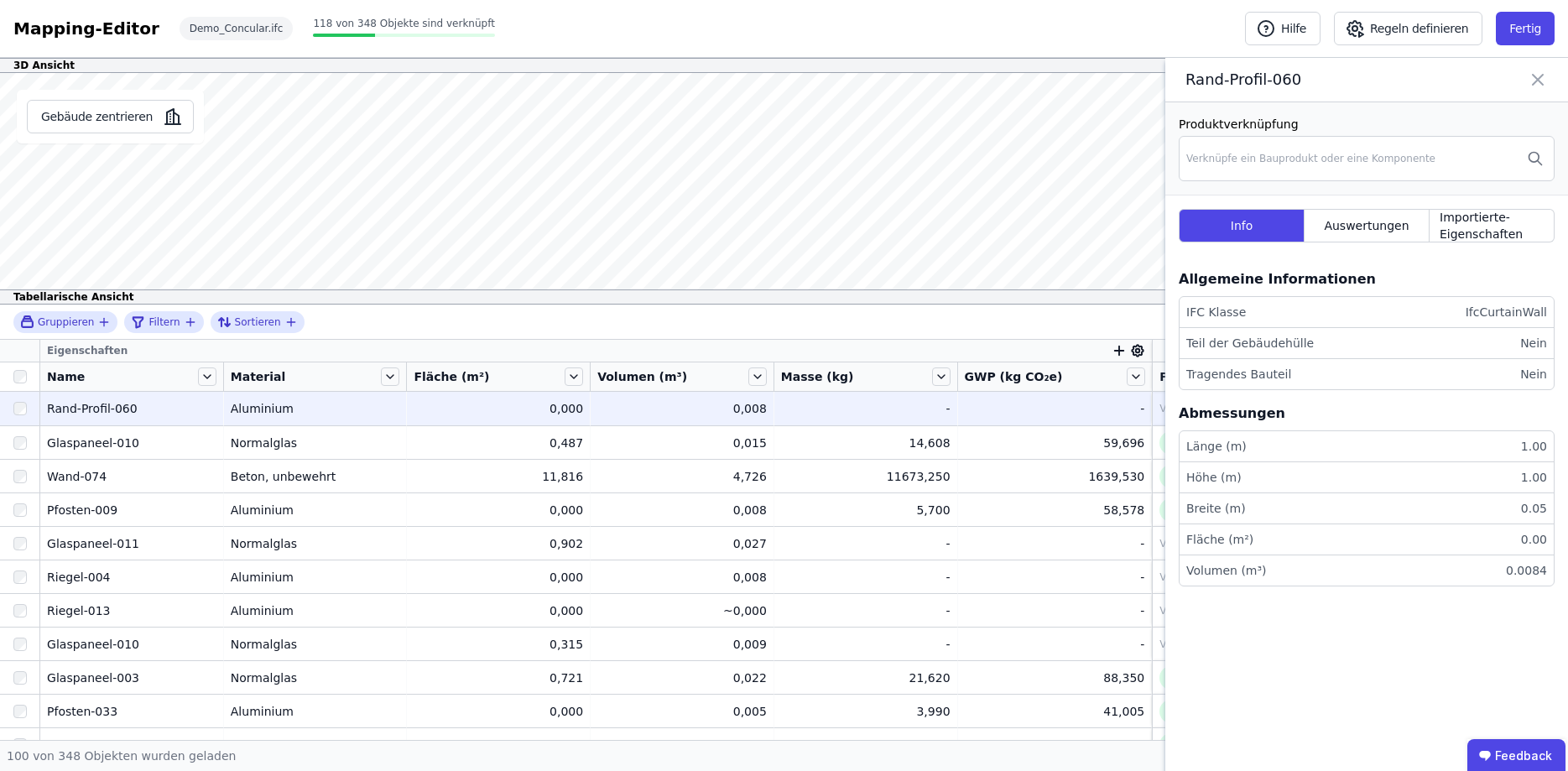
click at [1537, 79] on icon at bounding box center [1538, 80] width 10 height 10
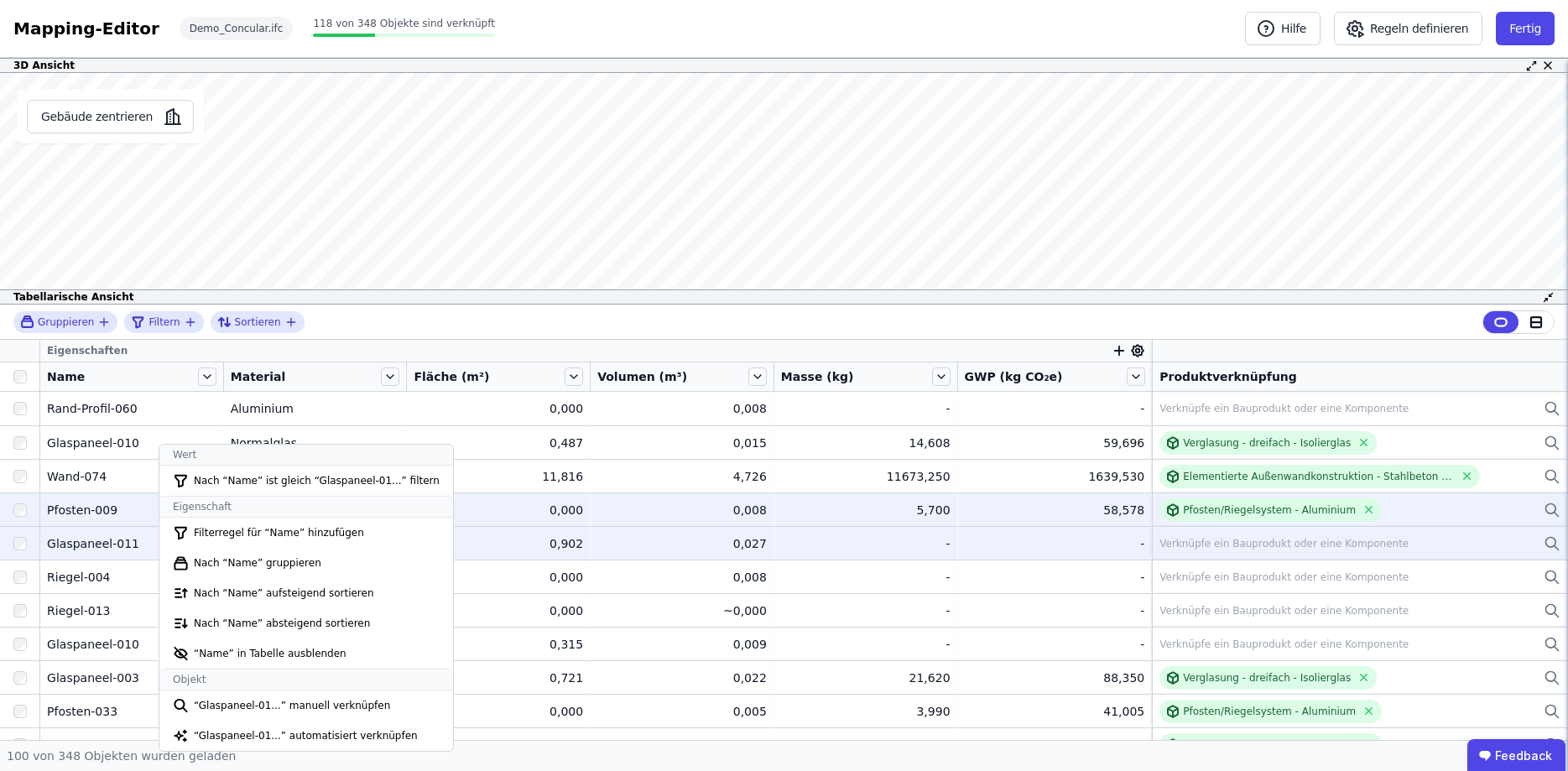
click at [97, 504] on div "Pfosten-009" at bounding box center [131, 509] width 169 height 17
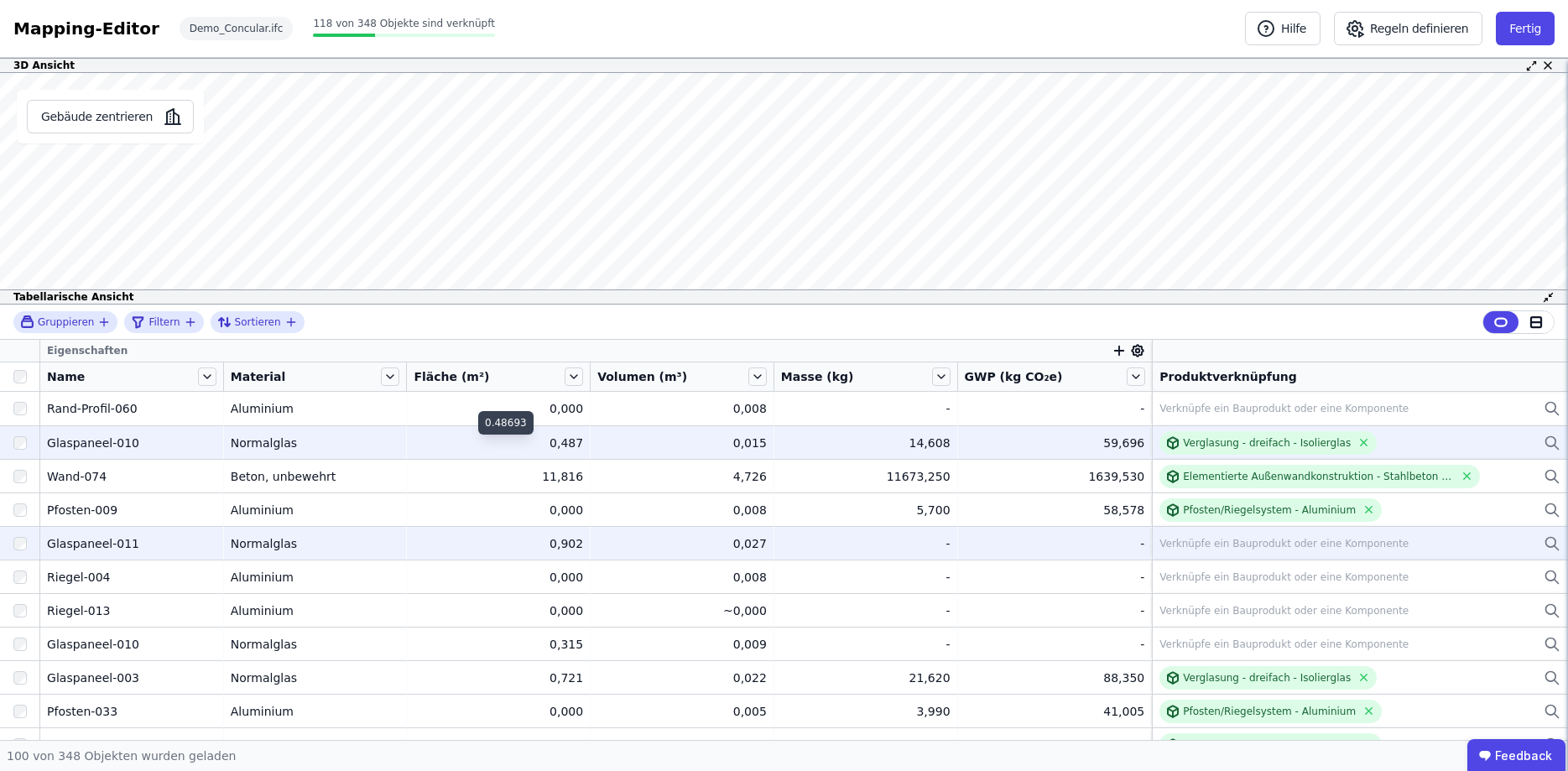
click at [555, 450] on div "0,487" at bounding box center [498, 442] width 169 height 17
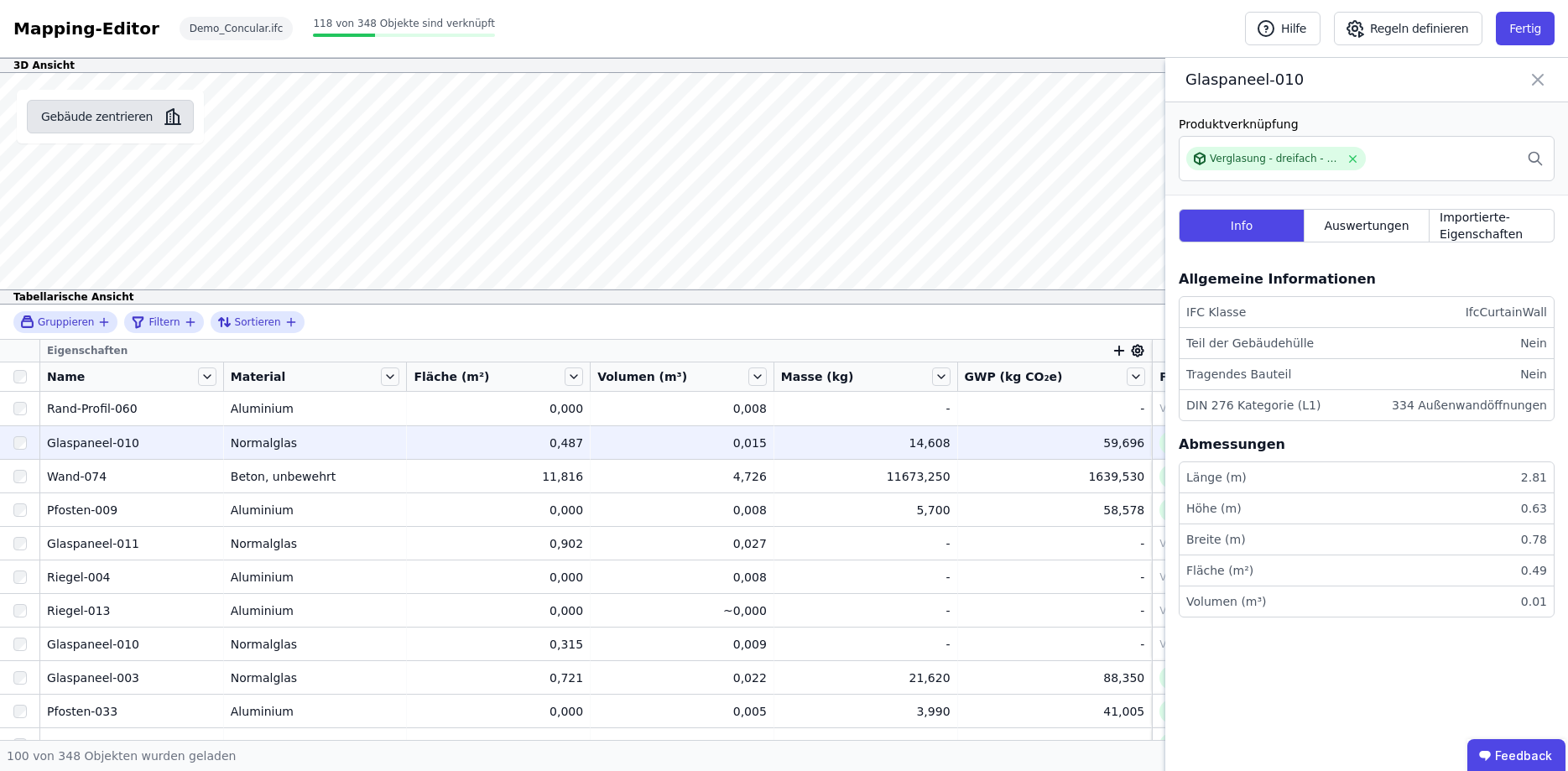
click at [163, 119] on icon "button" at bounding box center [172, 116] width 20 height 20
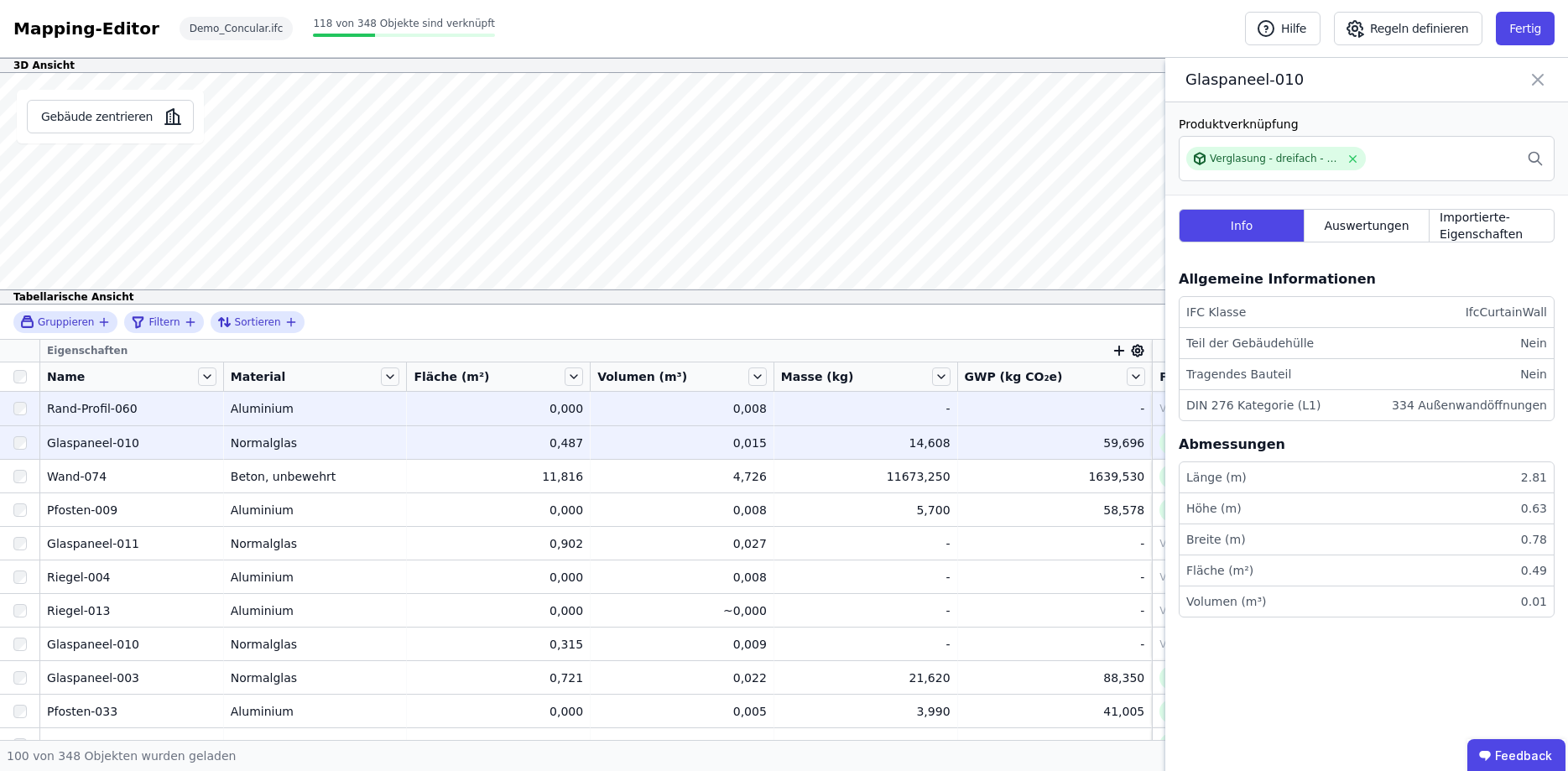
click at [150, 407] on div "Rand-Profil-060" at bounding box center [131, 409] width 169 height 17
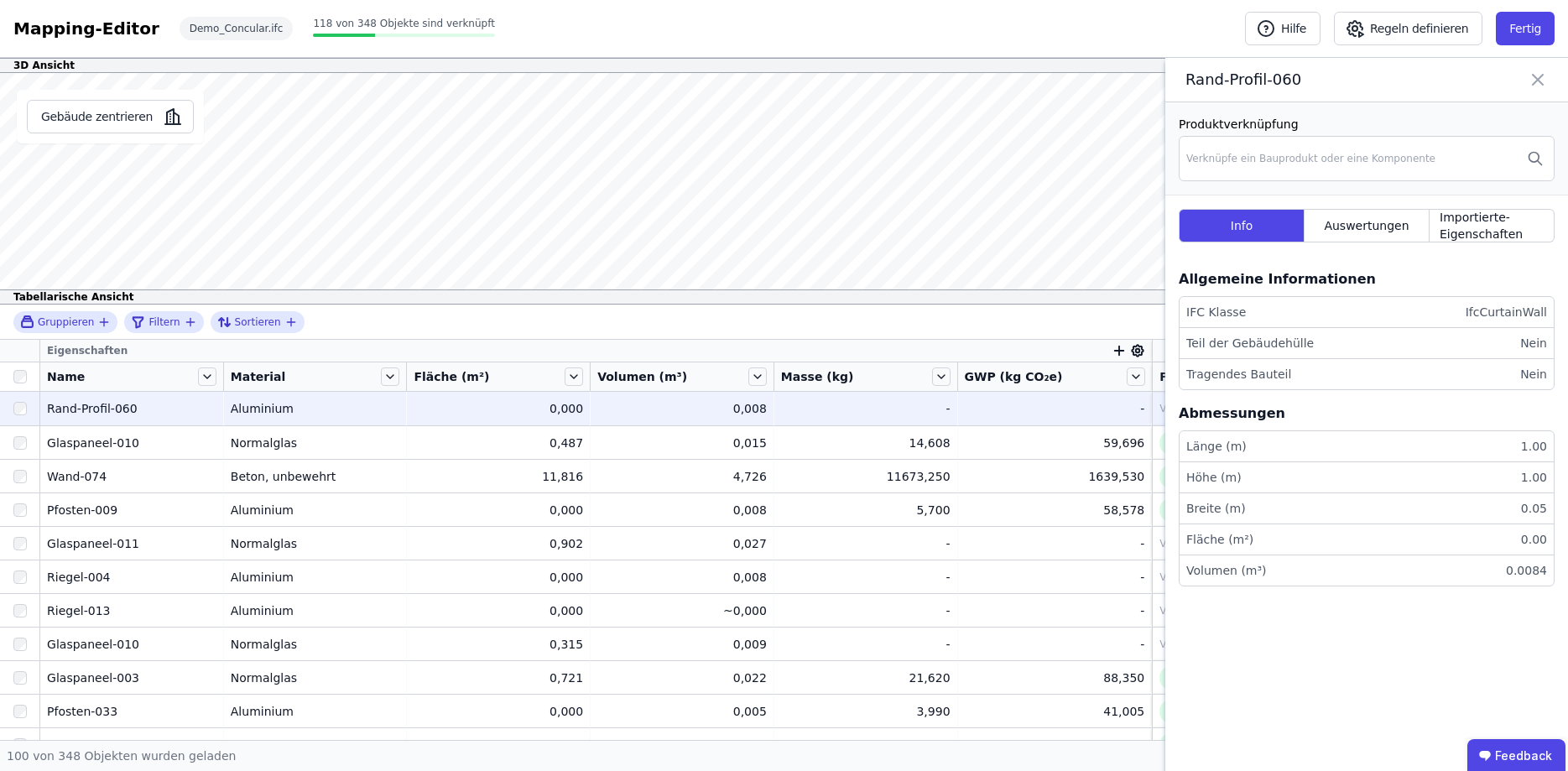
click at [1542, 82] on icon at bounding box center [1538, 79] width 20 height 23
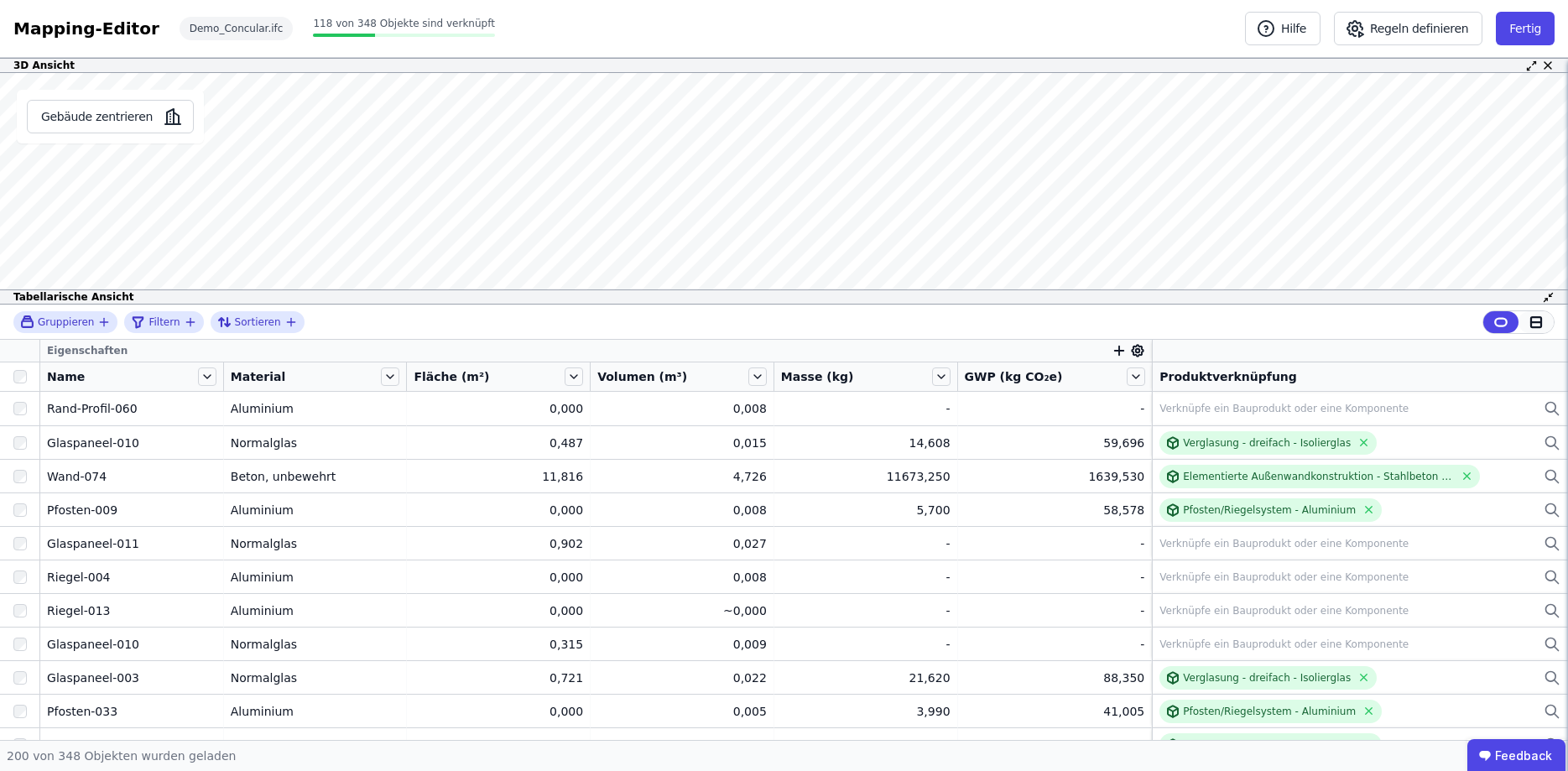
click at [1539, 322] on icon at bounding box center [1537, 322] width 10 height 0
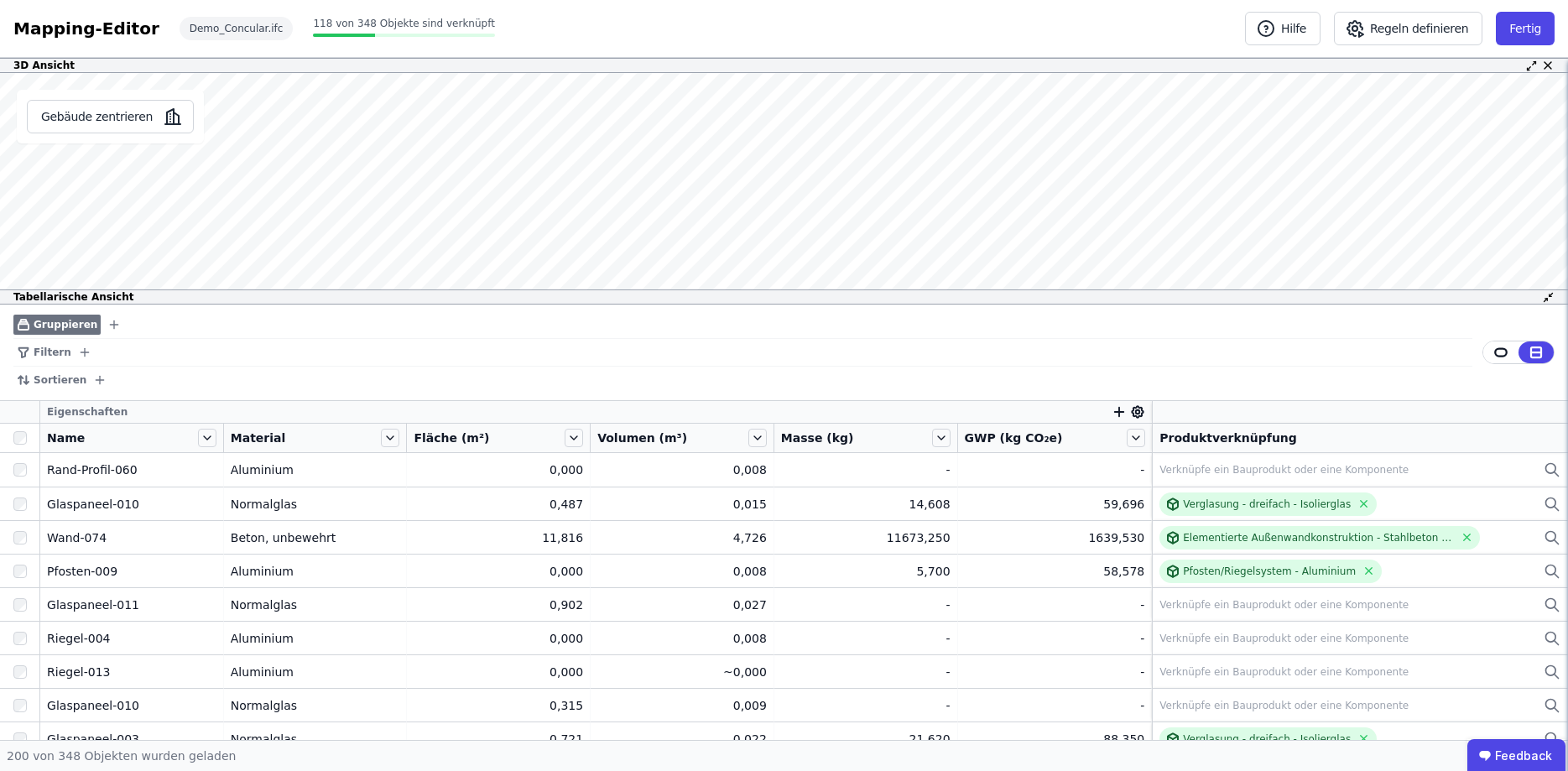
click at [66, 355] on div "Filtern" at bounding box center [742, 353] width 1459 height 28
click at [78, 351] on icon "filter_by" at bounding box center [84, 352] width 13 height 13
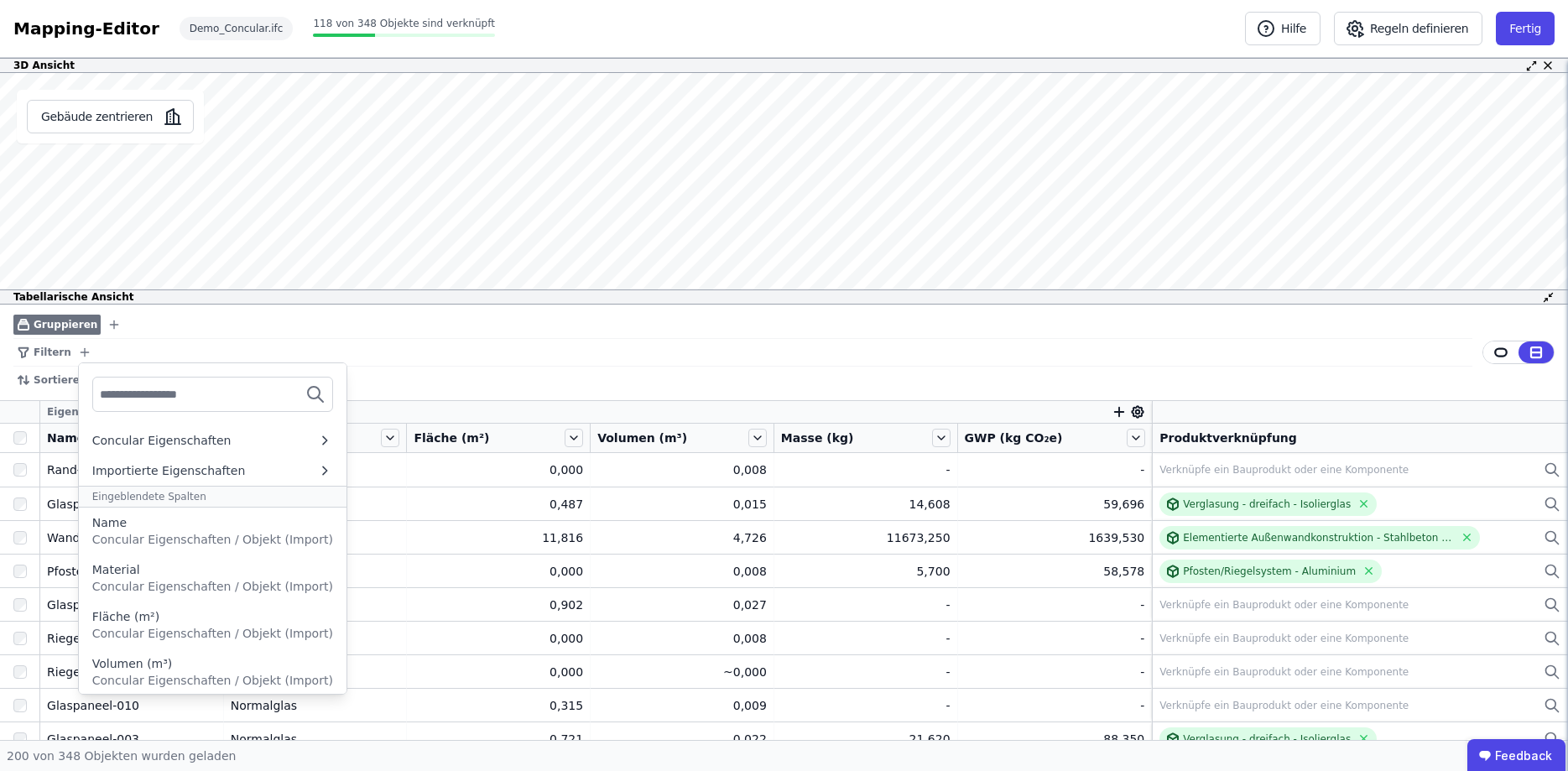
click at [110, 325] on icon "button" at bounding box center [114, 325] width 8 height 0
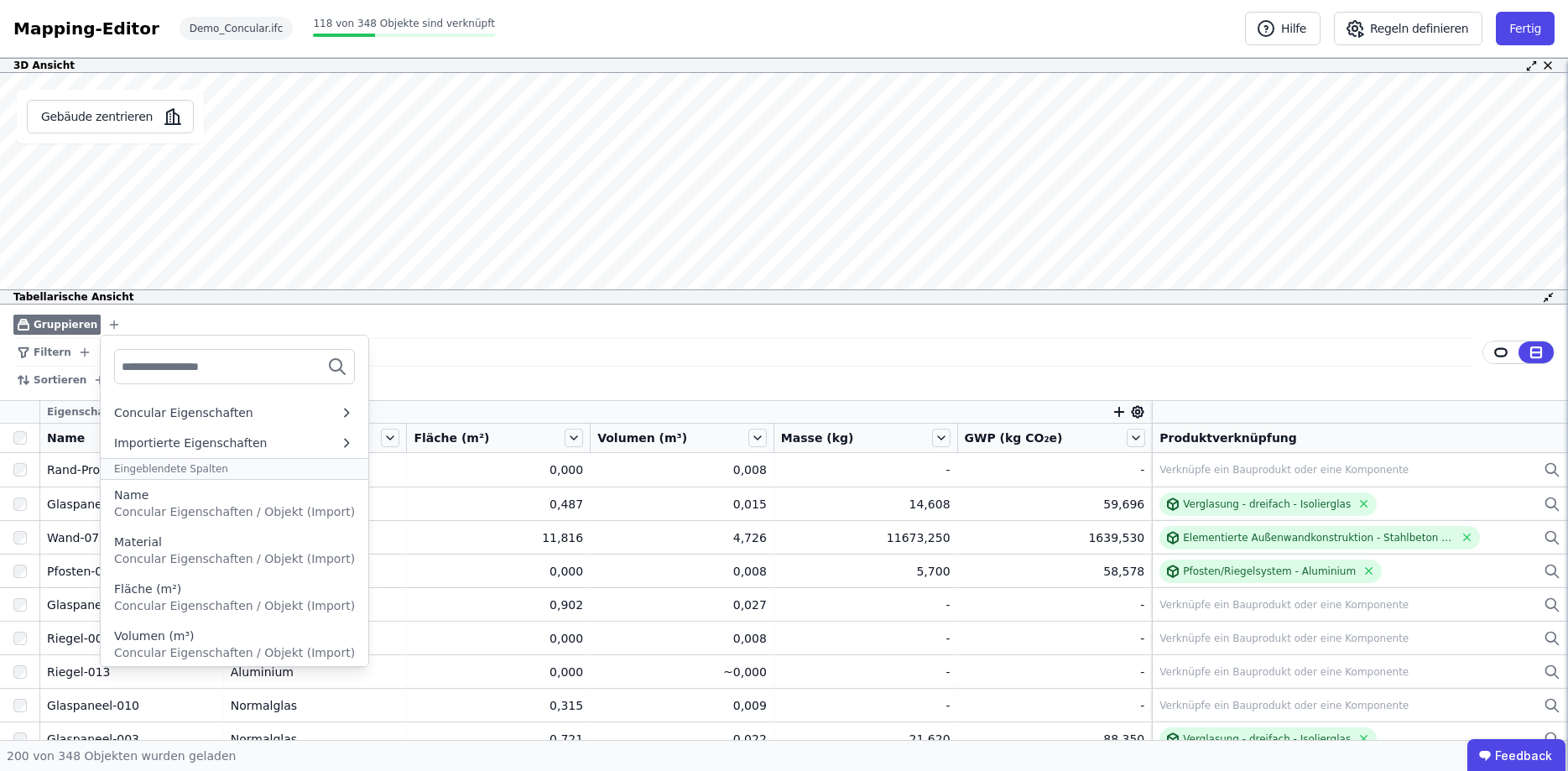
click at [93, 377] on icon "button" at bounding box center [99, 380] width 13 height 13
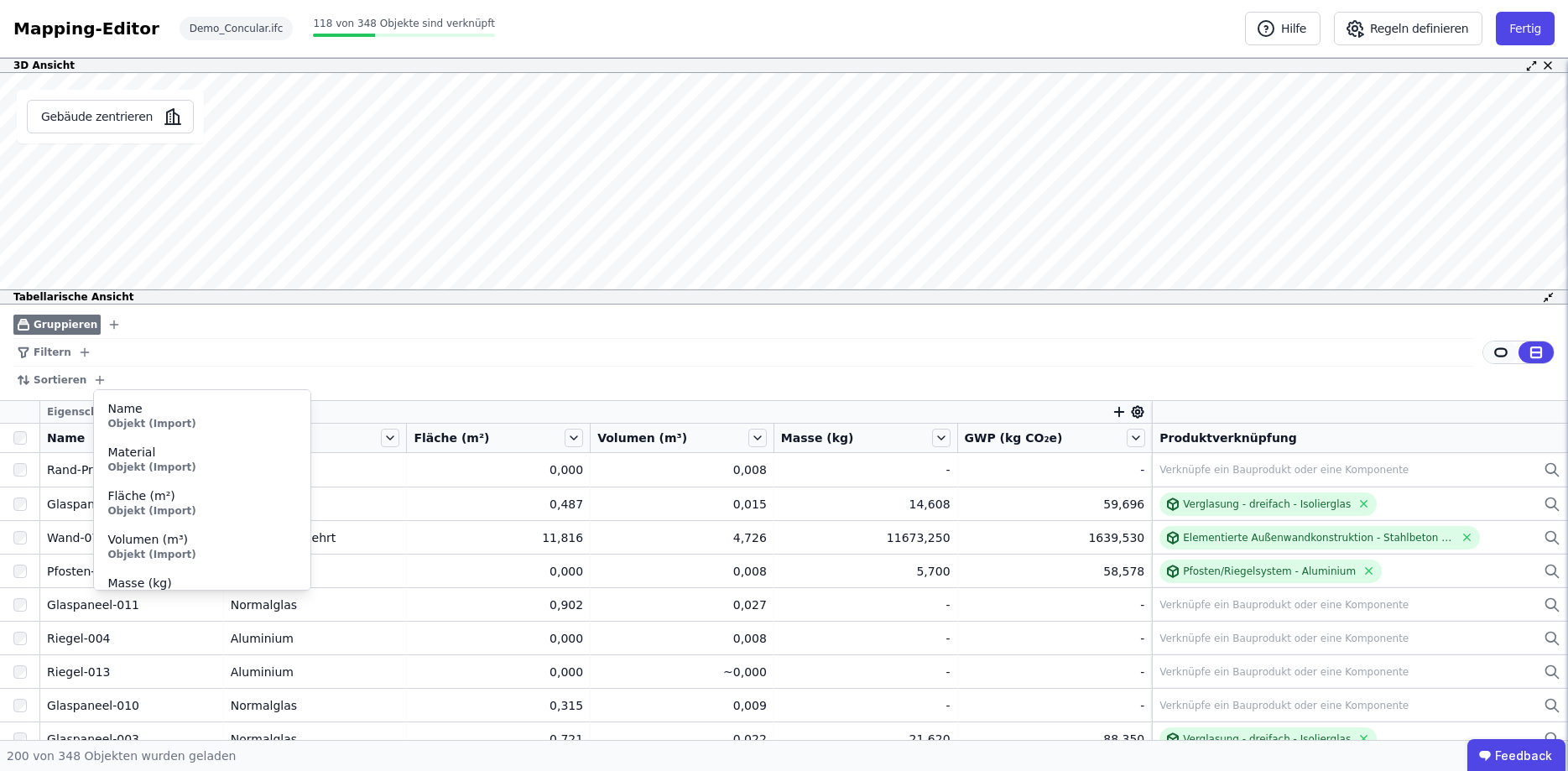
click at [1503, 353] on icon at bounding box center [1501, 352] width 15 height 15
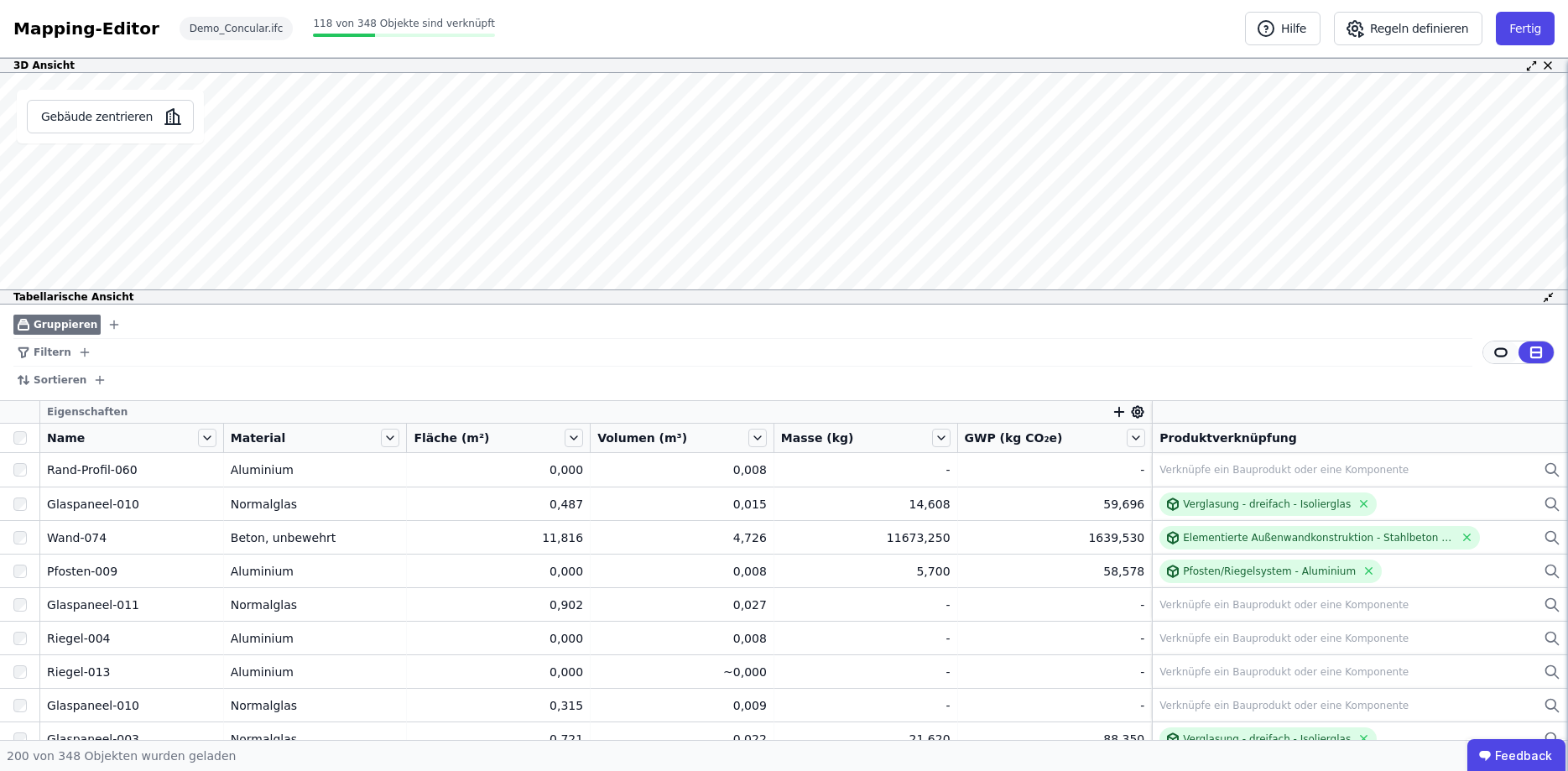
click at [1503, 353] on icon at bounding box center [1501, 352] width 15 height 15
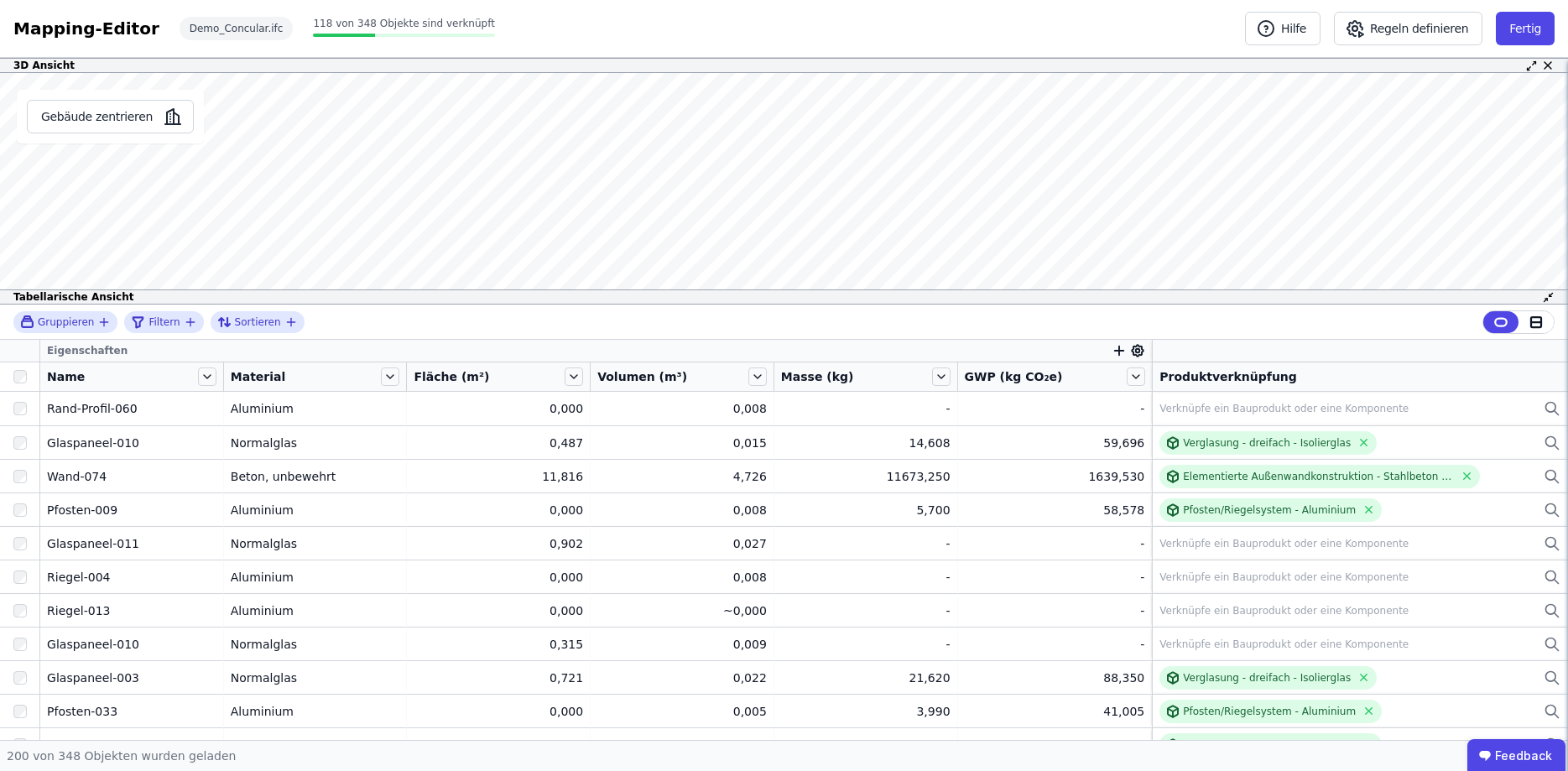
click at [1528, 66] on icon at bounding box center [1531, 66] width 12 height 12
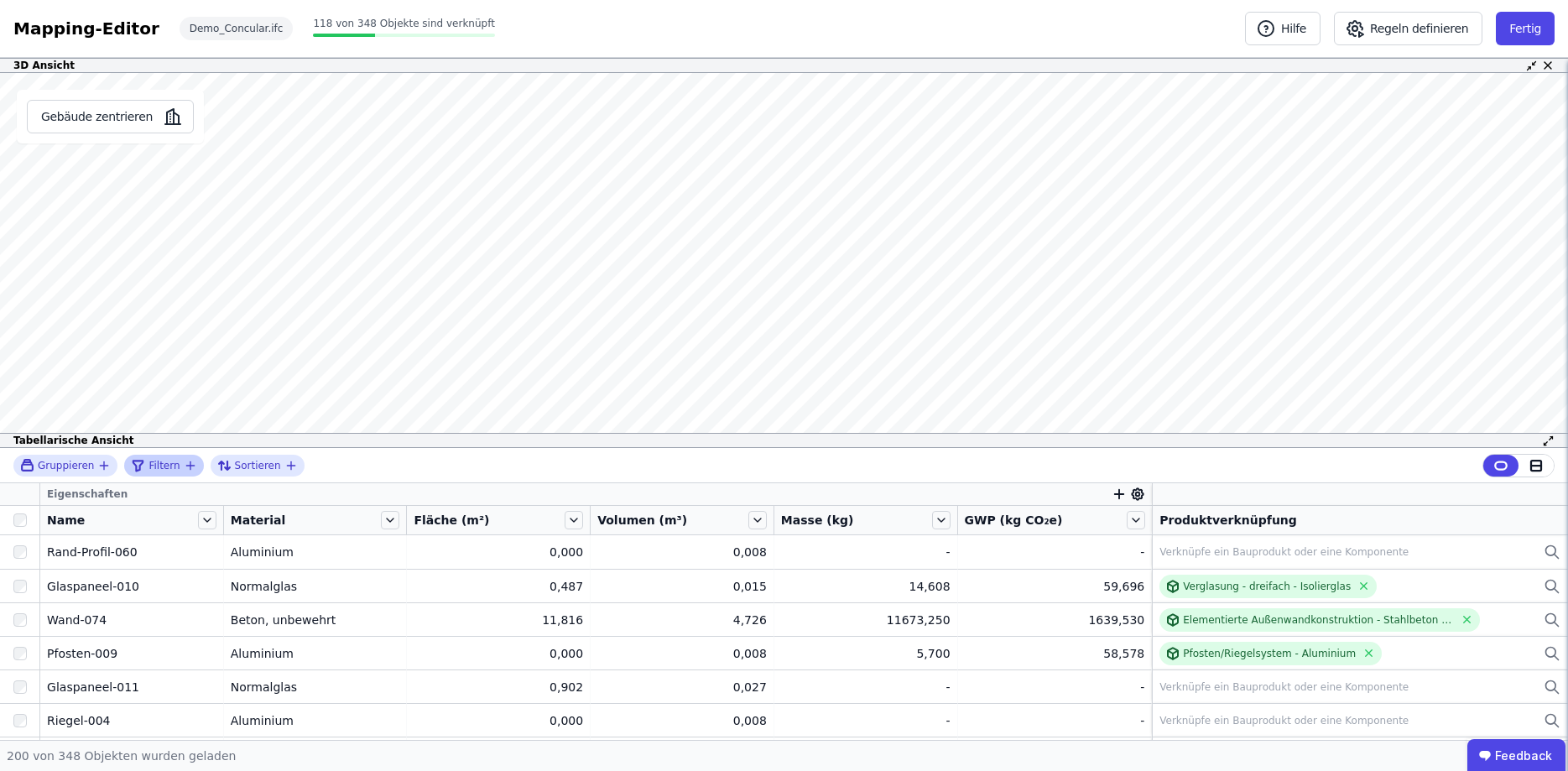
click at [183, 463] on icon "filter_by" at bounding box center [189, 465] width 13 height 13
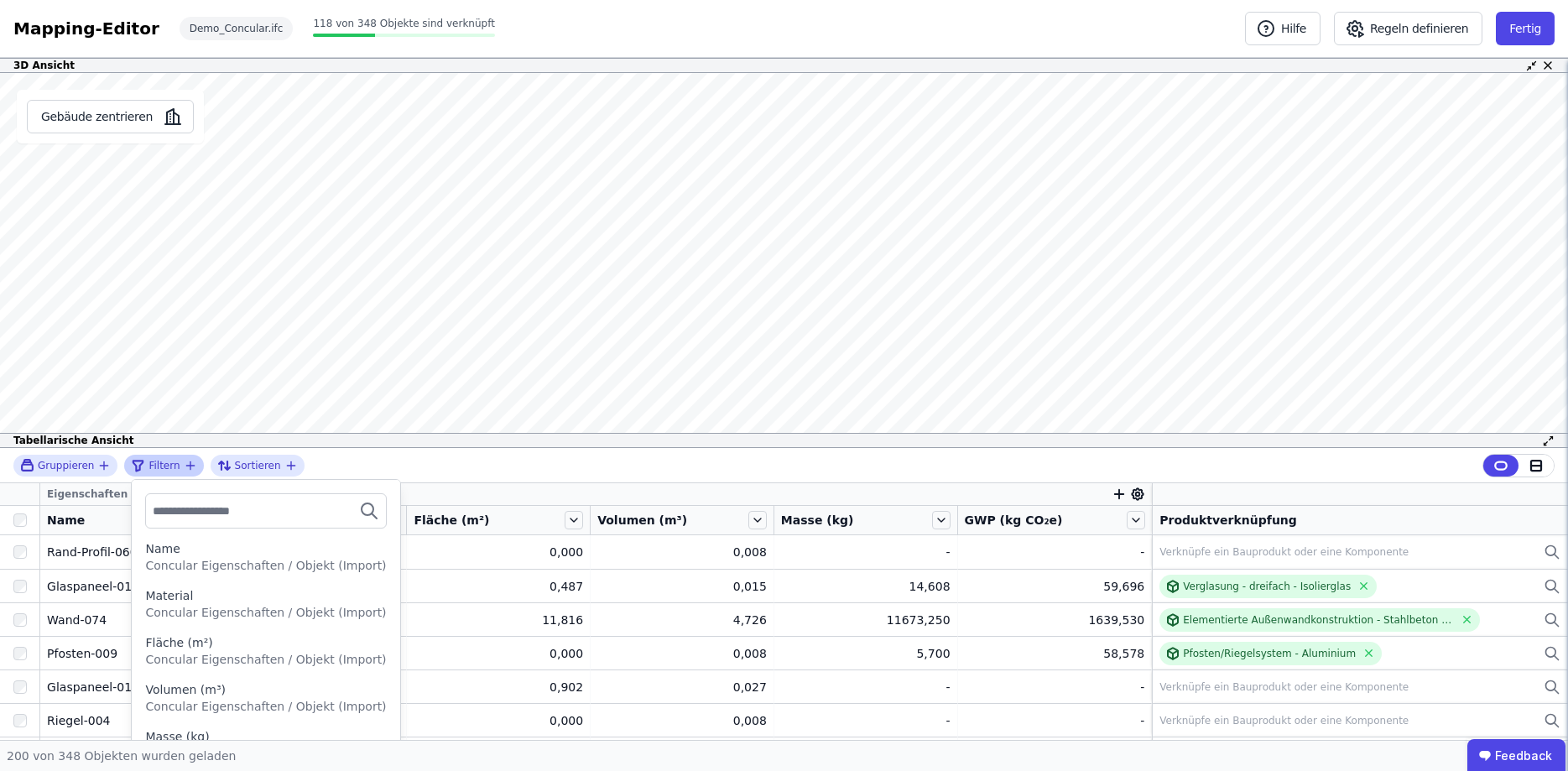
scroll to position [96, 0]
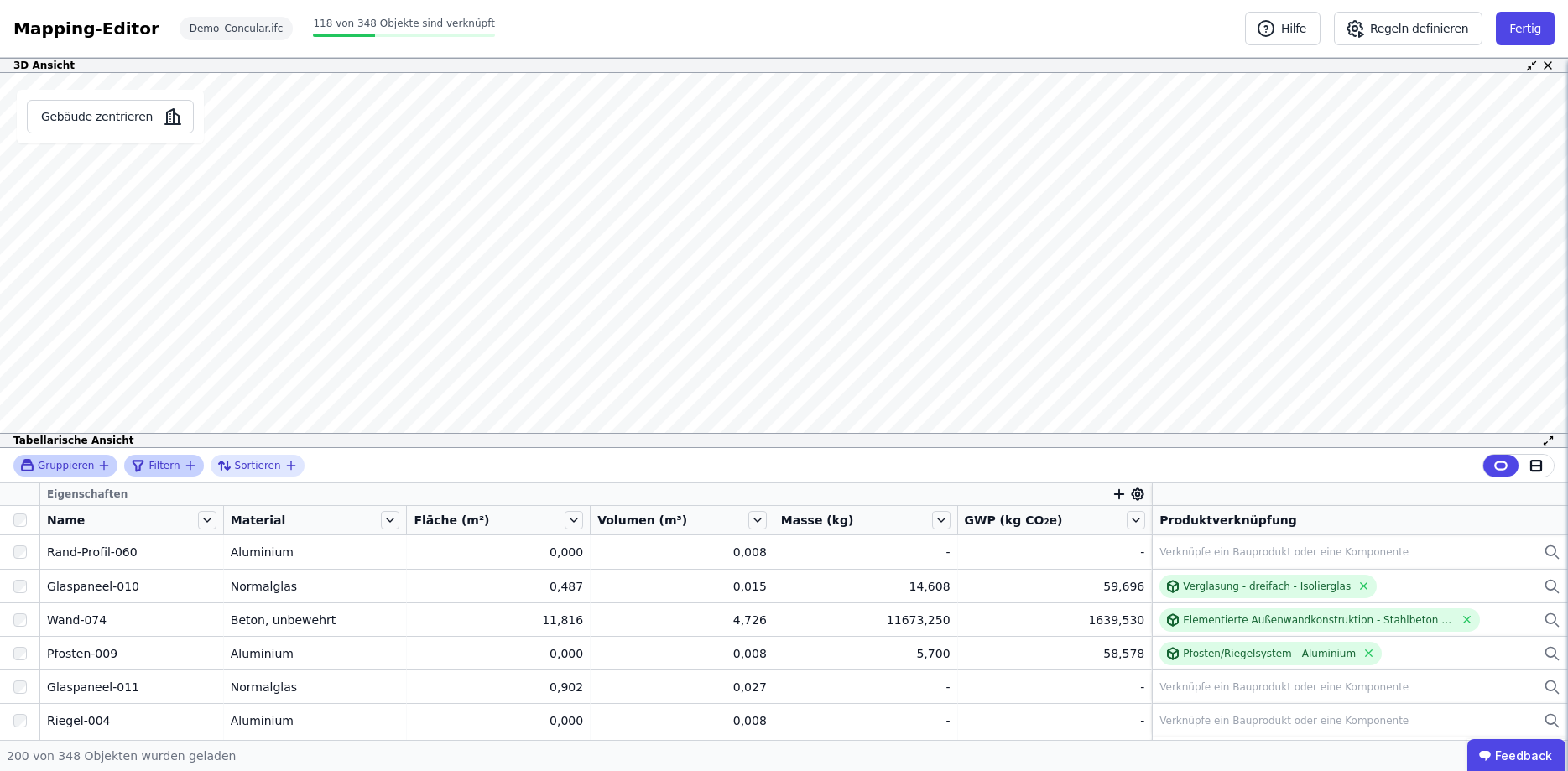
click at [99, 462] on icon "button" at bounding box center [103, 465] width 13 height 13
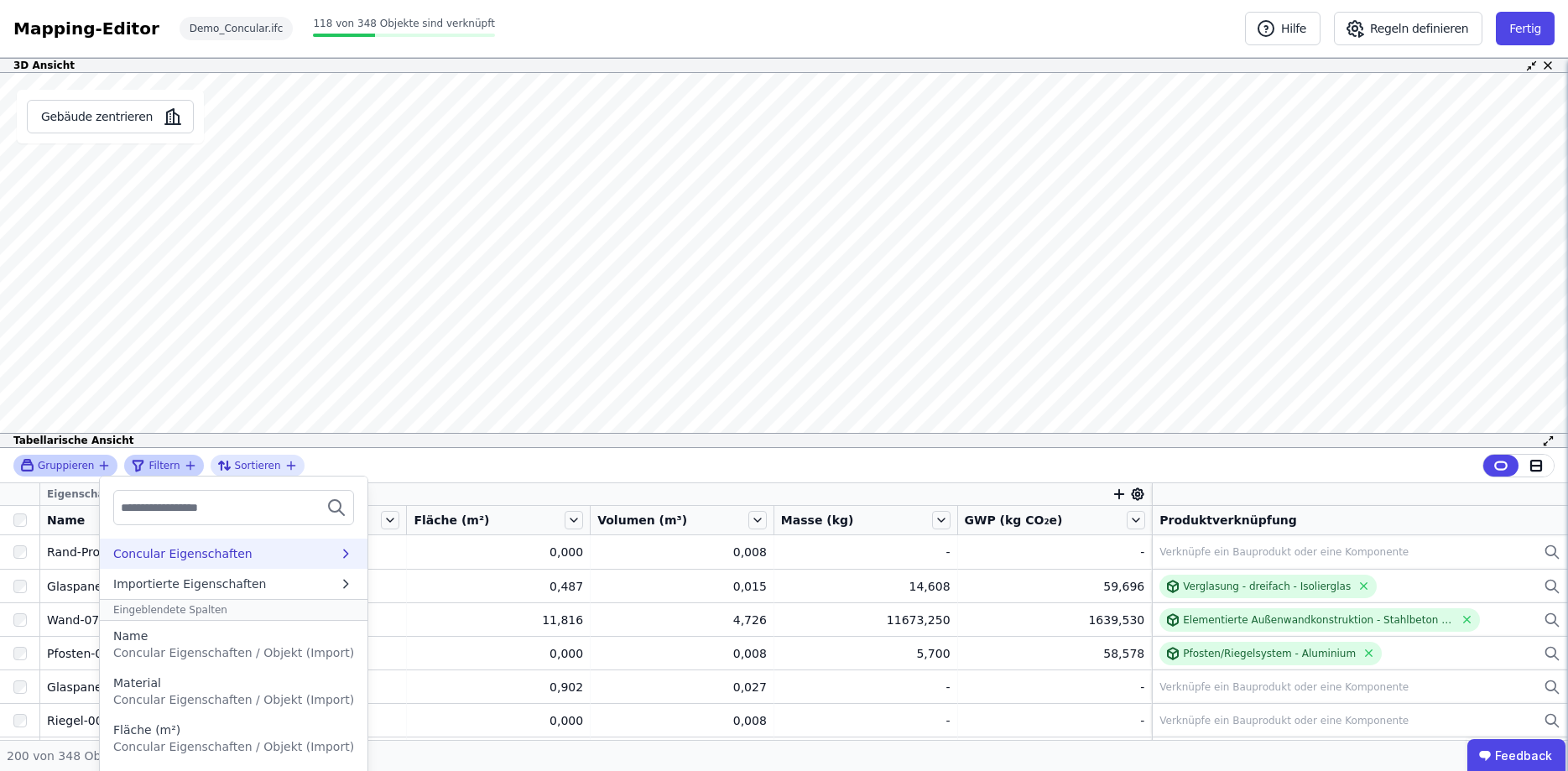
click at [338, 552] on icon at bounding box center [346, 554] width 16 height 17
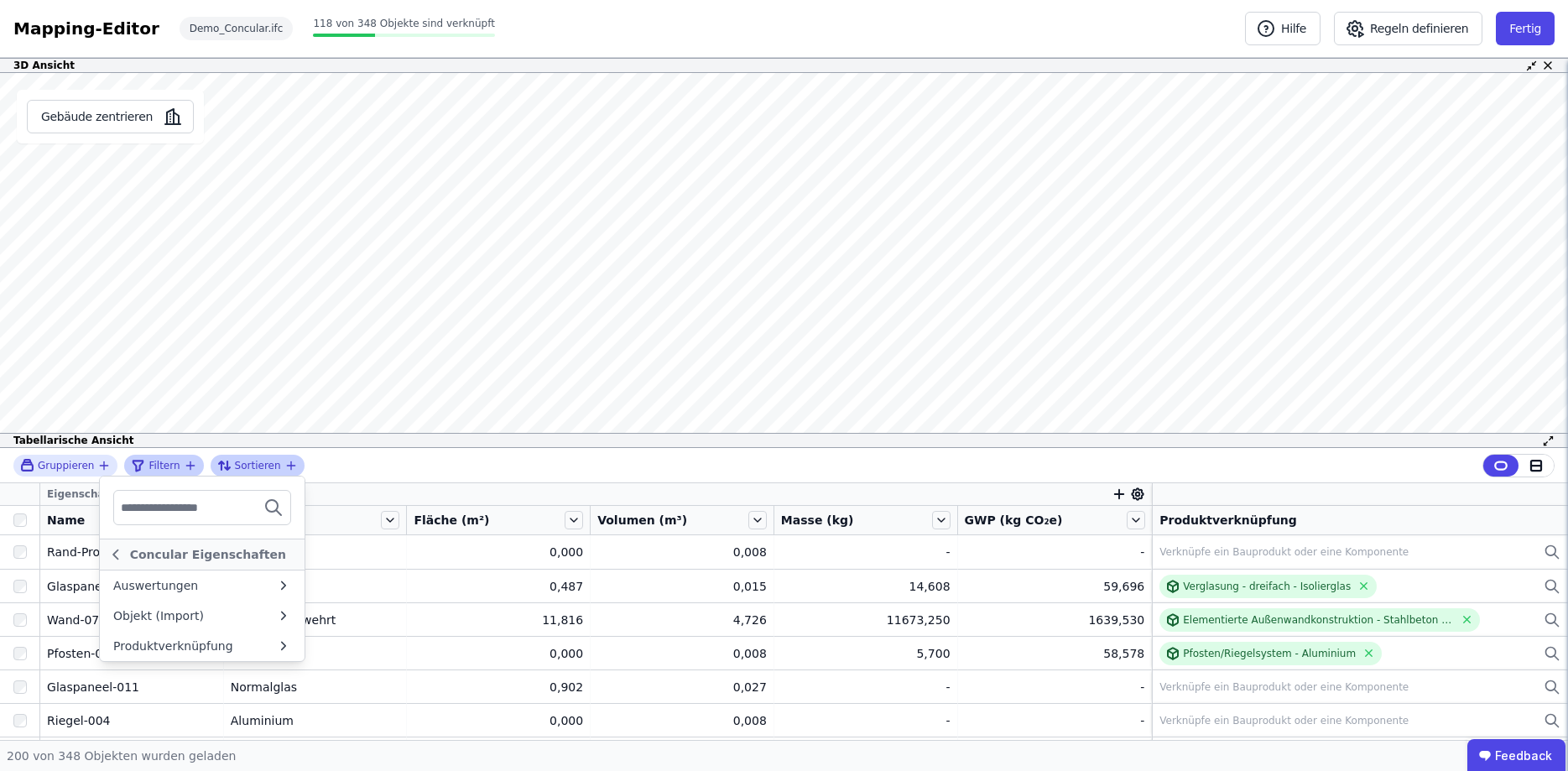
click at [288, 463] on div "Sortieren" at bounding box center [257, 465] width 94 height 22
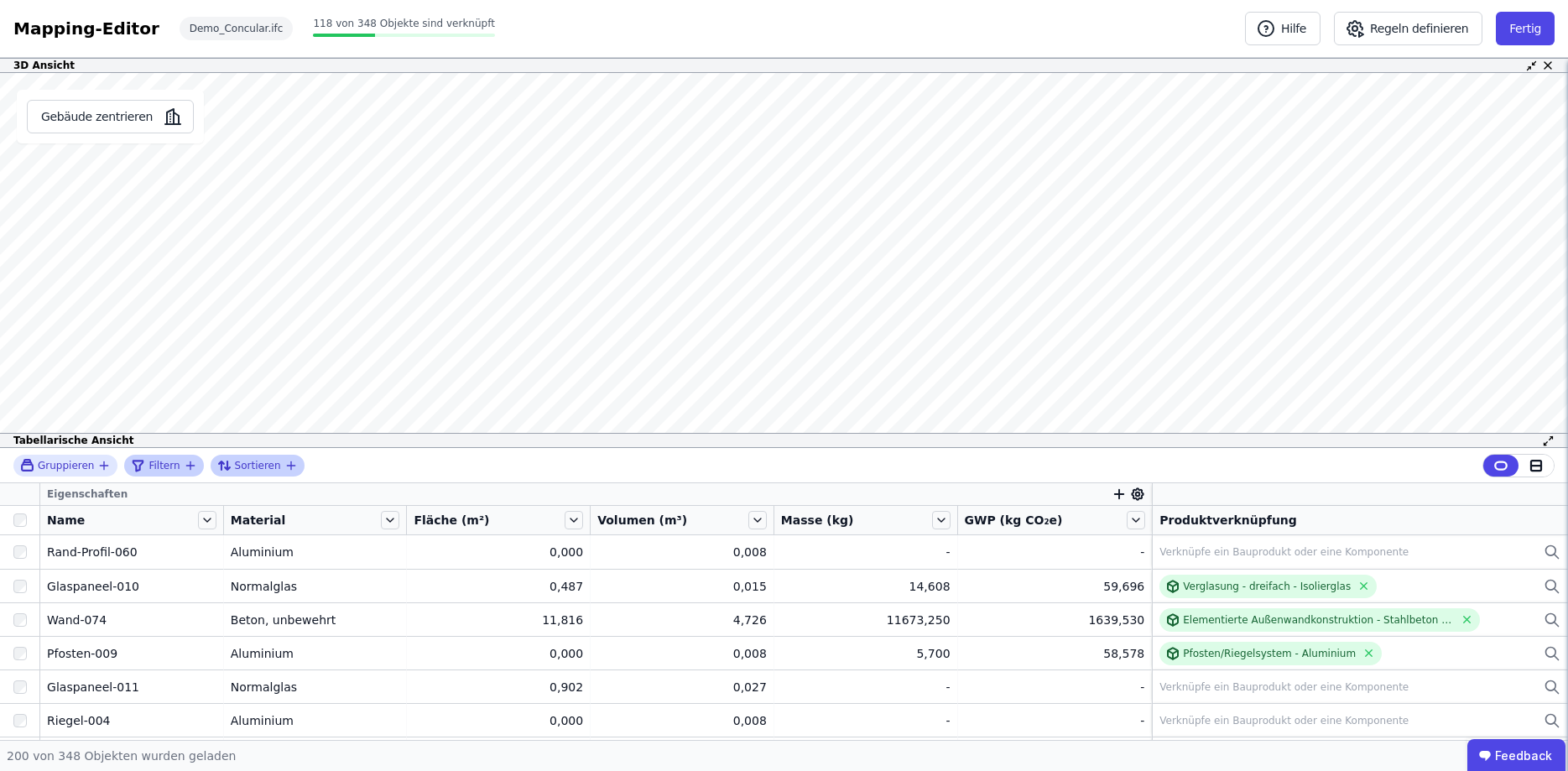
click at [282, 463] on div "Sortieren" at bounding box center [257, 465] width 94 height 22
click at [291, 465] on icon "button" at bounding box center [291, 465] width 0 height 8
click at [594, 456] on div "Gruppieren Filtern Sortieren Name Objekt (Import) Material Objekt (Import) Fläc…" at bounding box center [784, 466] width 1568 height 36
